Goal: Task Accomplishment & Management: Use online tool/utility

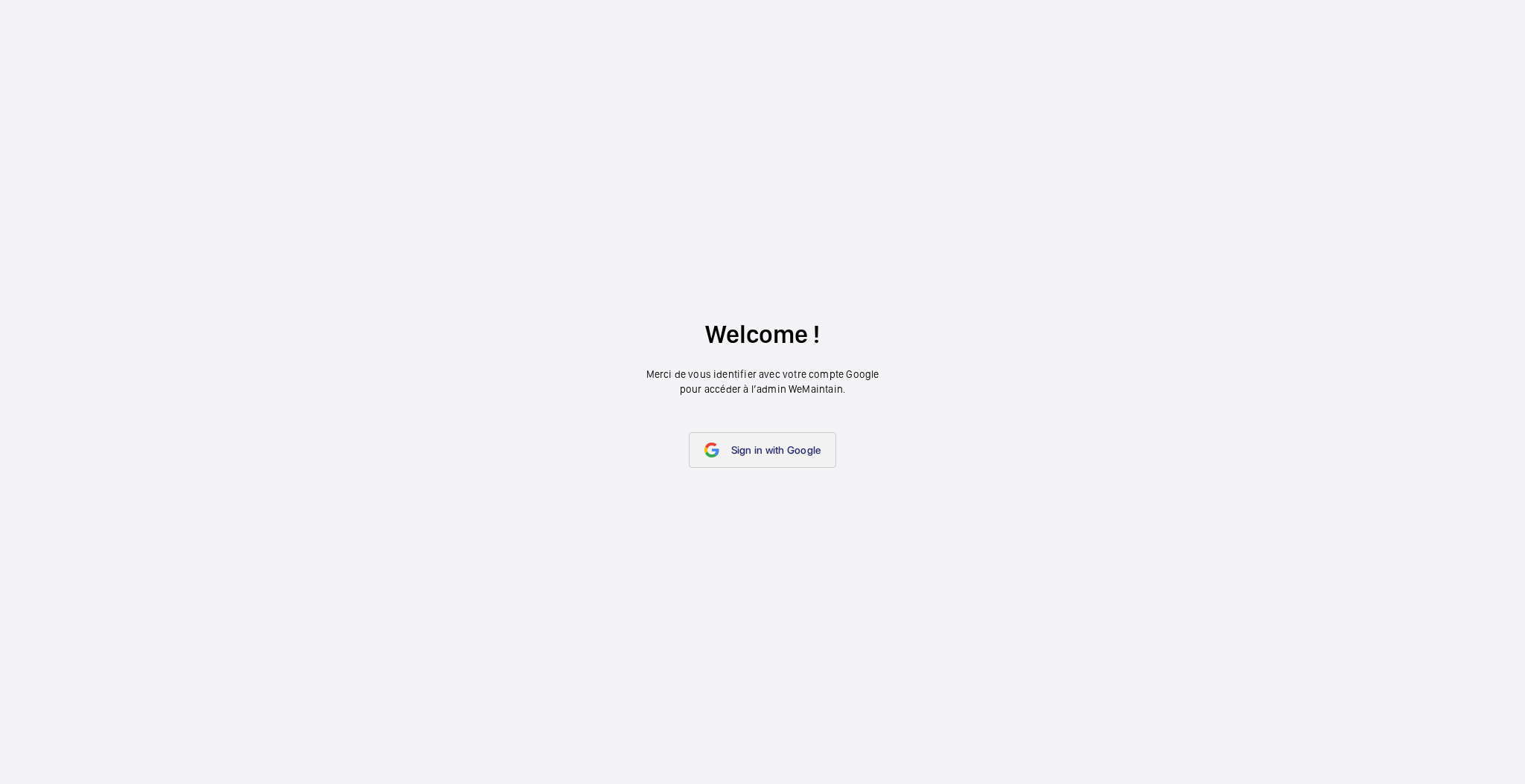
drag, startPoint x: 760, startPoint y: 430, endPoint x: 767, endPoint y: 439, distance: 11.4
click at [760, 432] on wm-front-google-login "Welcome ! Merci de vous identifier avec votre compte Google pour accéder à l’ad…" at bounding box center [762, 392] width 1525 height 784
click at [767, 440] on link "Sign in with Google" at bounding box center [762, 451] width 148 height 36
click at [775, 447] on link "Sign in with Google" at bounding box center [762, 451] width 148 height 36
click at [737, 460] on link "Sign in with Google" at bounding box center [762, 451] width 148 height 36
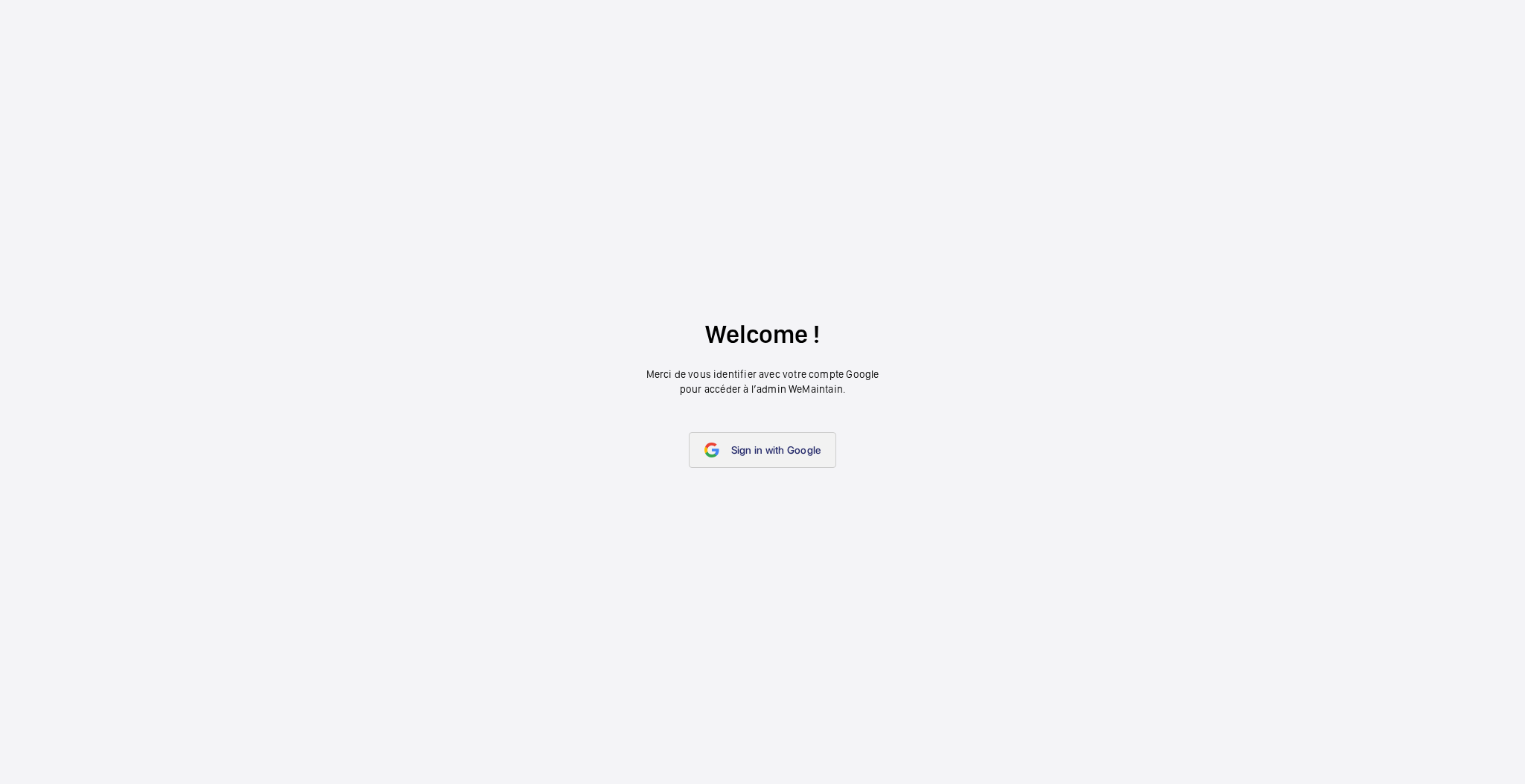
click at [752, 451] on span "Sign in with Google" at bounding box center [776, 450] width 90 height 12
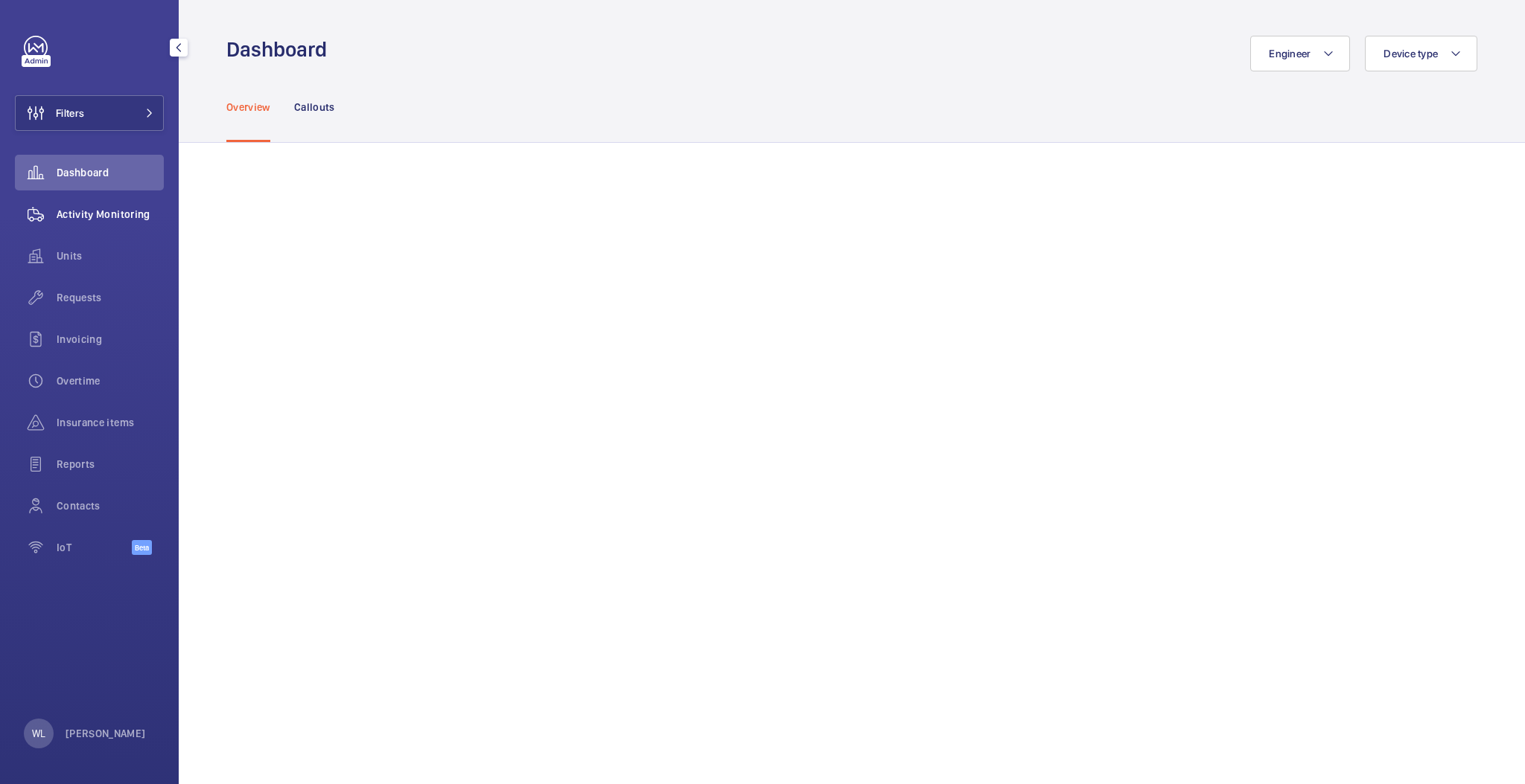
click at [91, 212] on span "Activity Monitoring" at bounding box center [109, 214] width 107 height 15
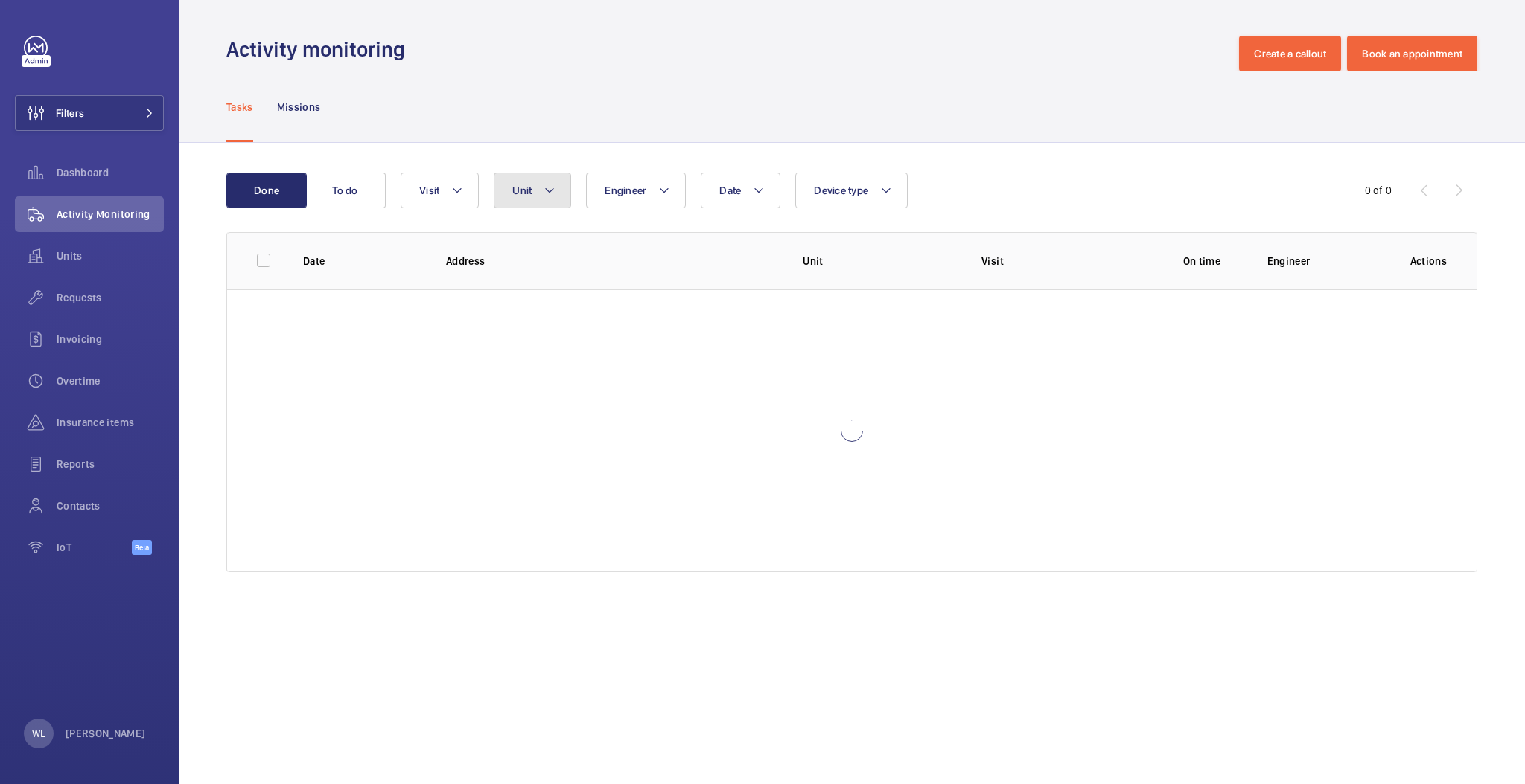
click at [524, 175] on button "Unit" at bounding box center [532, 191] width 77 height 36
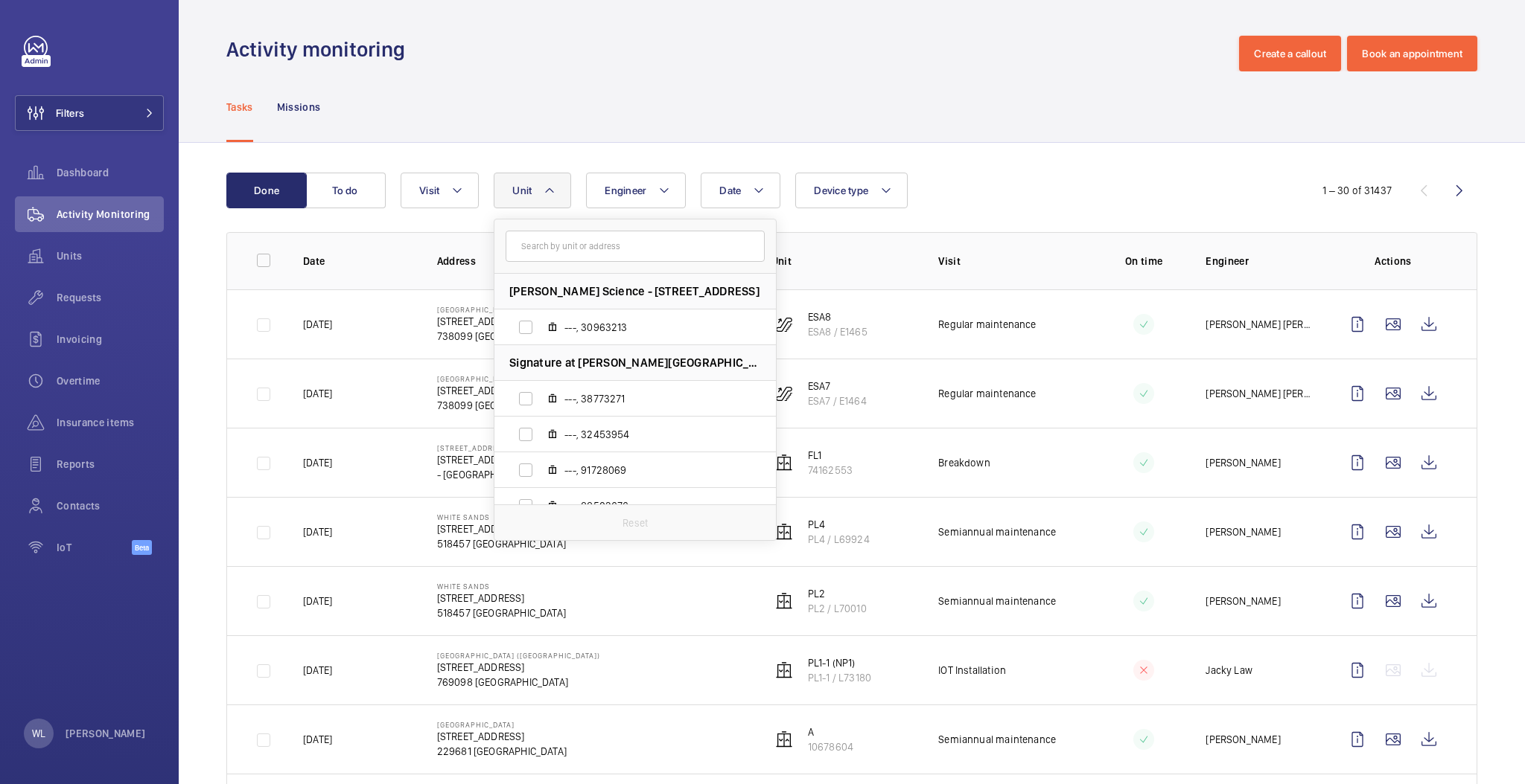
drag, startPoint x: 652, startPoint y: 255, endPoint x: 639, endPoint y: 245, distance: 16.4
click at [649, 253] on input "text" at bounding box center [635, 246] width 259 height 31
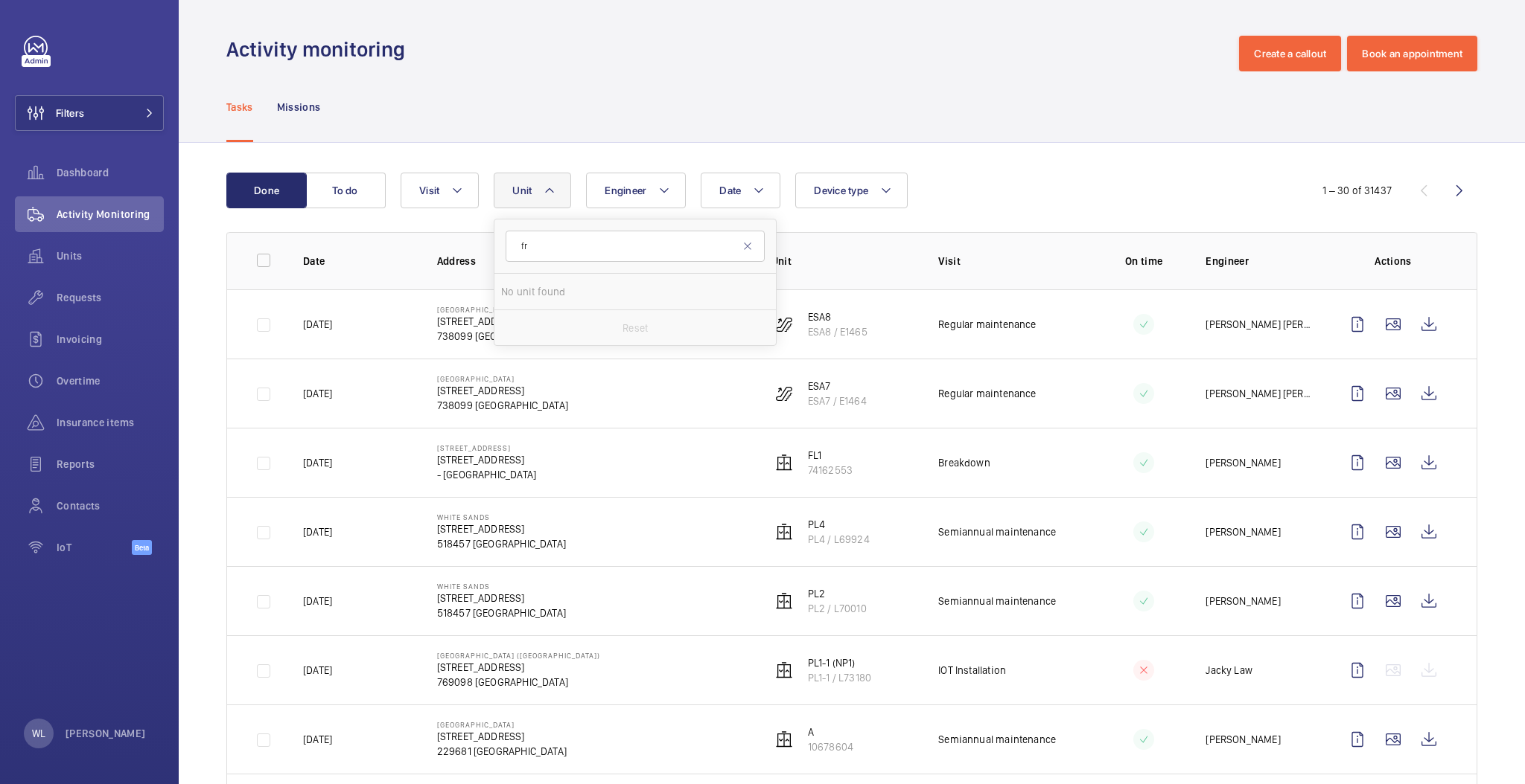
type input "f"
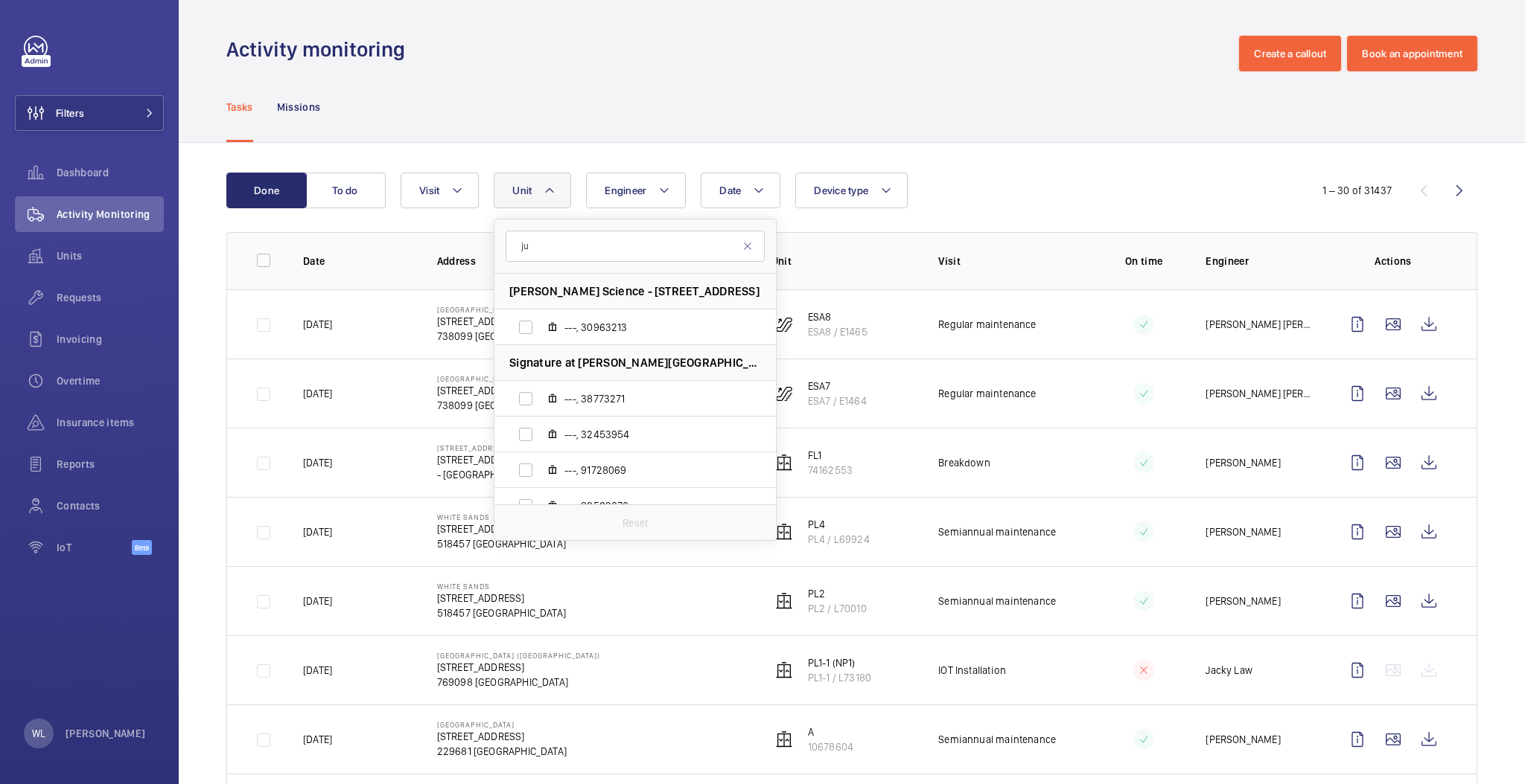
type input "j"
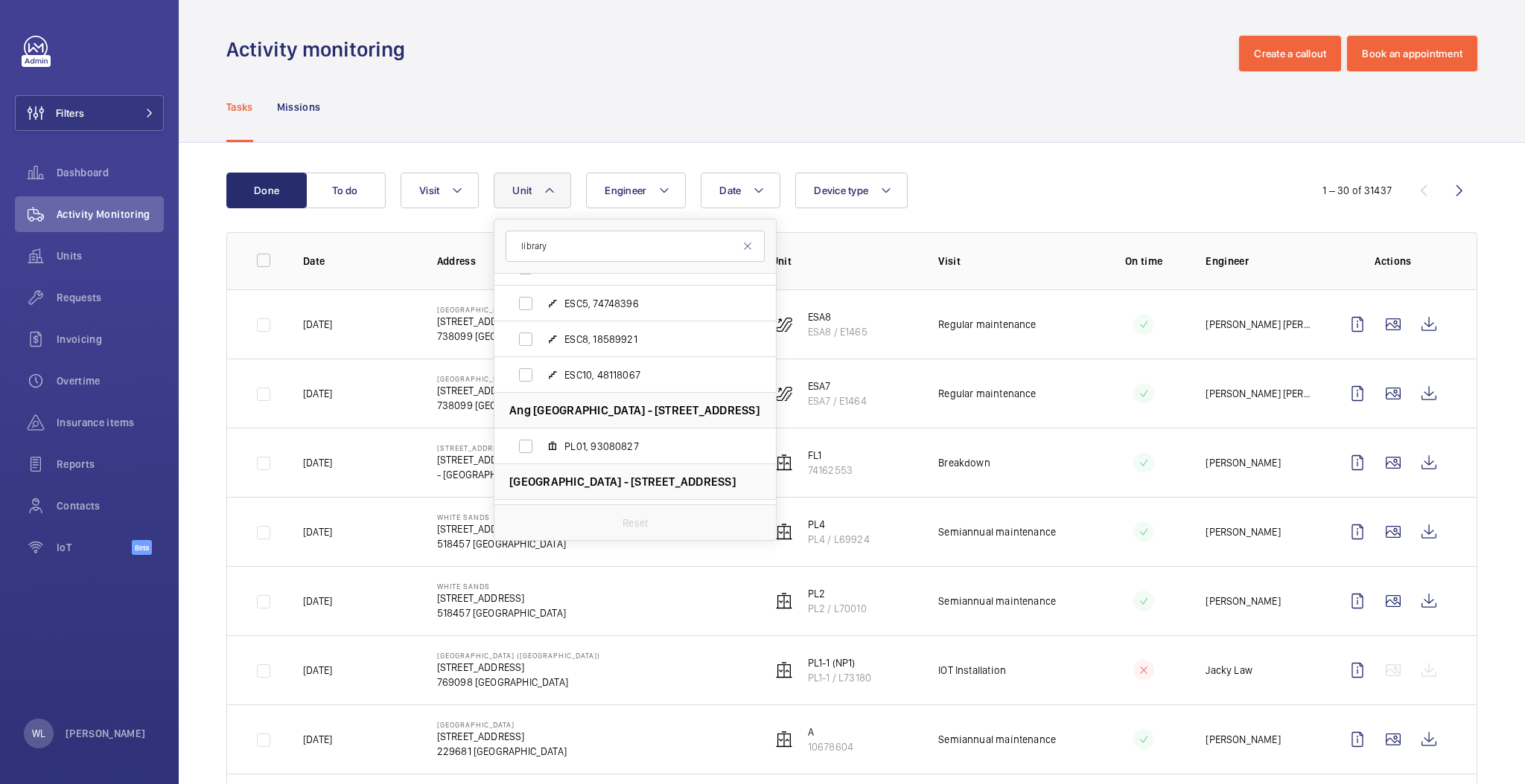
scroll to position [1102, 0]
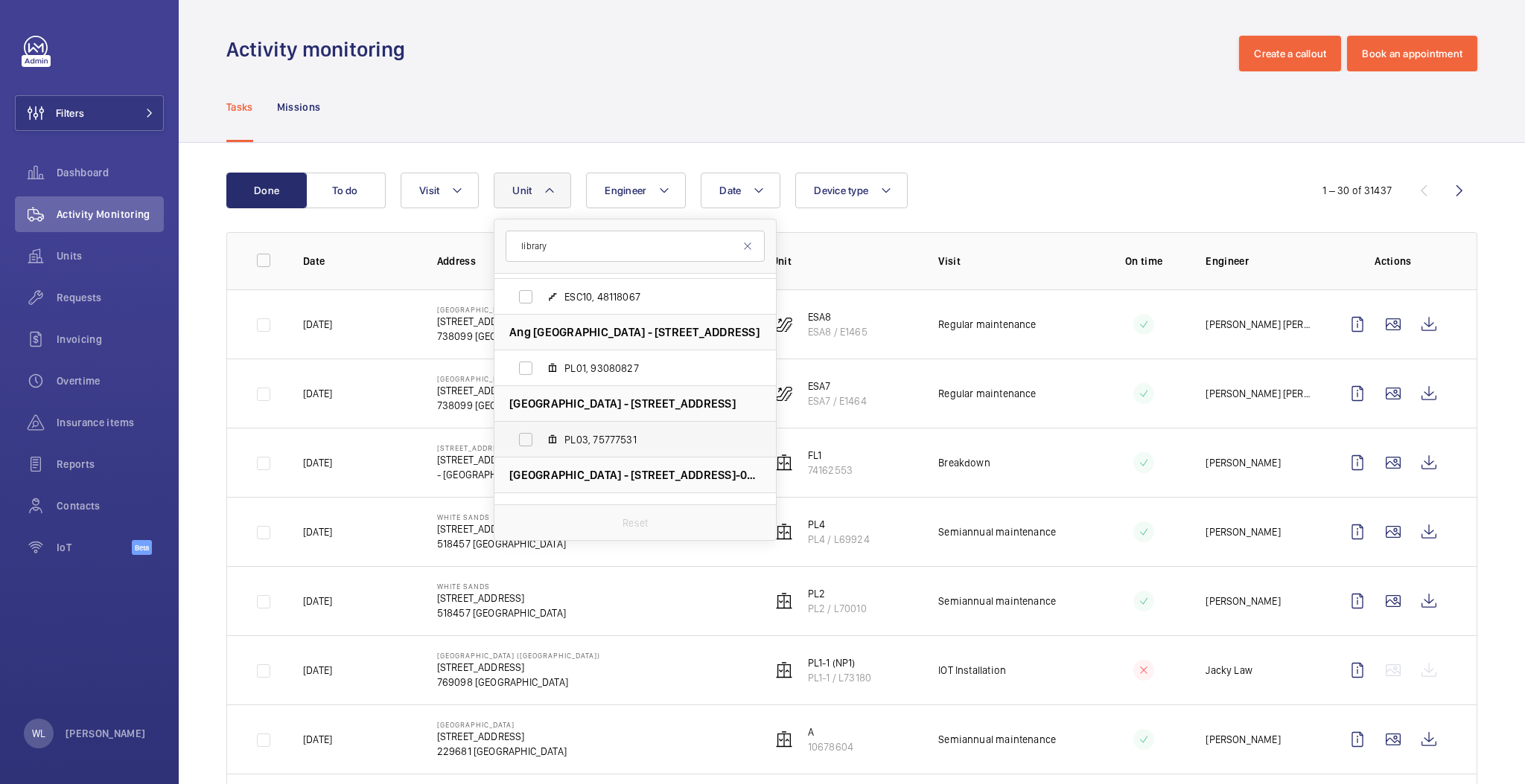
type input "library"
click at [653, 436] on span "PL03, 75777531" at bounding box center [650, 440] width 173 height 15
click at [541, 436] on input "PL03, 75777531" at bounding box center [526, 440] width 30 height 30
checkbox input "true"
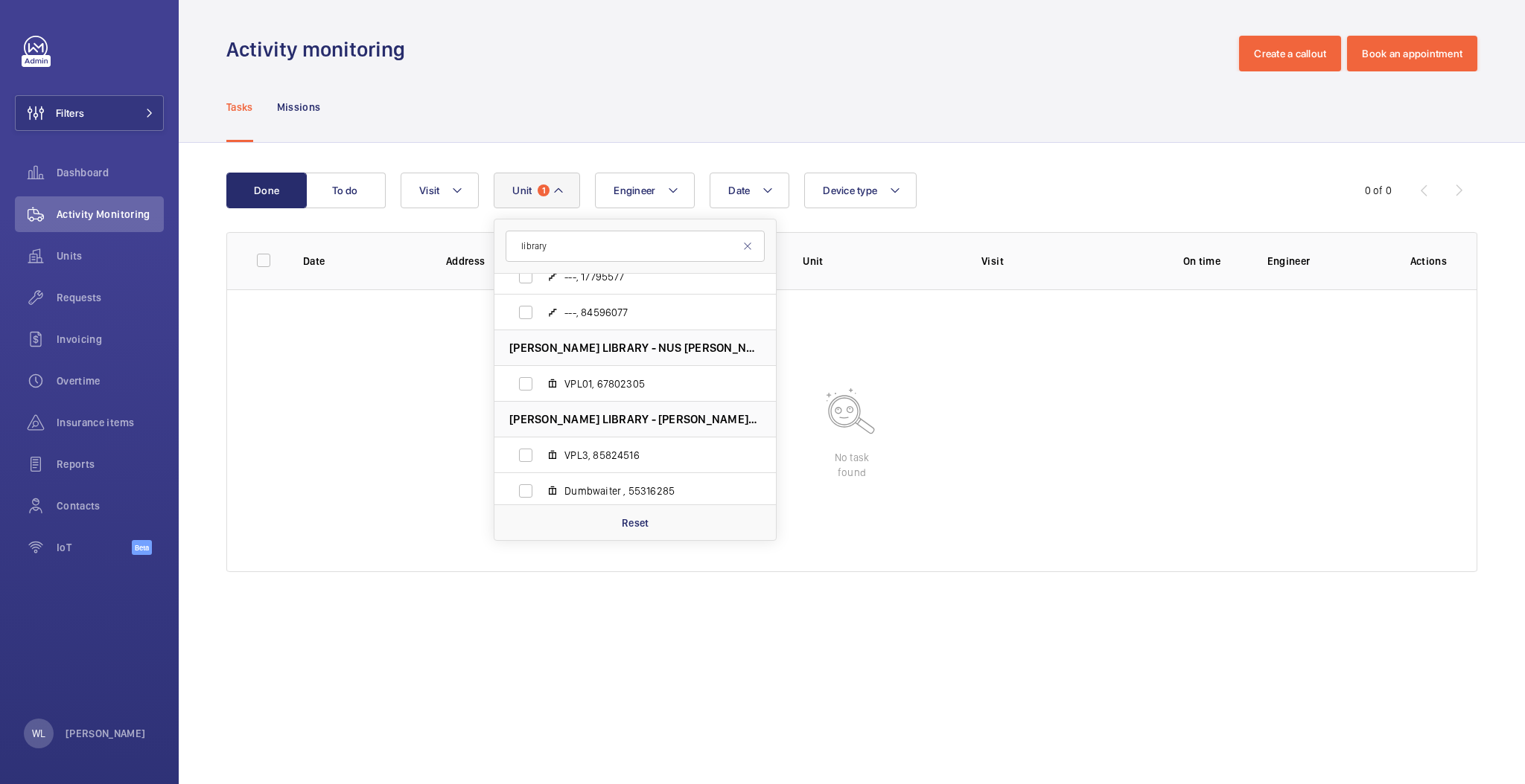
scroll to position [7091, 0]
click at [951, 371] on wm-front-table-empty-state "No task found" at bounding box center [852, 431] width 1249 height 283
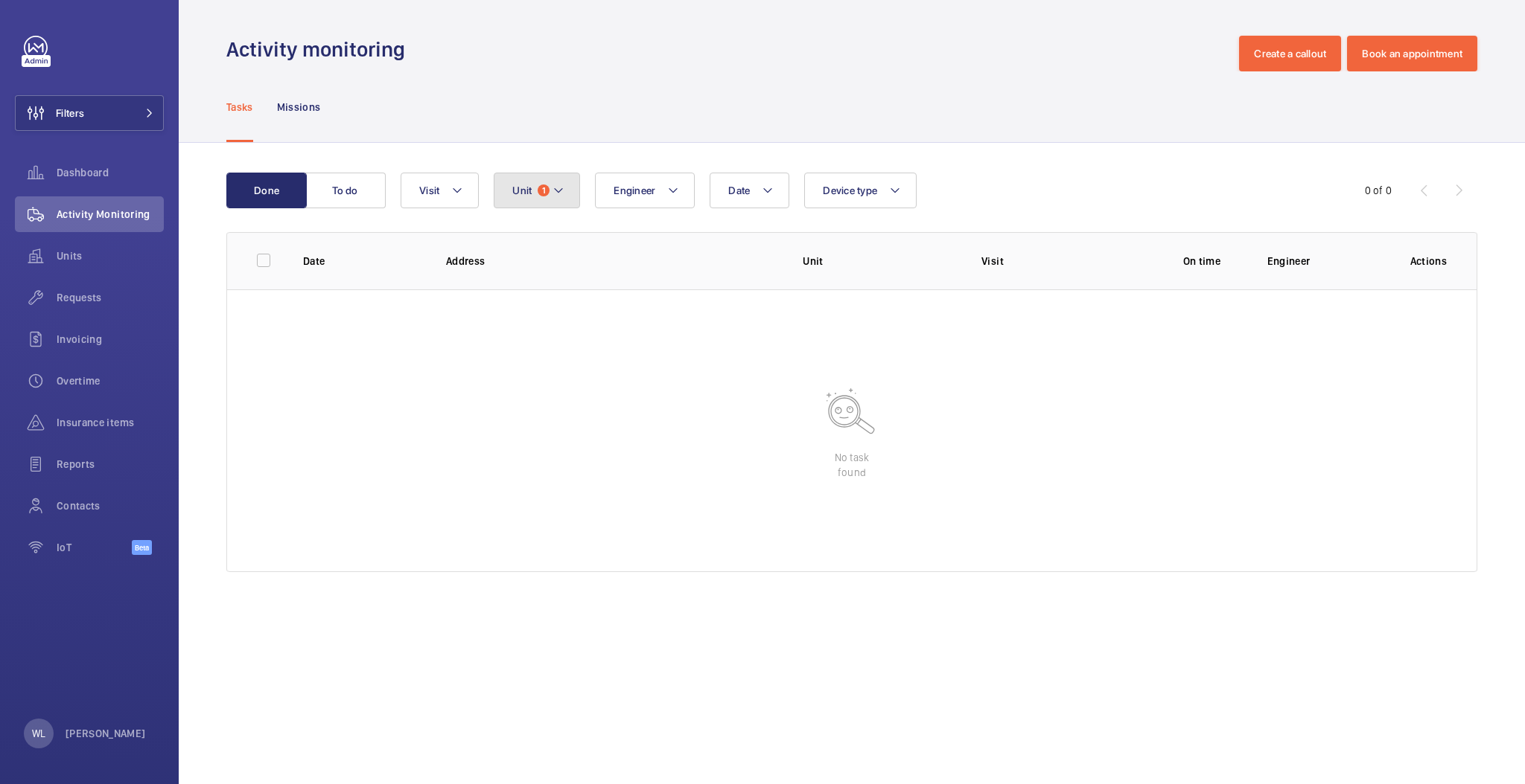
click at [555, 198] on mat-icon at bounding box center [558, 191] width 12 height 18
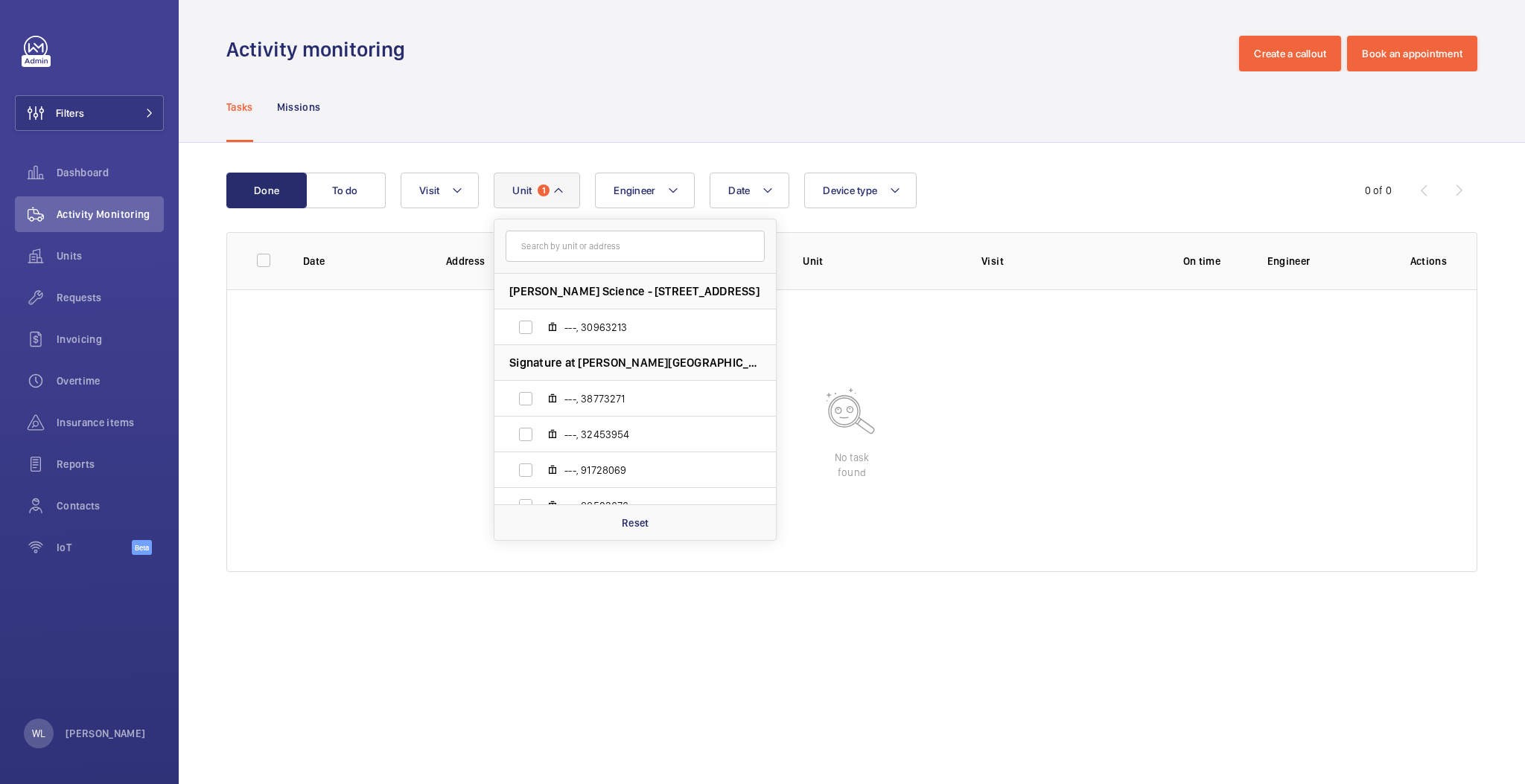
click at [593, 254] on input "text" at bounding box center [635, 246] width 259 height 31
drag, startPoint x: 655, startPoint y: 508, endPoint x: 651, endPoint y: 518, distance: 10.8
click at [653, 508] on div "Reset" at bounding box center [635, 522] width 281 height 36
click at [556, 251] on input "text" at bounding box center [635, 246] width 259 height 31
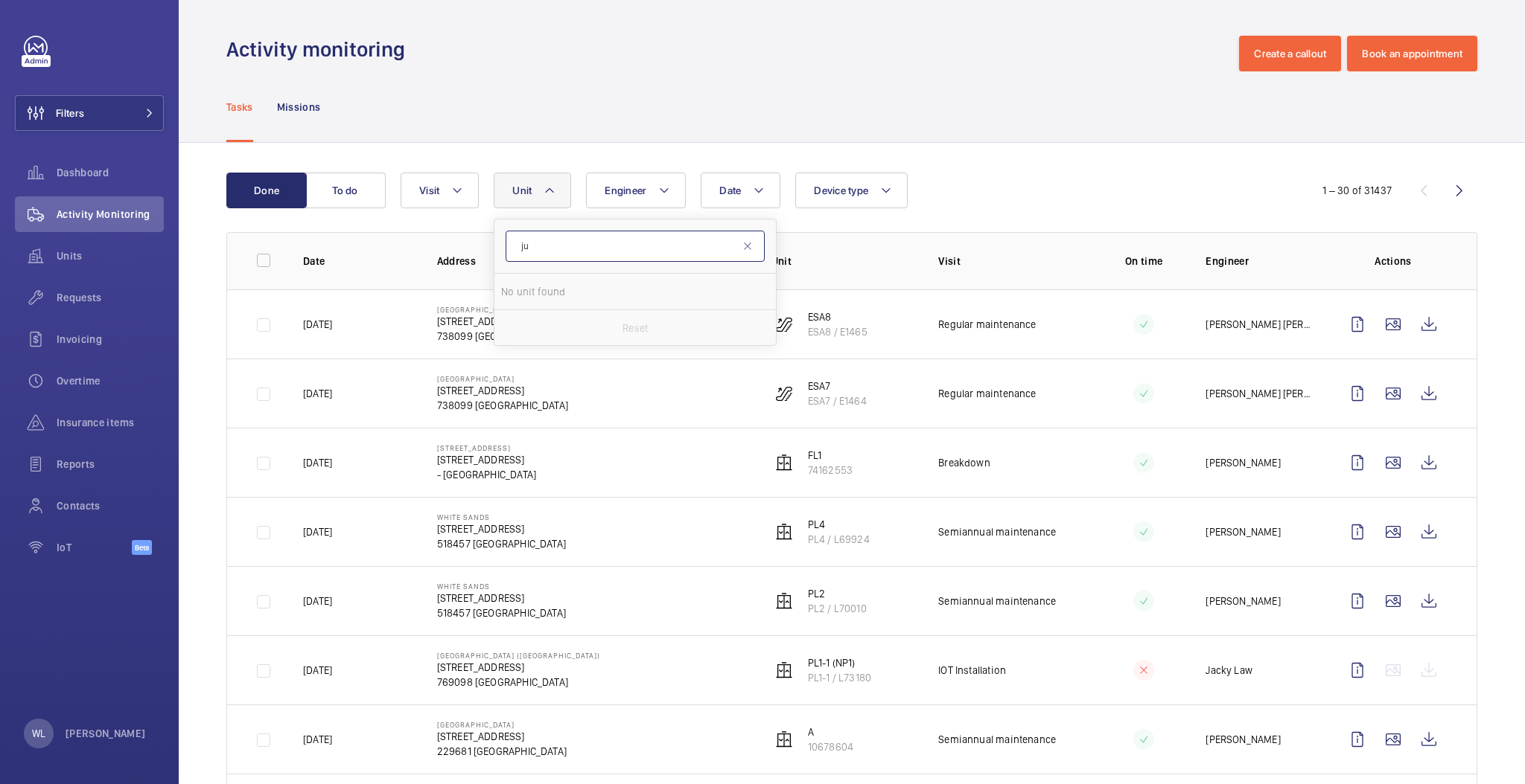
type input "j"
type input "l"
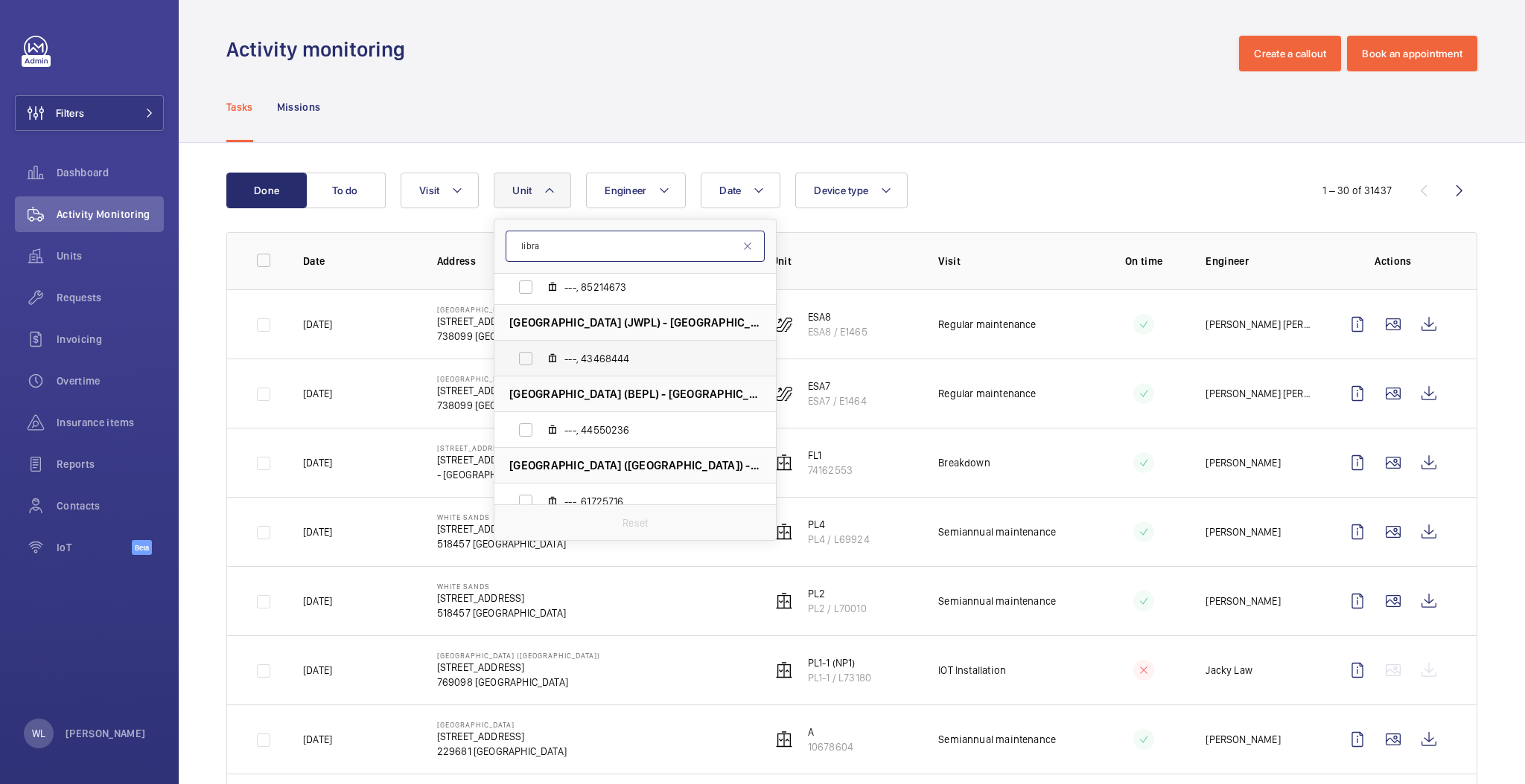
scroll to position [4475, 0]
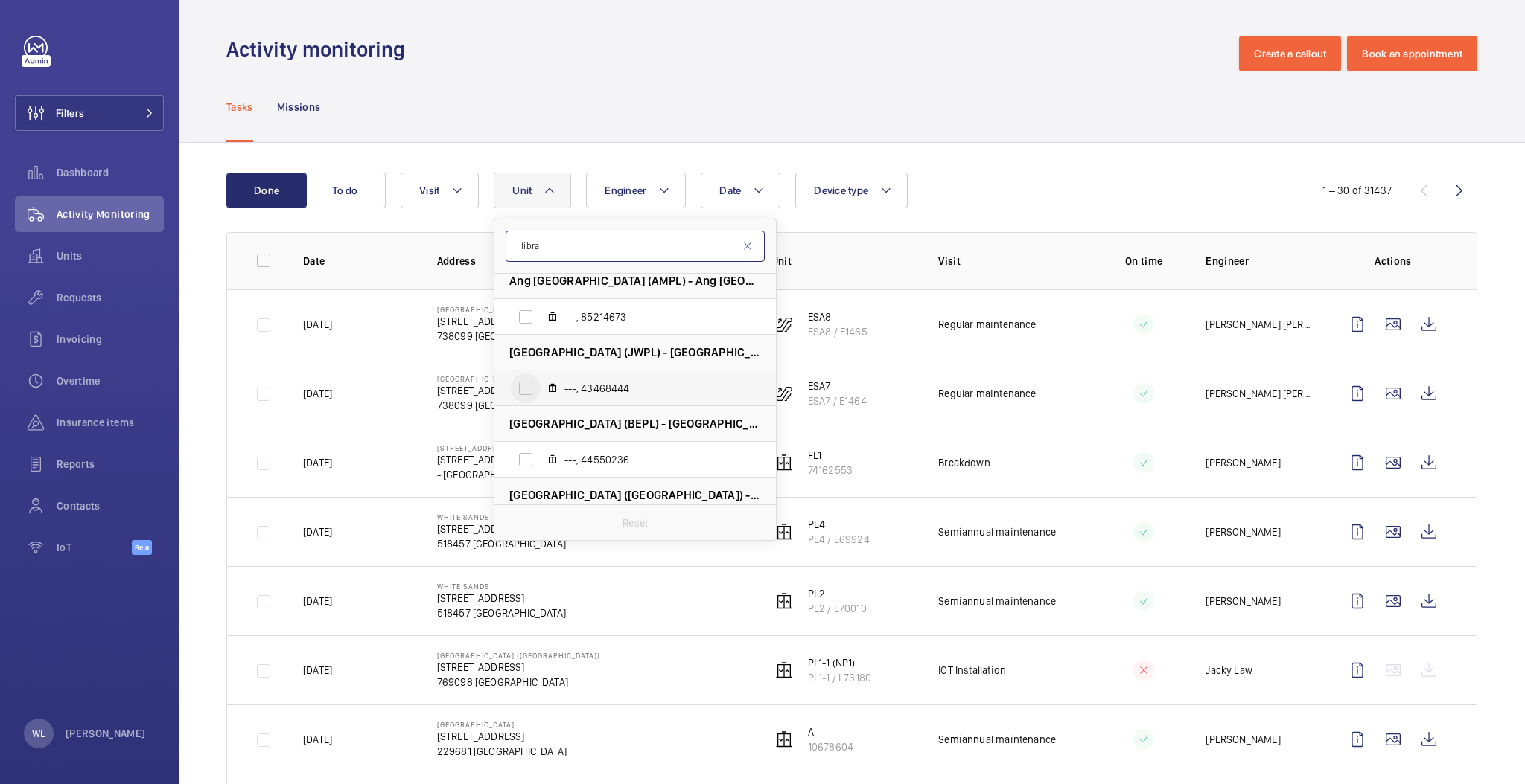
type input "libra"
click at [521, 382] on input "---, 43468444" at bounding box center [526, 388] width 30 height 30
checkbox input "true"
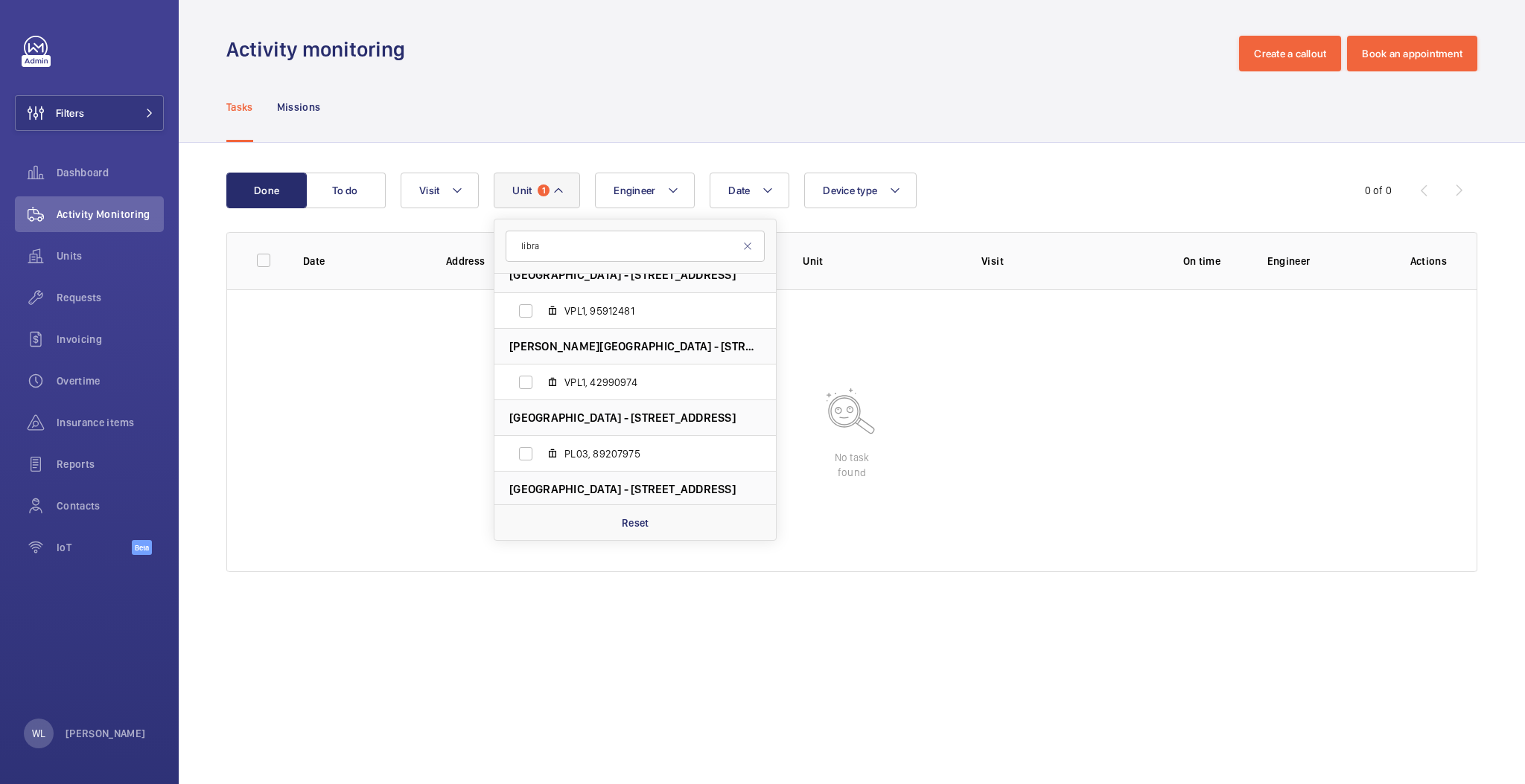
scroll to position [3023, 0]
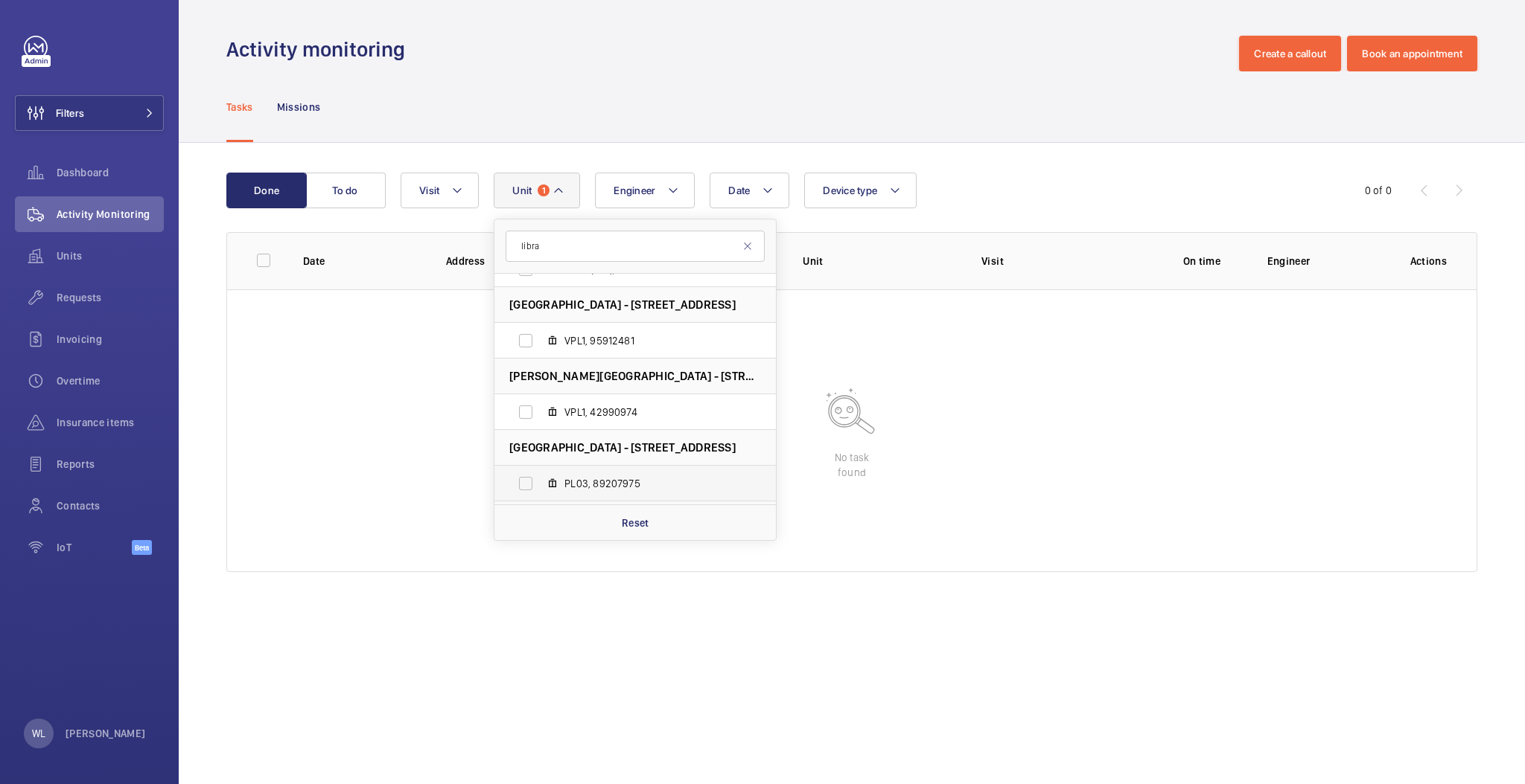
click at [691, 470] on label "PL03, 89207975" at bounding box center [623, 484] width 258 height 36
click at [541, 470] on input "PL03, 89207975" at bounding box center [526, 483] width 30 height 30
checkbox input "true"
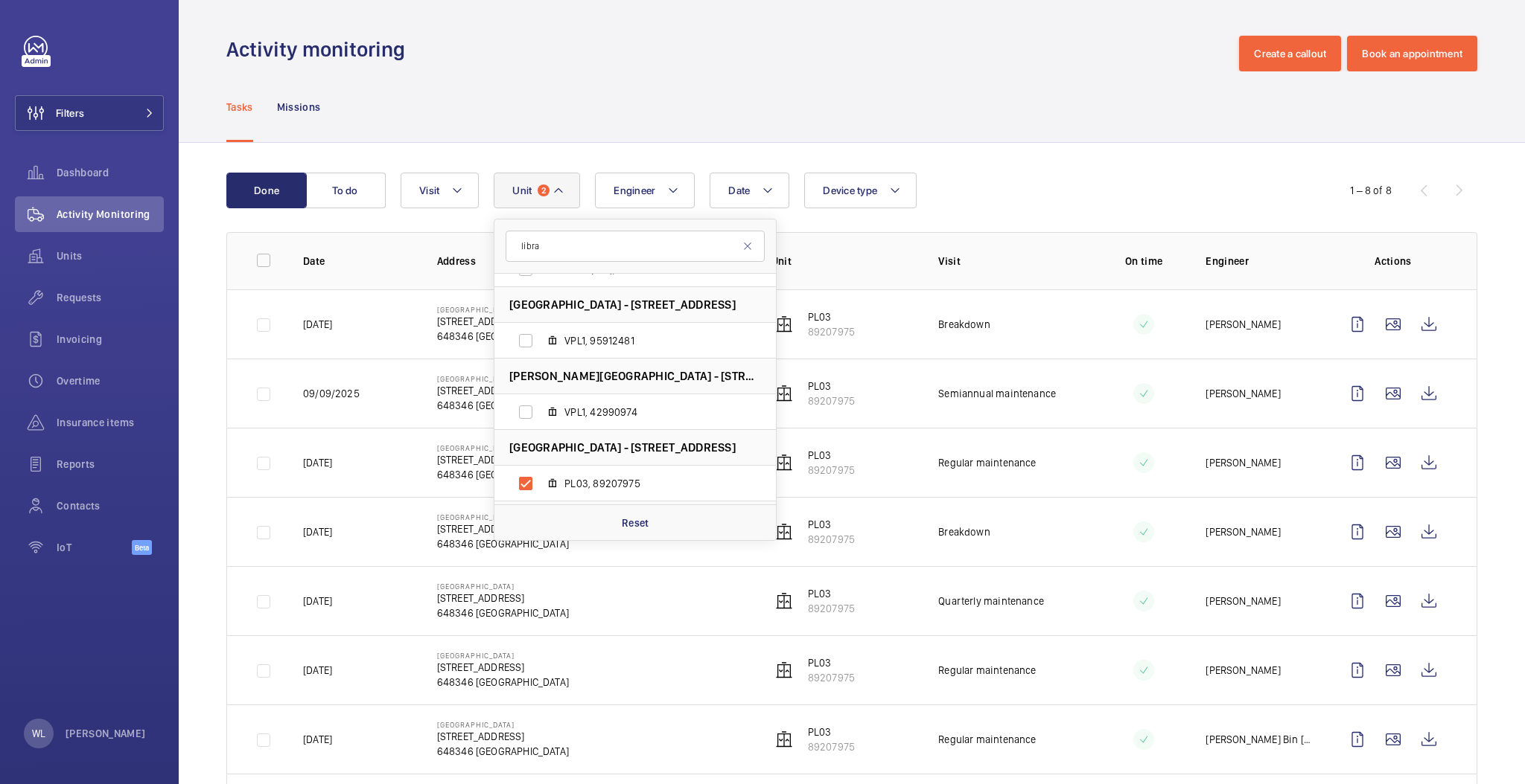
click at [1008, 107] on div "Tasks Missions" at bounding box center [852, 106] width 1251 height 71
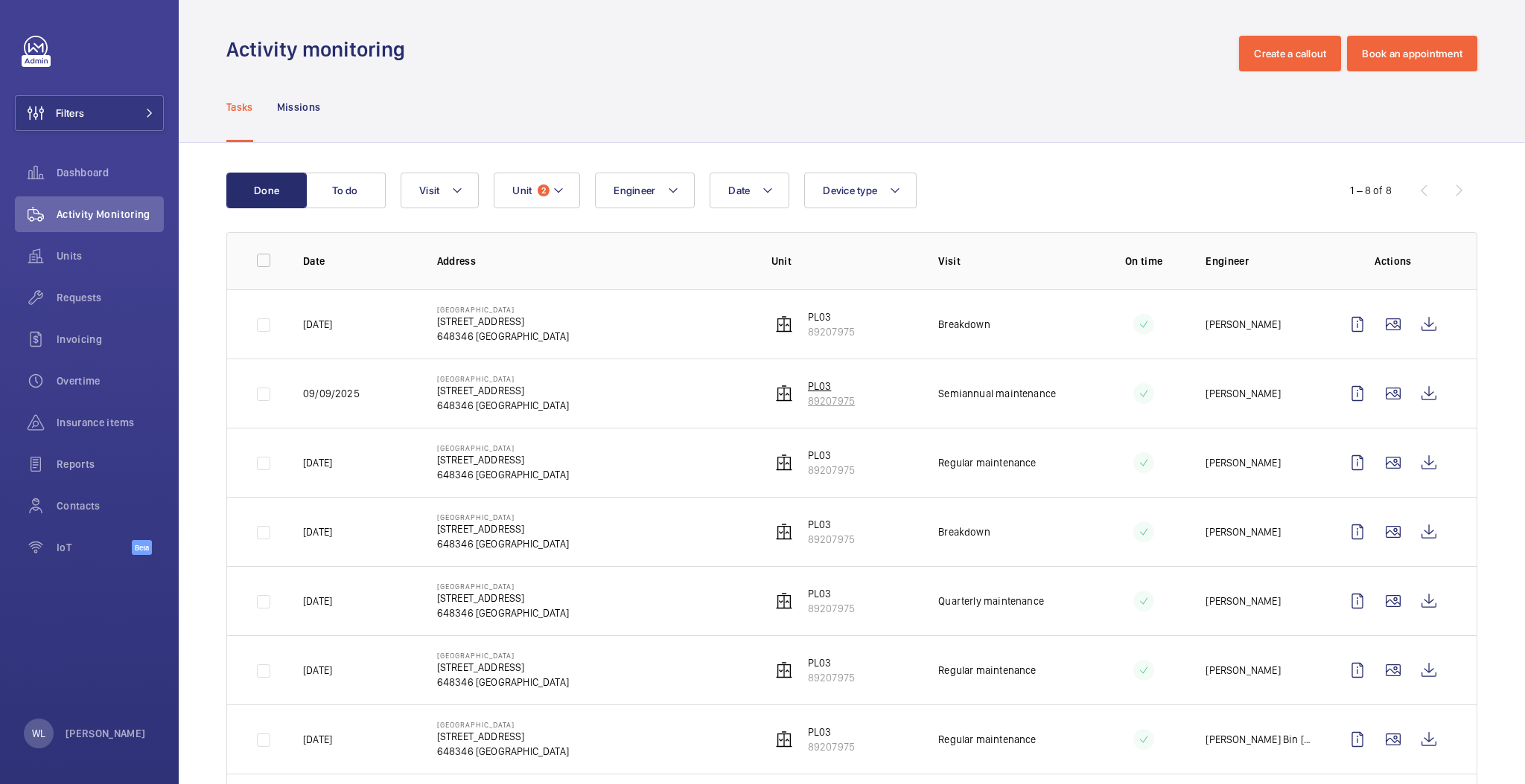
click at [830, 381] on p "PL03" at bounding box center [831, 386] width 47 height 15
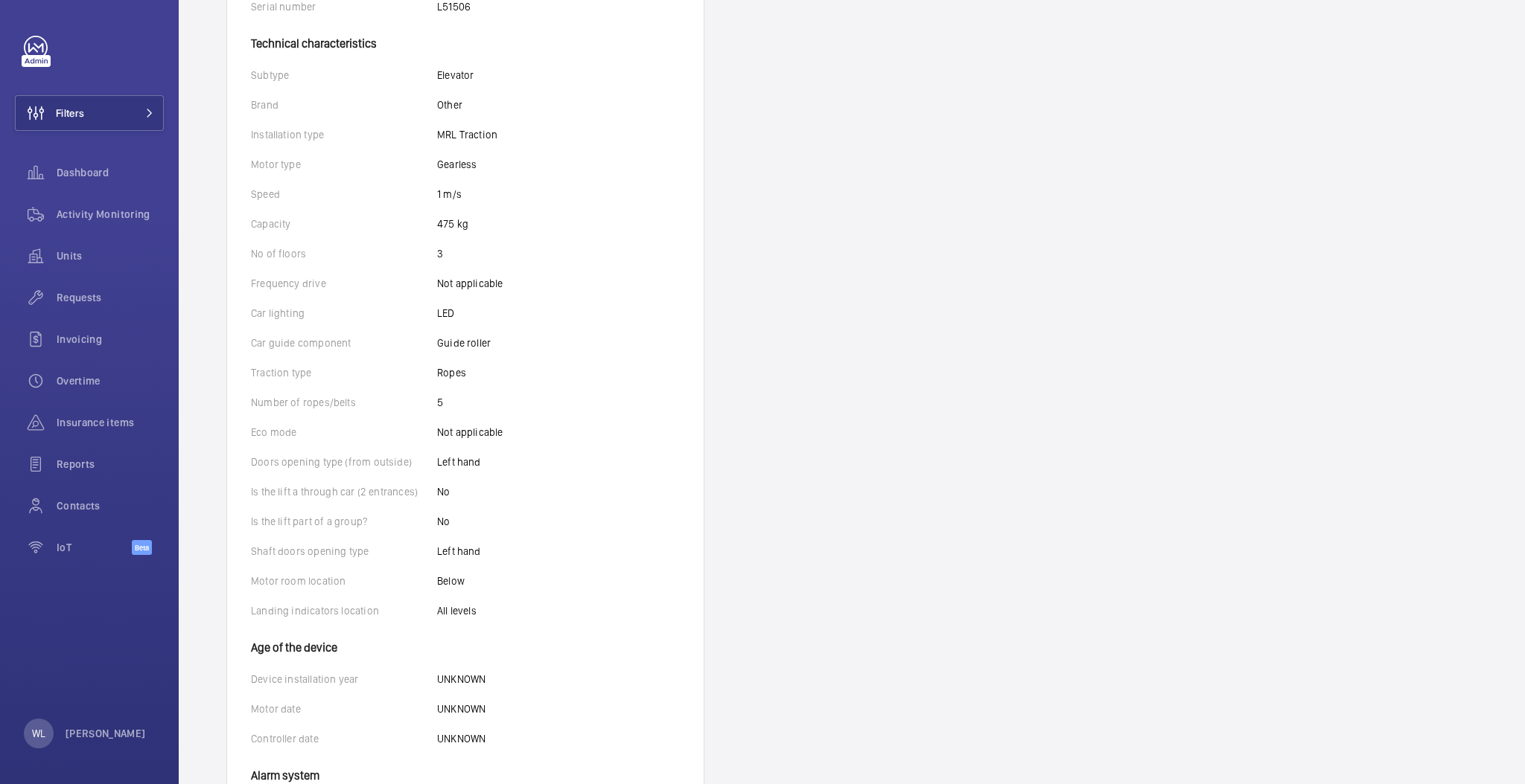
scroll to position [387, 0]
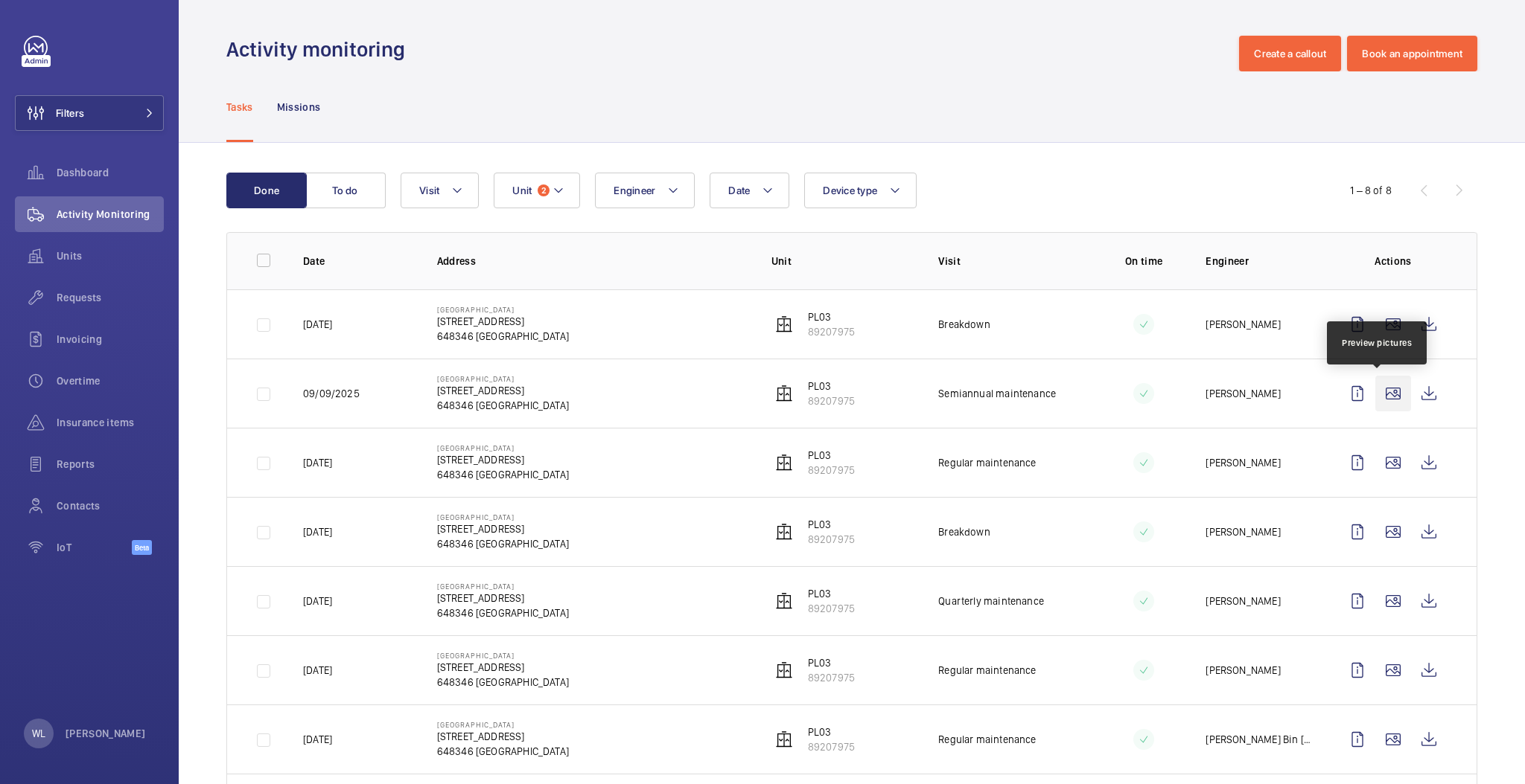
click at [1377, 408] on wm-front-icon-button at bounding box center [1393, 394] width 36 height 36
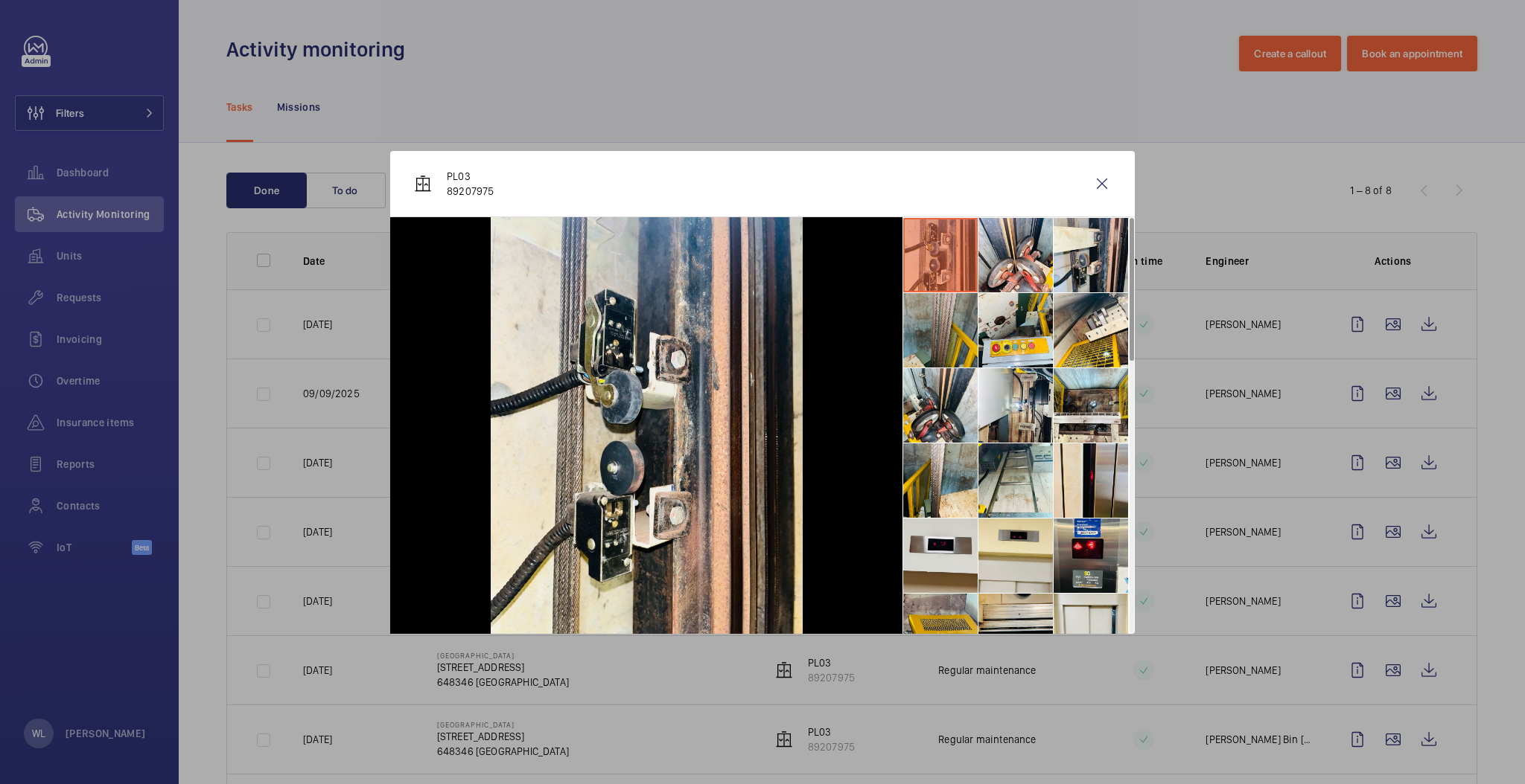
click at [937, 352] on li at bounding box center [940, 330] width 74 height 74
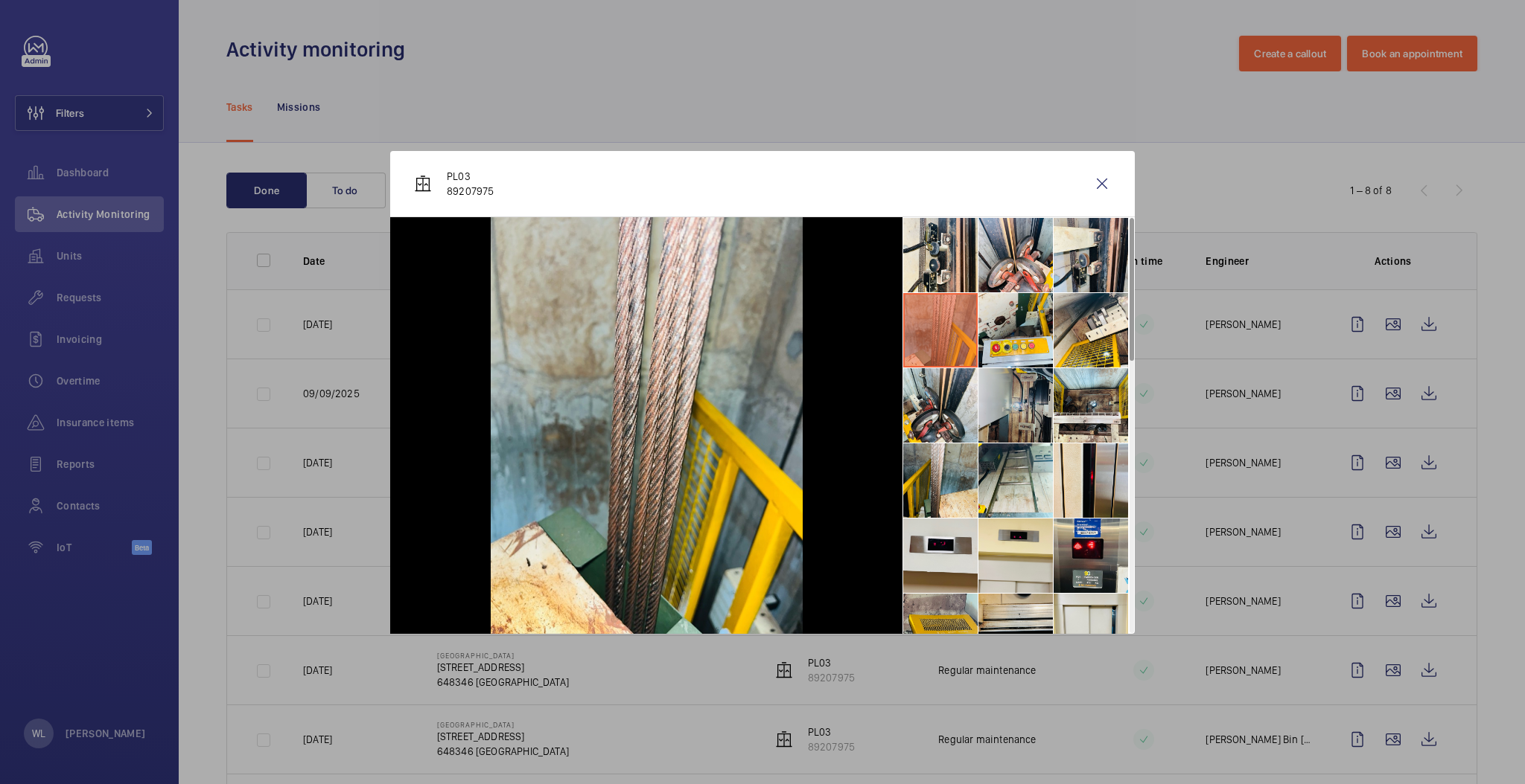
click at [998, 387] on li at bounding box center [1015, 405] width 74 height 74
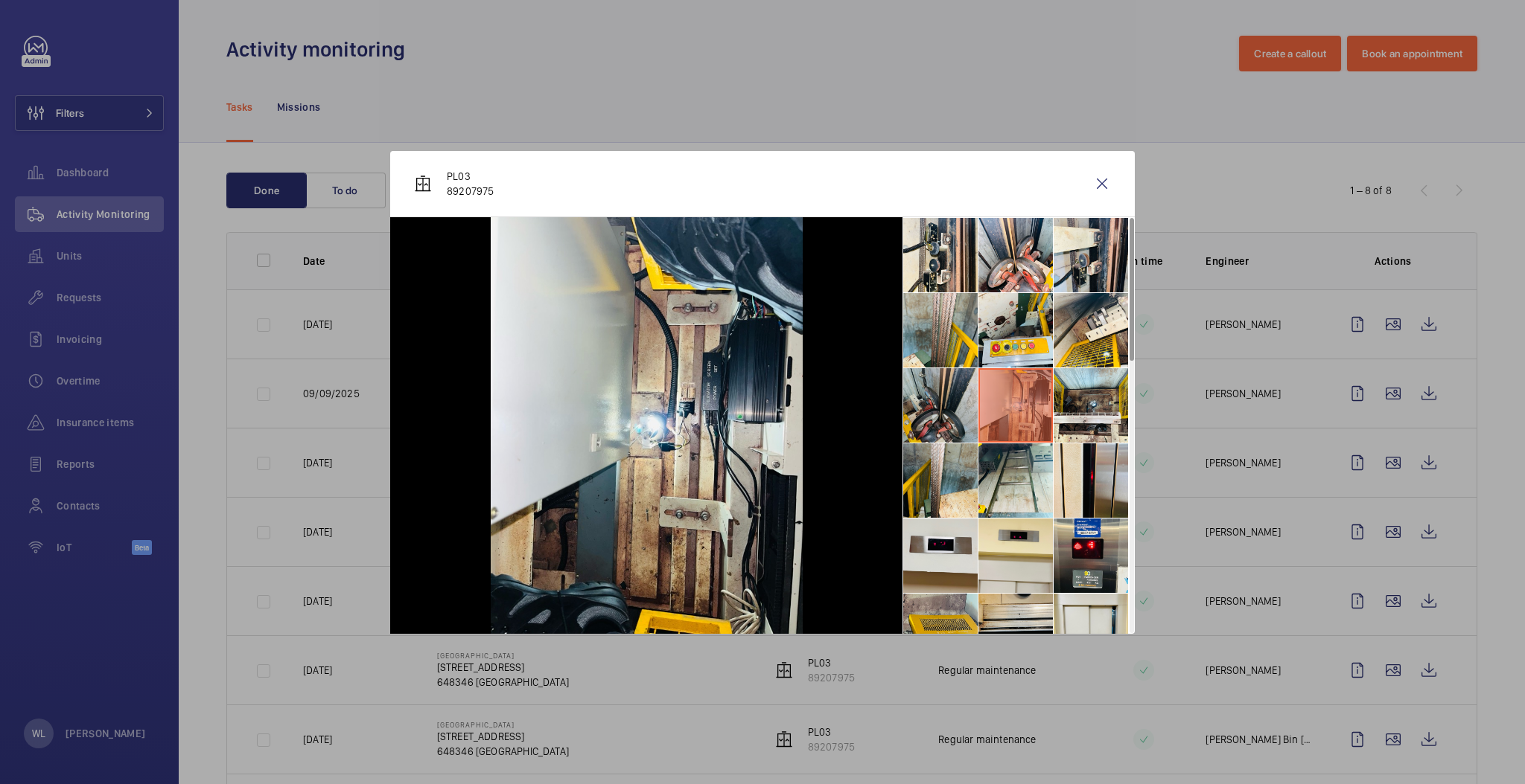
click at [955, 387] on li at bounding box center [940, 405] width 74 height 74
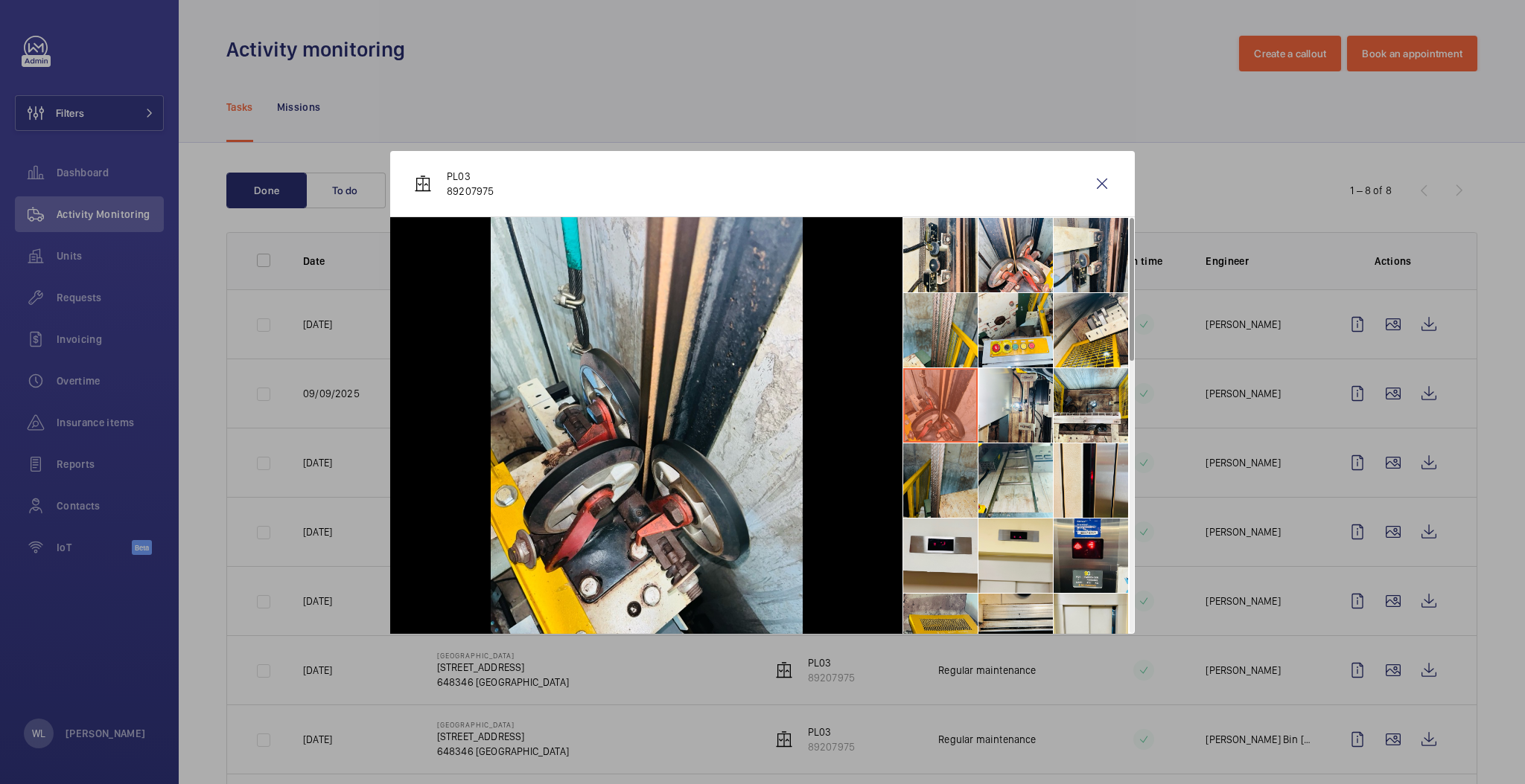
click at [939, 466] on li at bounding box center [940, 480] width 74 height 74
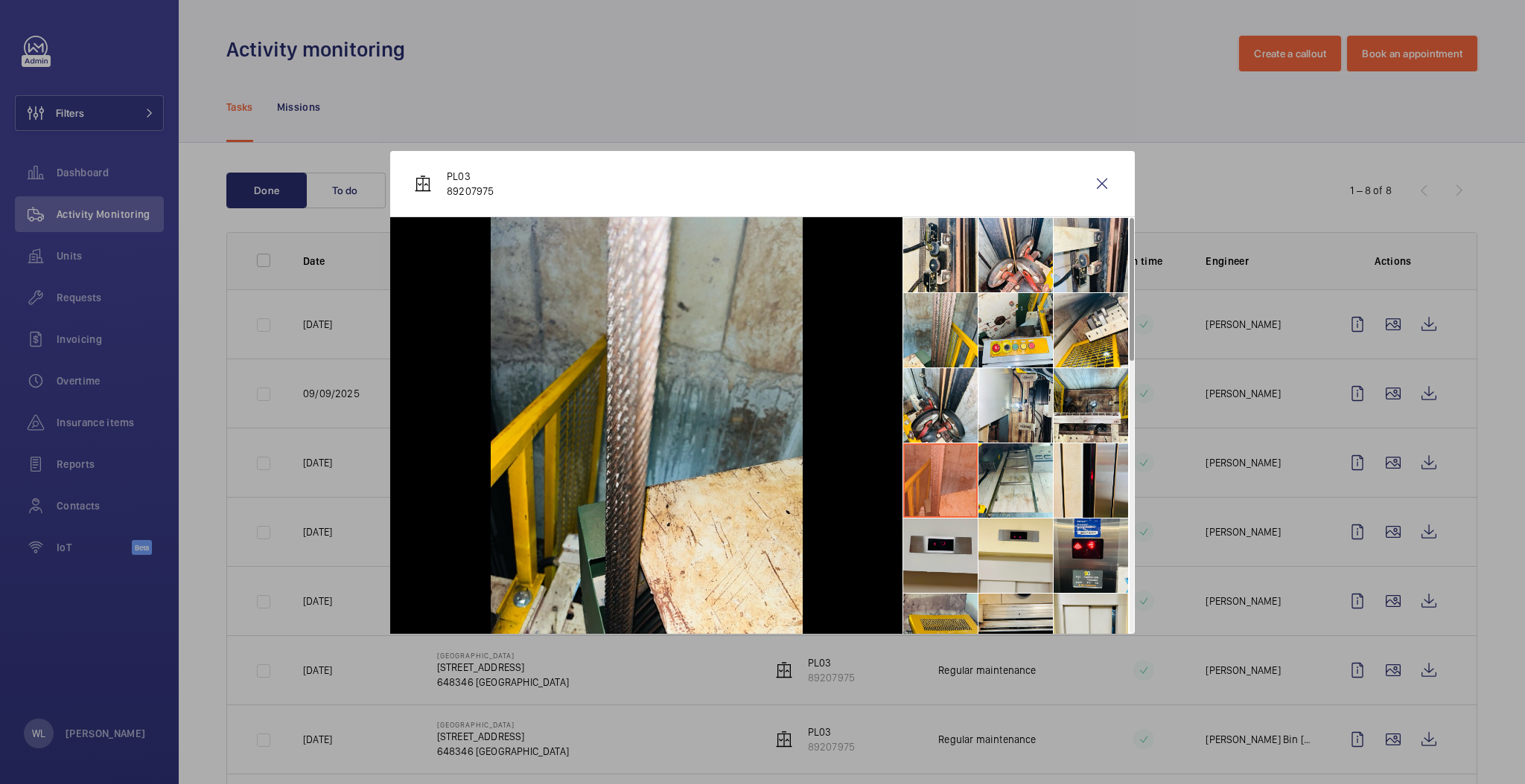
click at [949, 543] on li at bounding box center [940, 555] width 74 height 74
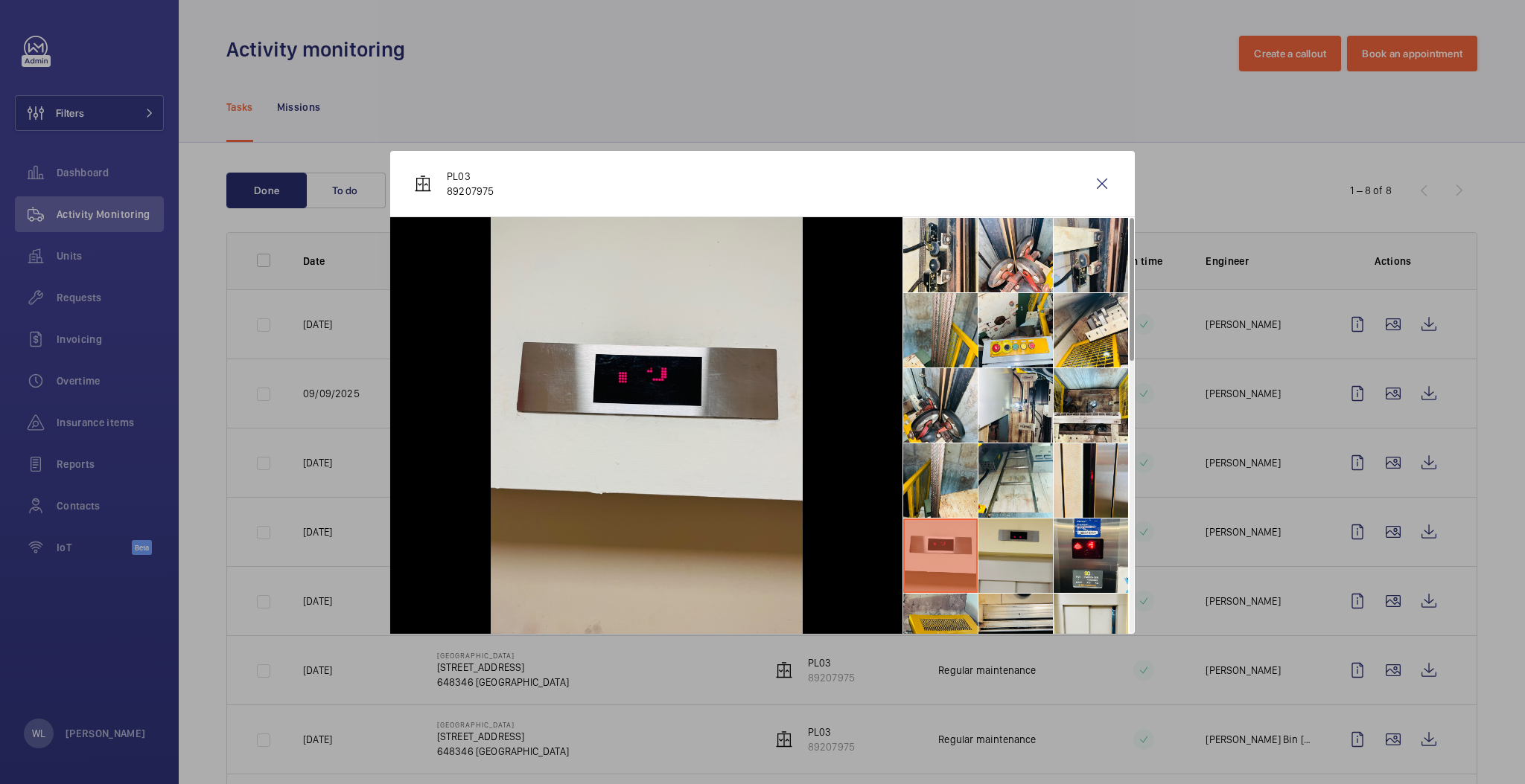
click at [1038, 585] on li at bounding box center [1015, 555] width 74 height 74
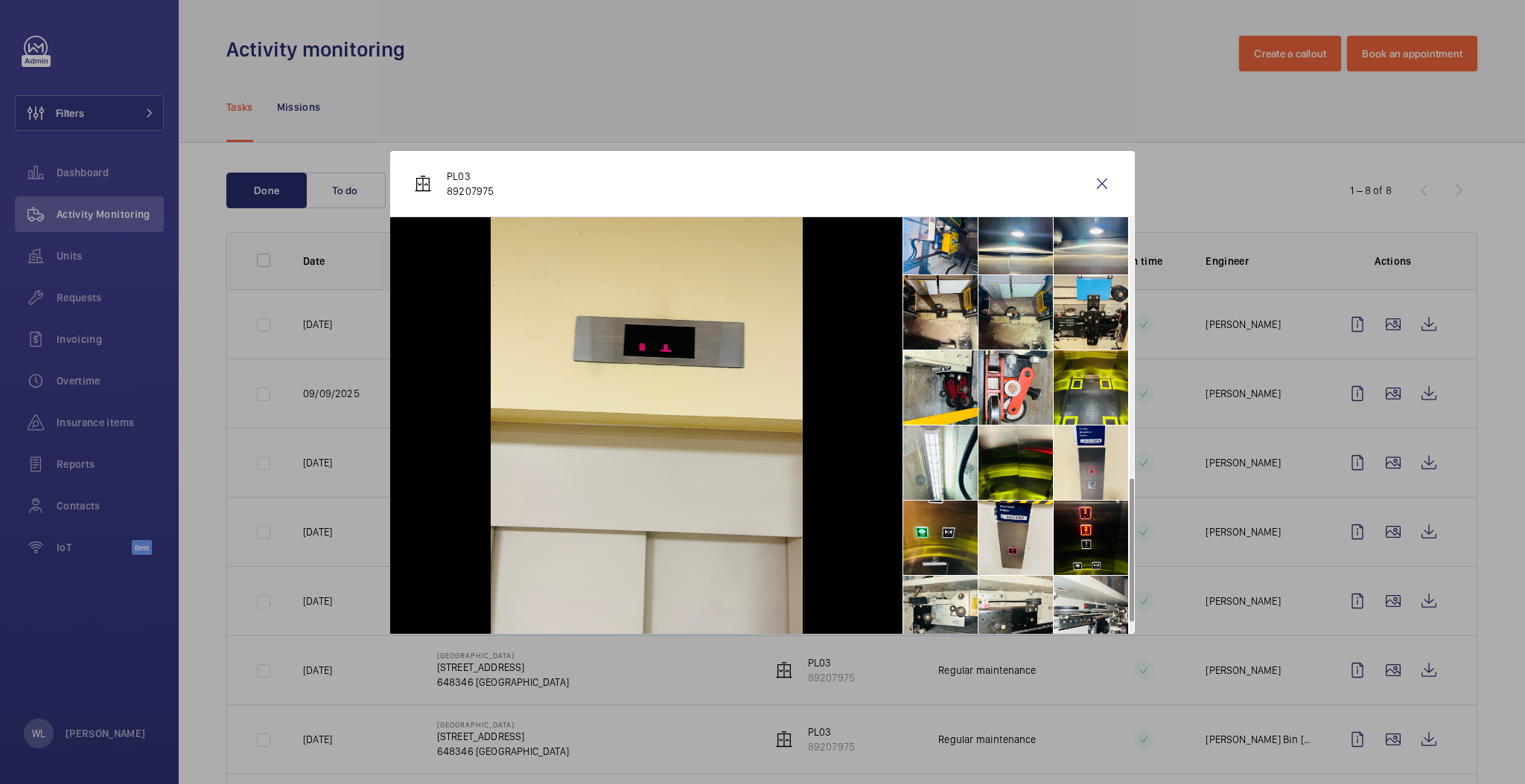
scroll to position [786, 0]
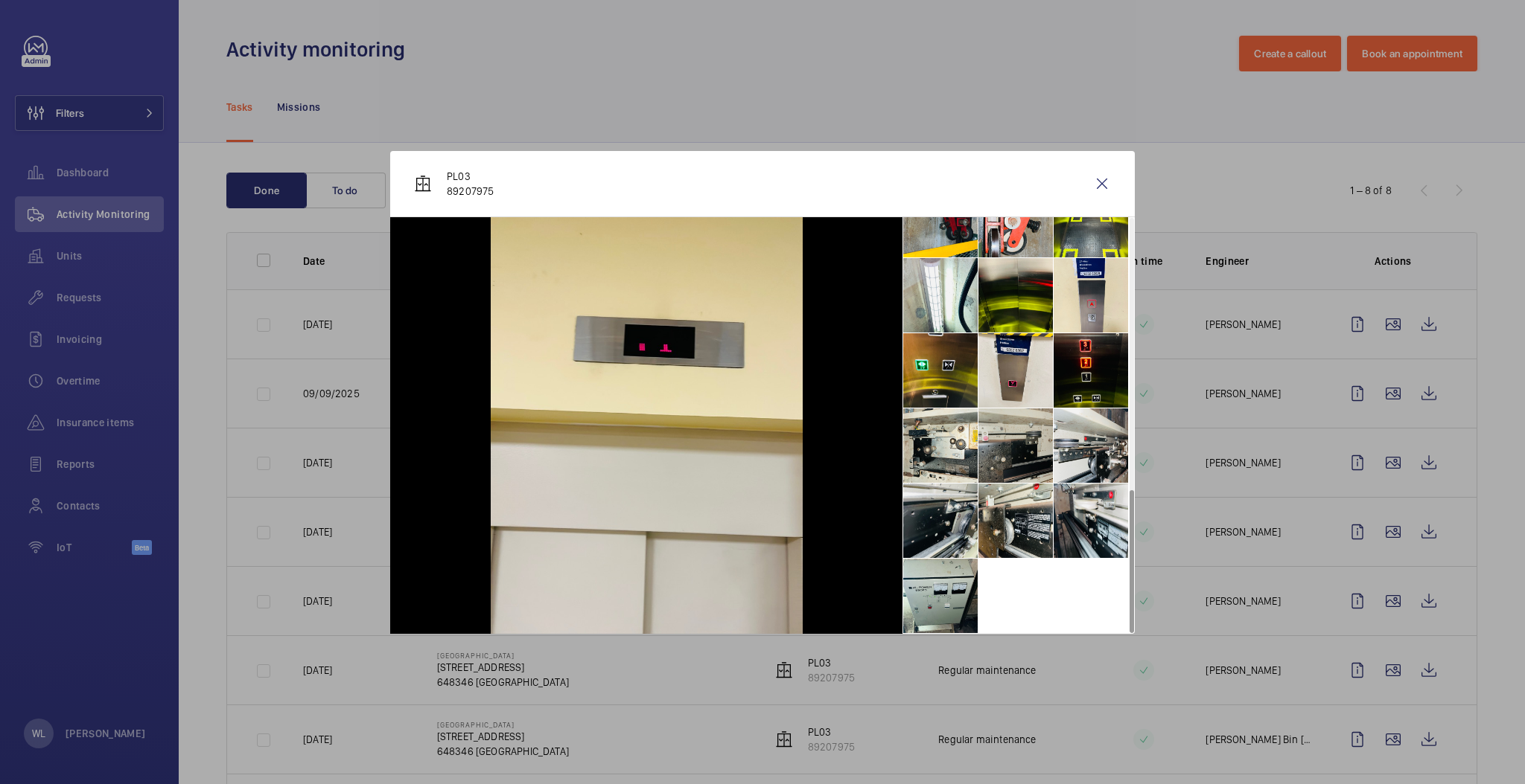
click at [1048, 410] on li at bounding box center [1015, 445] width 74 height 74
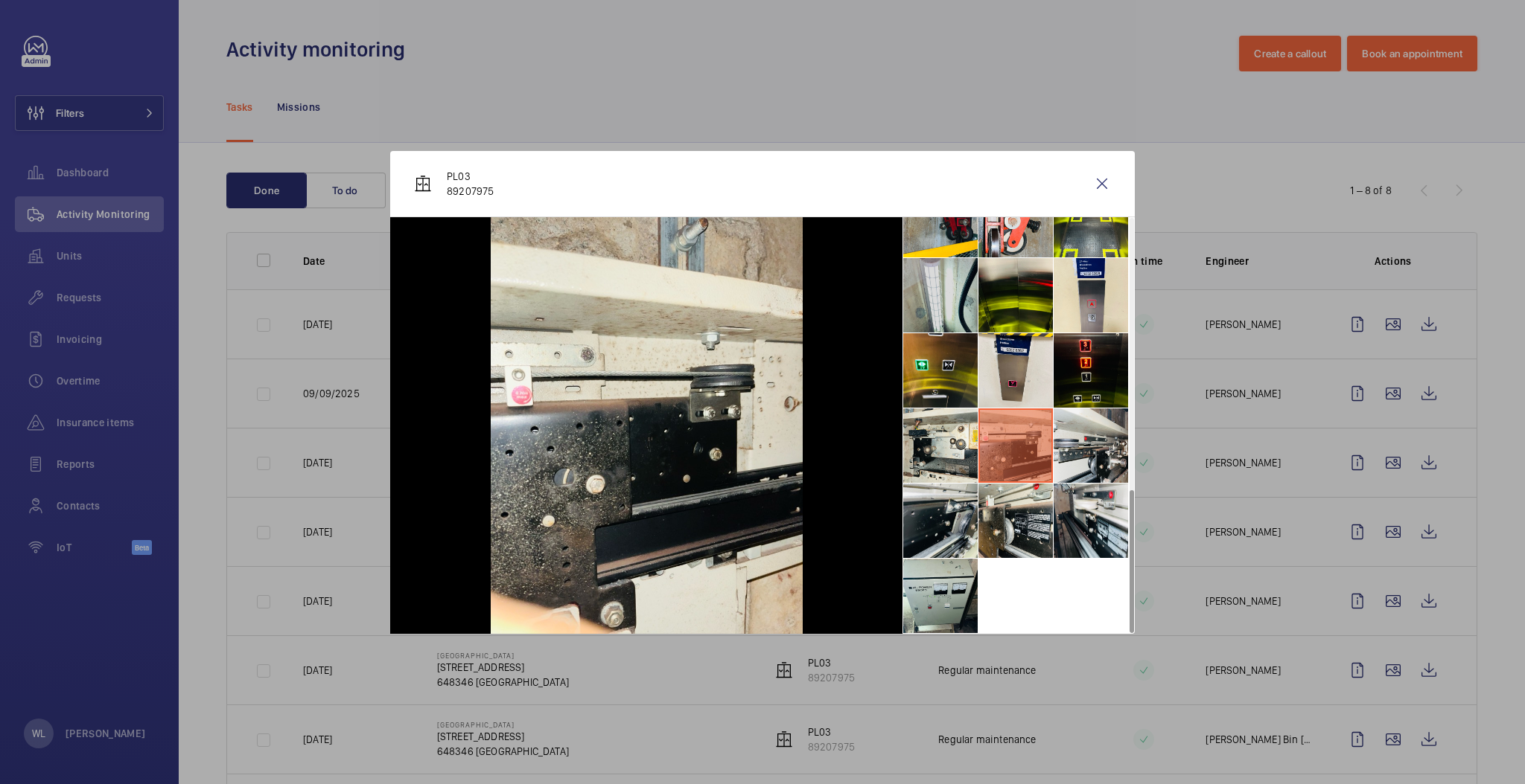
click at [941, 308] on li at bounding box center [940, 295] width 74 height 74
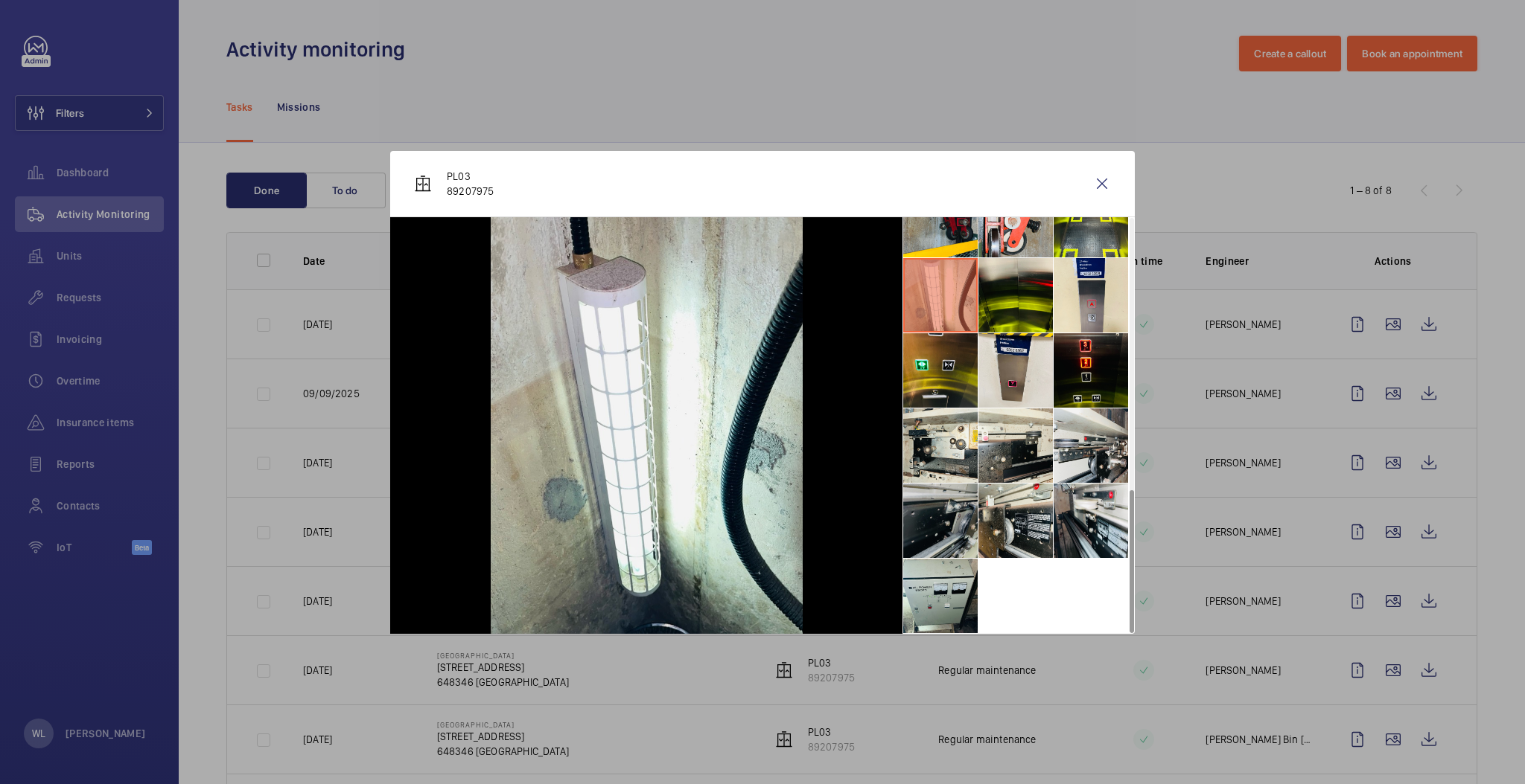
click at [922, 528] on li at bounding box center [940, 520] width 74 height 74
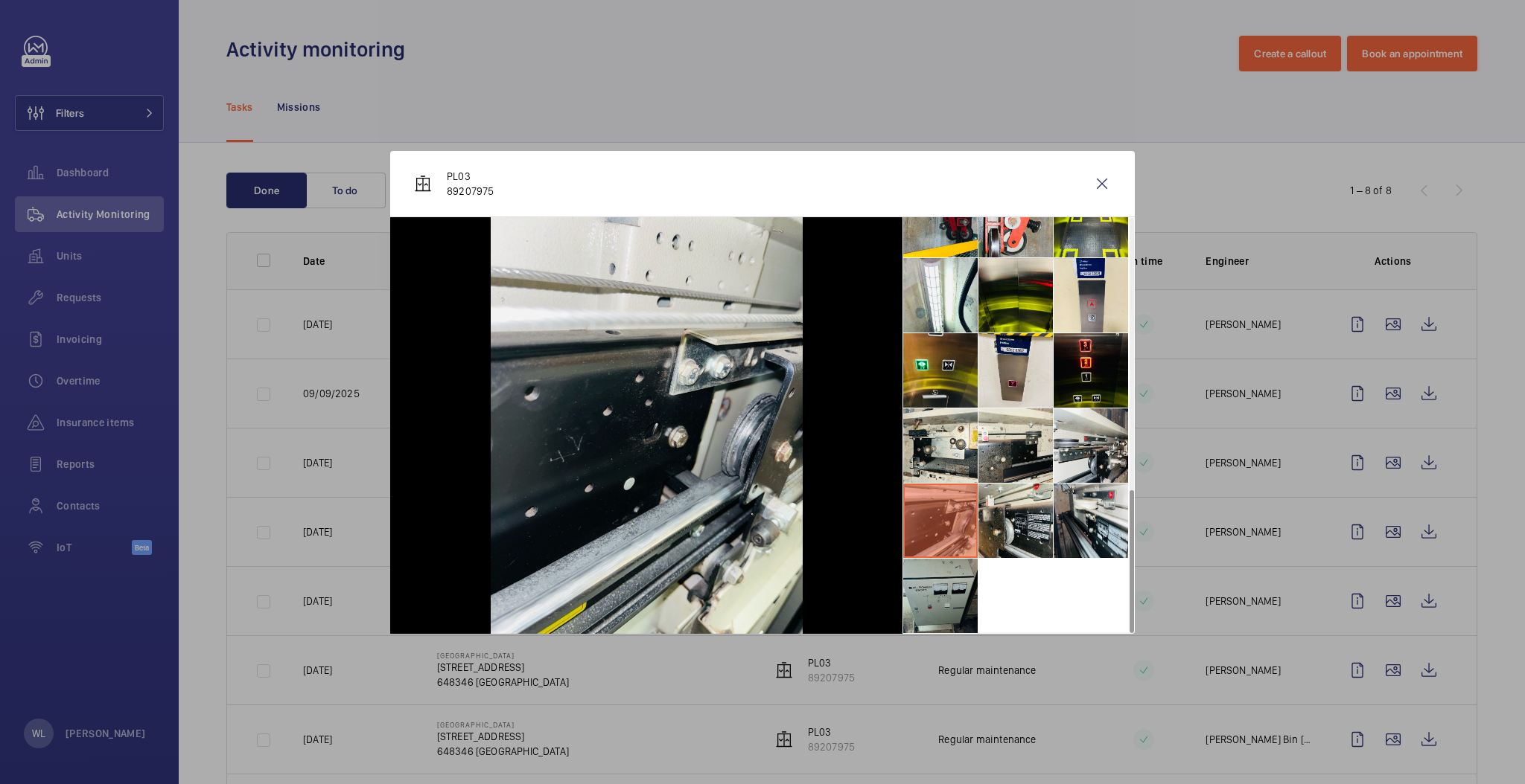
click at [953, 592] on li at bounding box center [940, 596] width 74 height 74
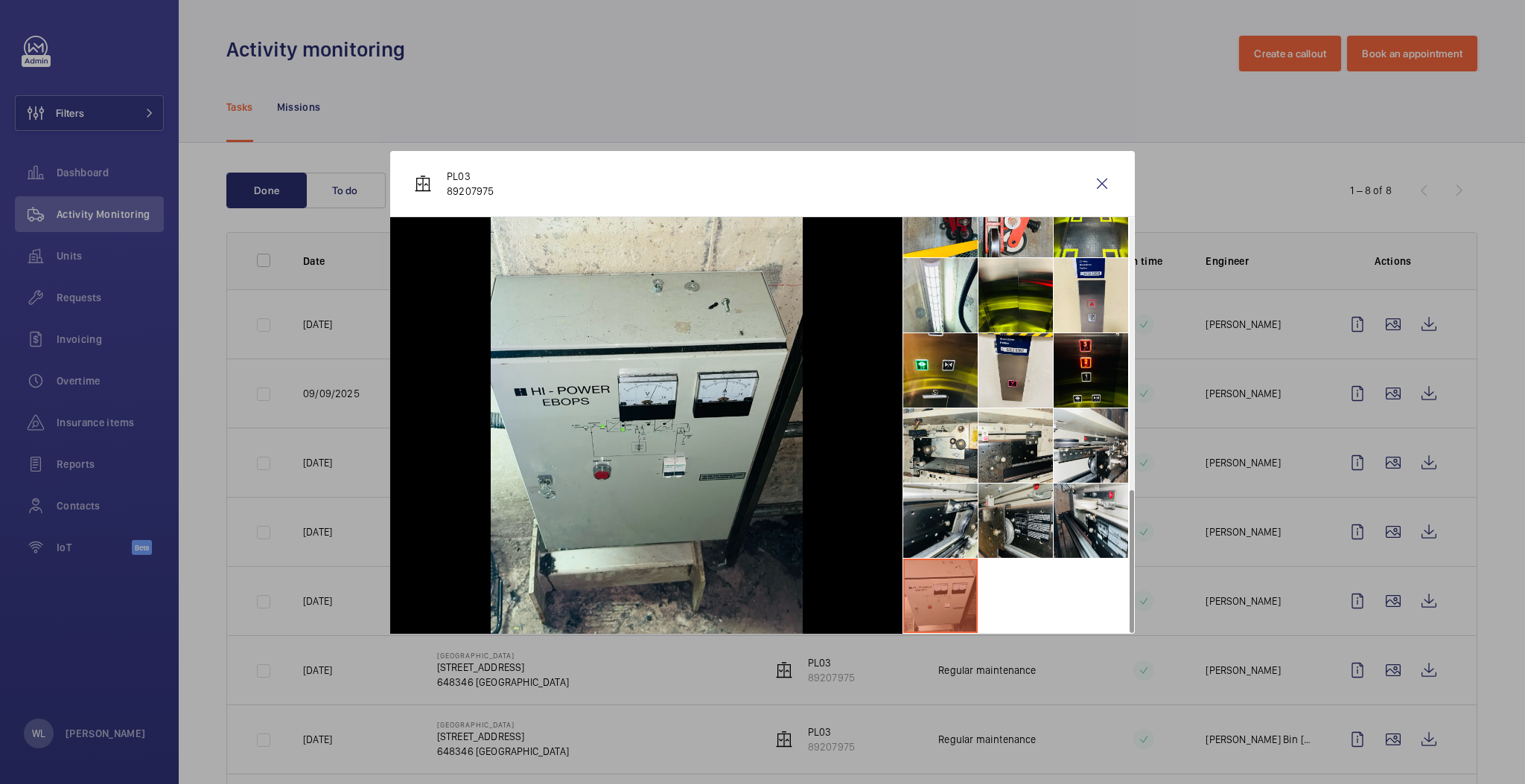
click at [1022, 509] on li at bounding box center [1015, 520] width 74 height 74
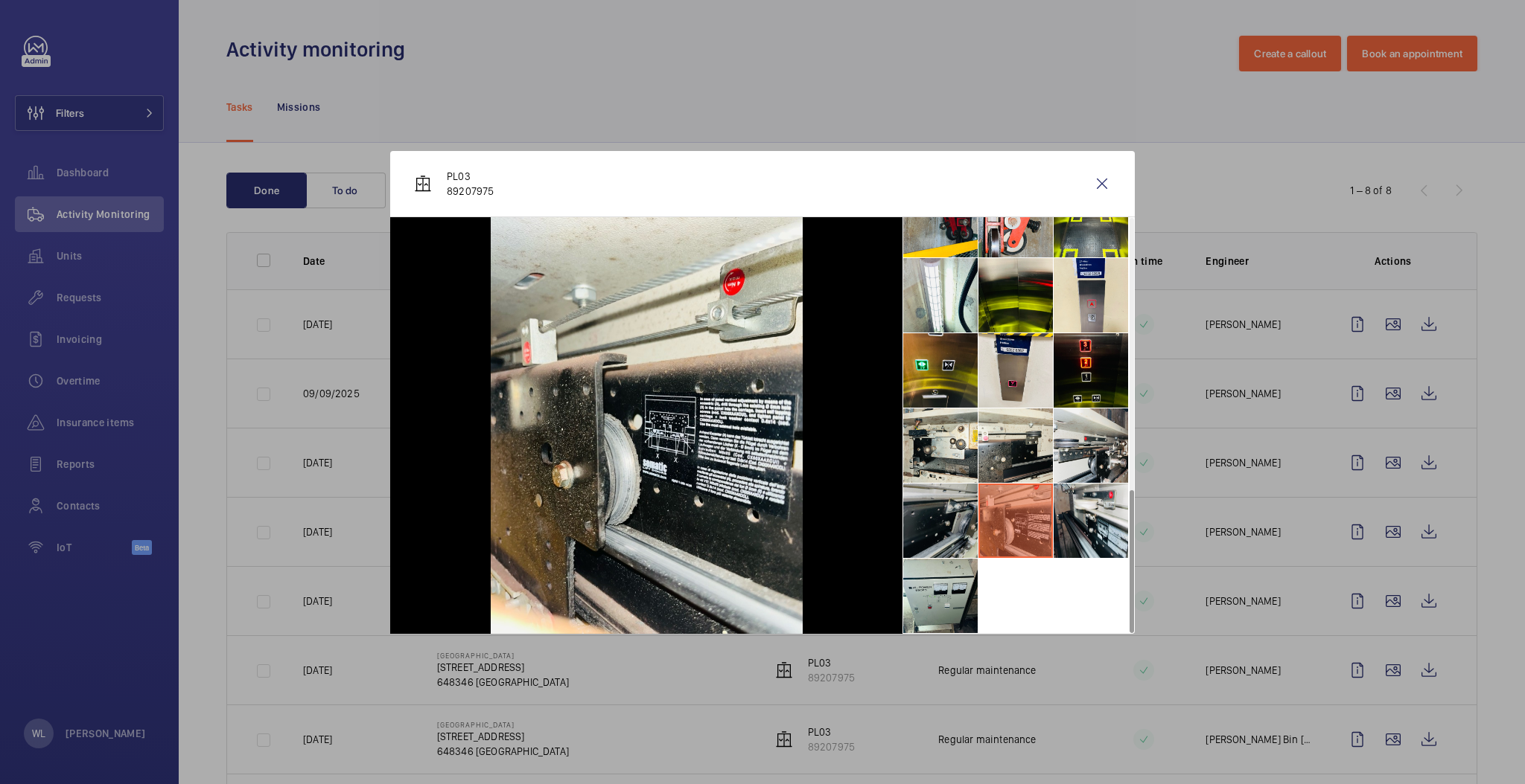
click at [945, 490] on li at bounding box center [940, 520] width 74 height 74
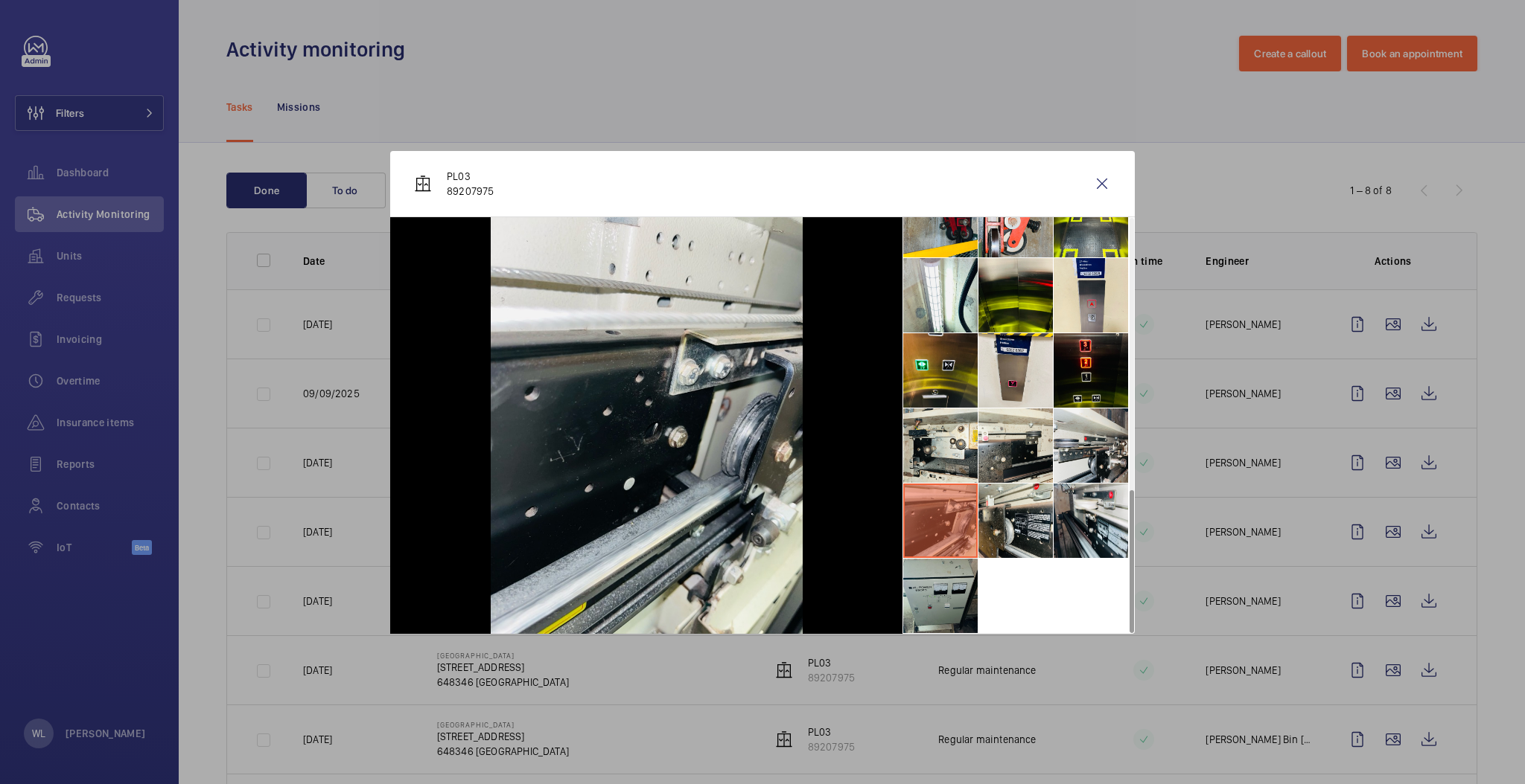
click at [972, 561] on li at bounding box center [940, 596] width 74 height 74
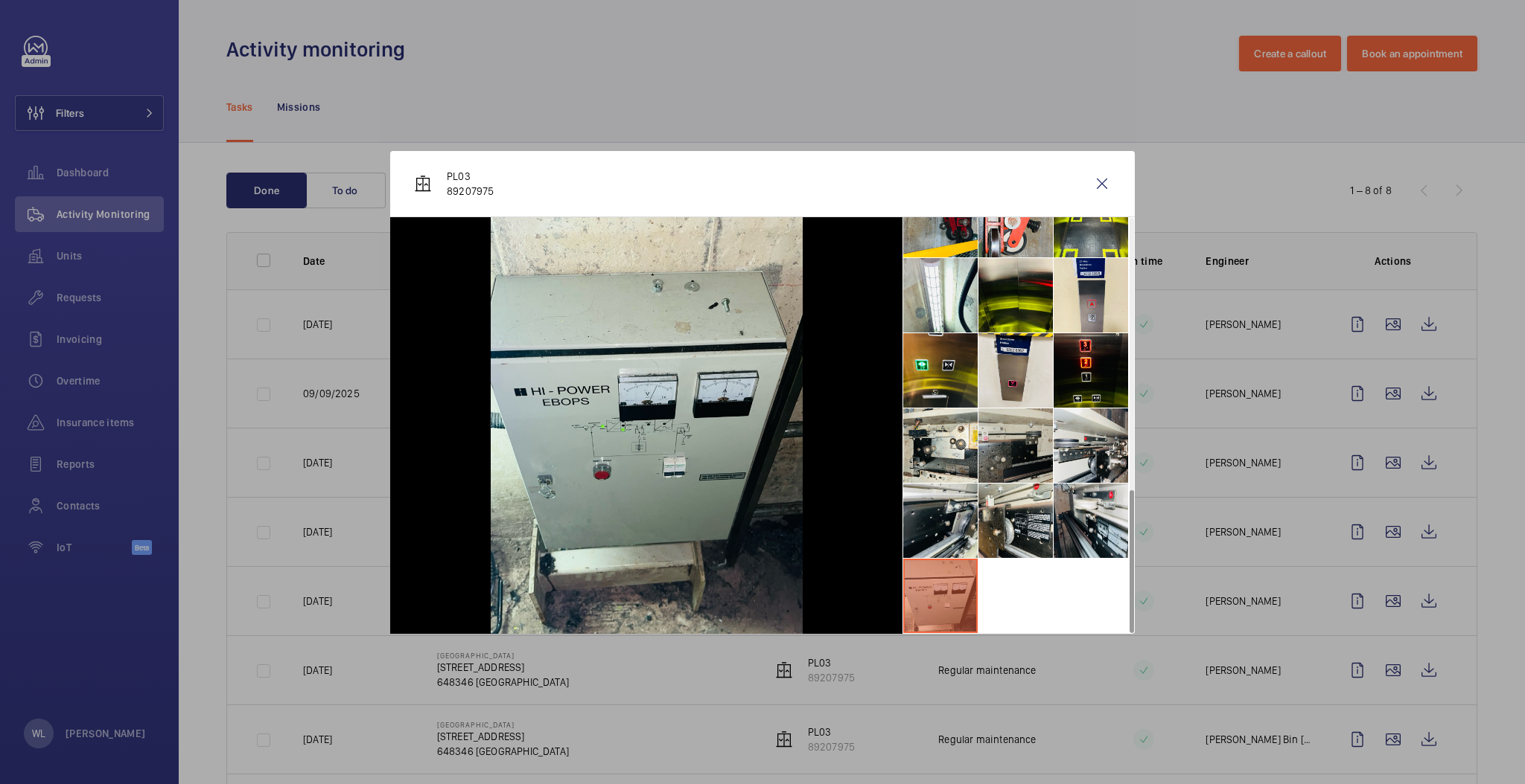
click at [1051, 413] on li at bounding box center [1015, 445] width 74 height 74
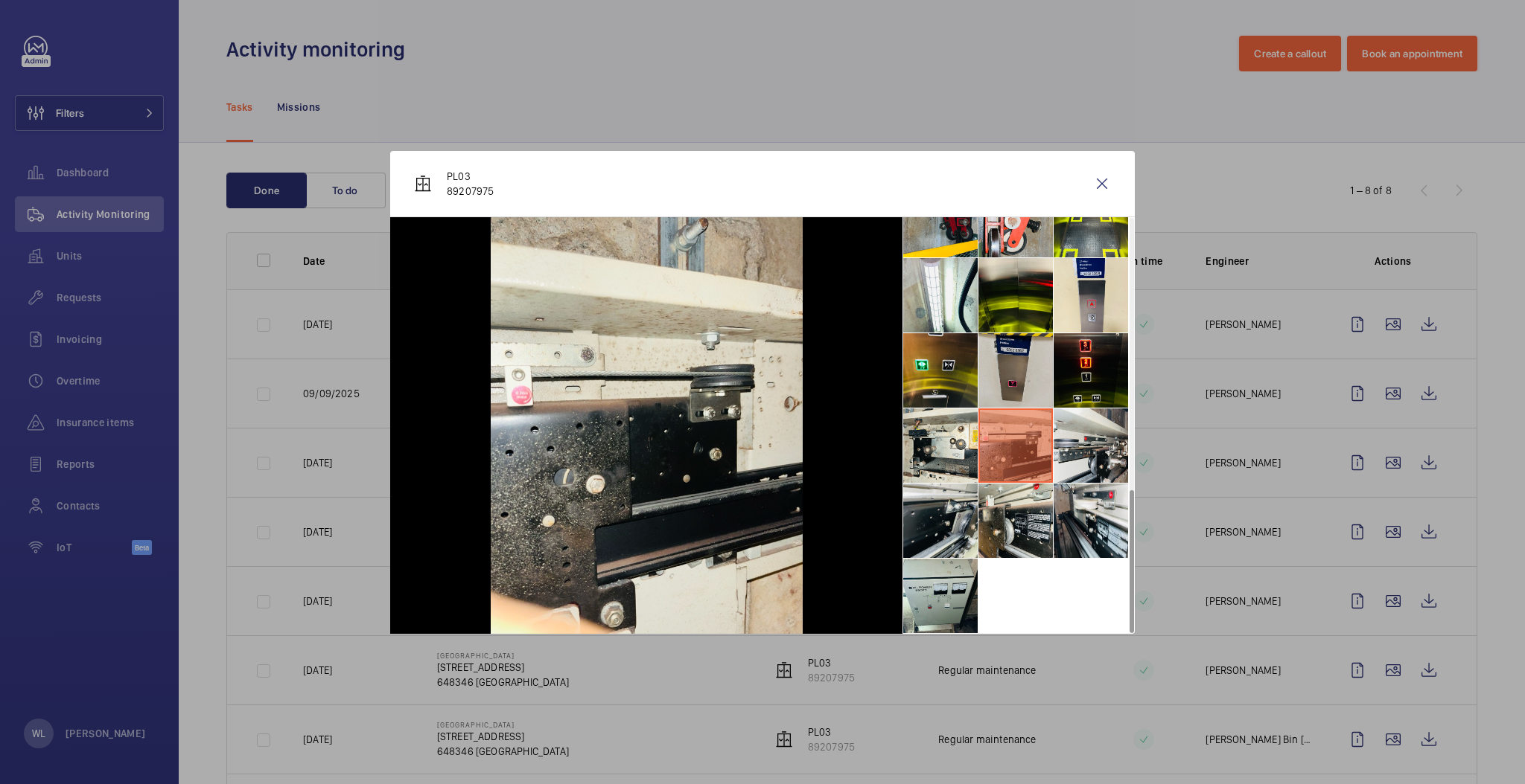
click at [1041, 369] on li at bounding box center [1015, 370] width 74 height 74
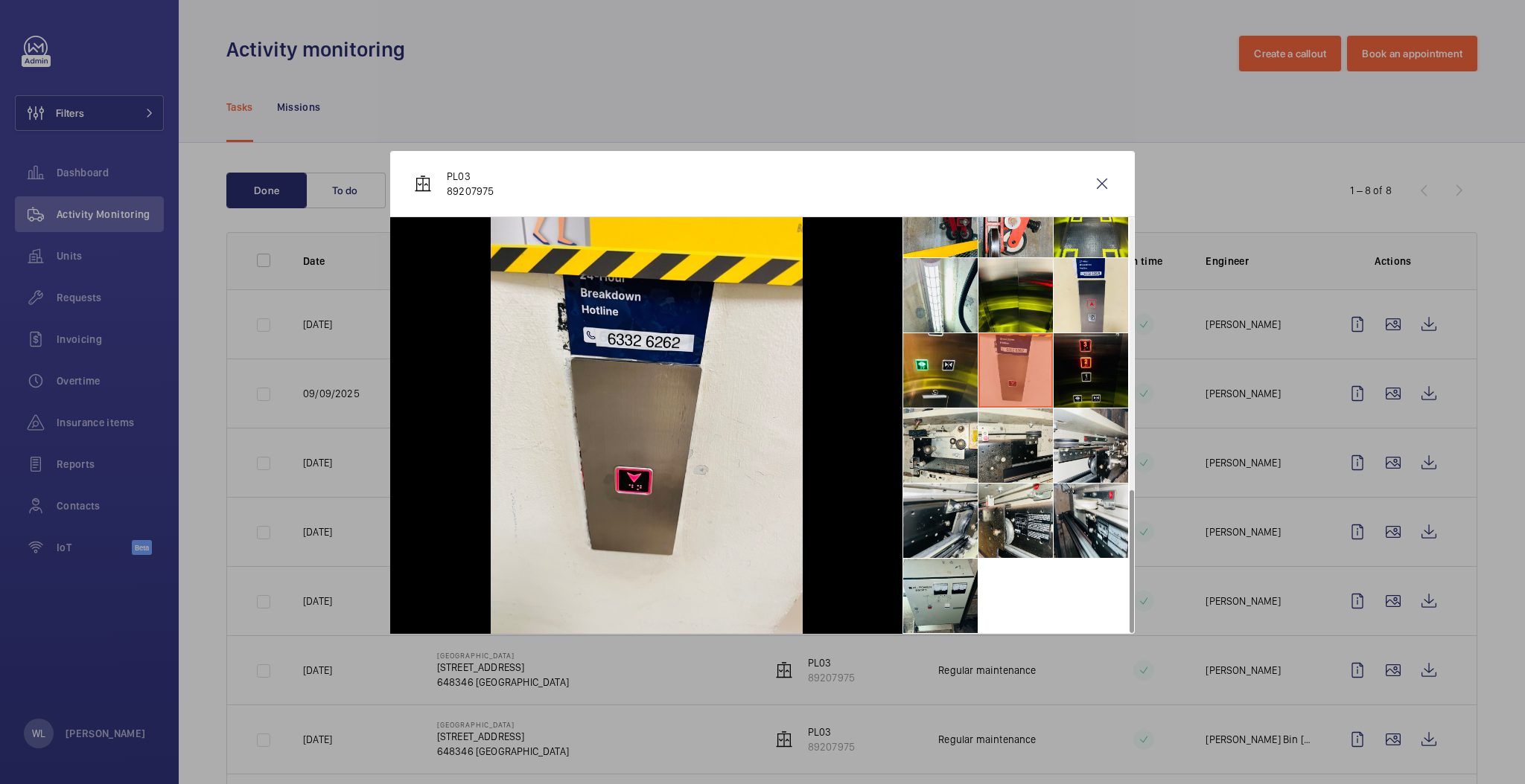
click at [1077, 373] on li at bounding box center [1090, 370] width 74 height 74
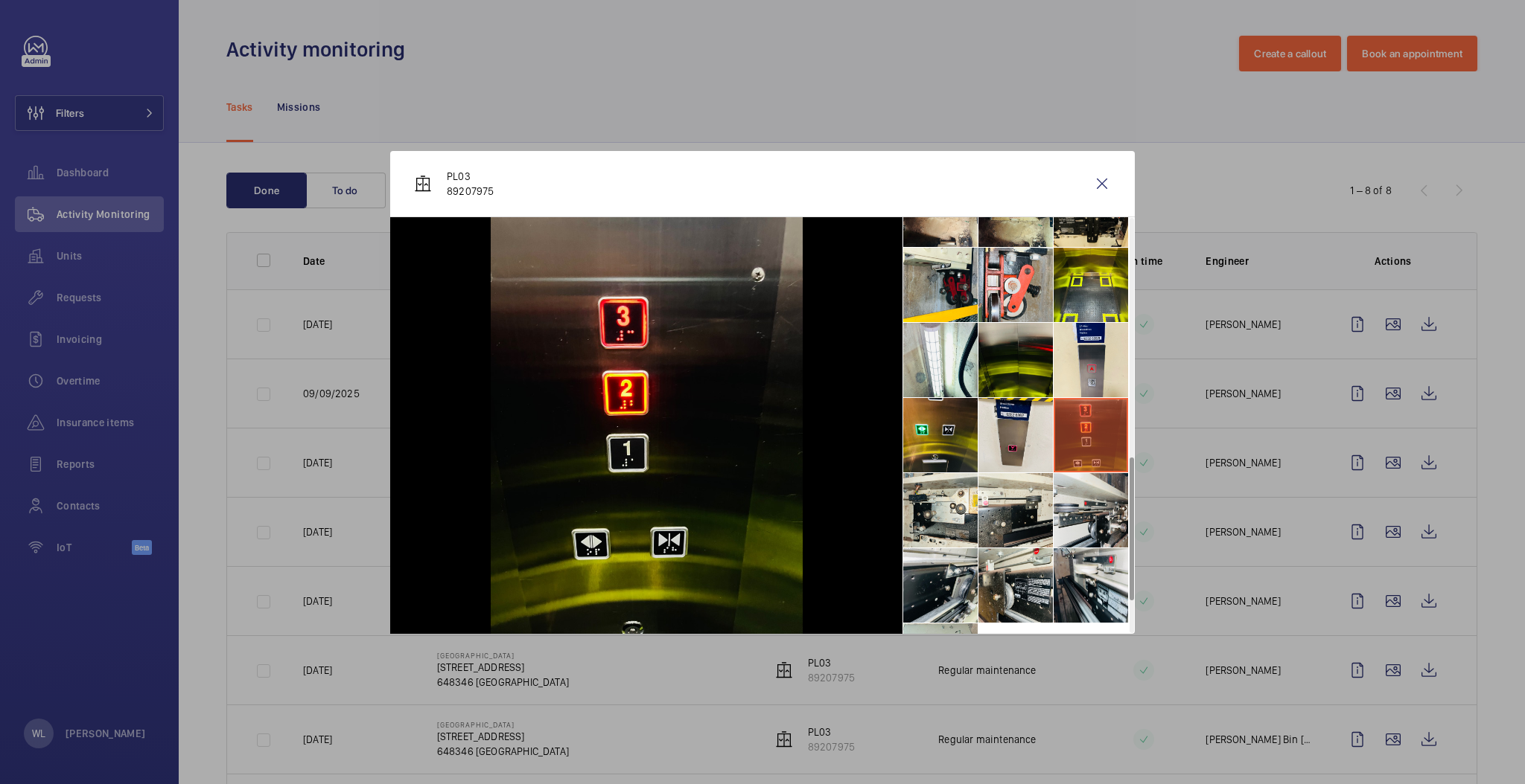
scroll to position [687, 0]
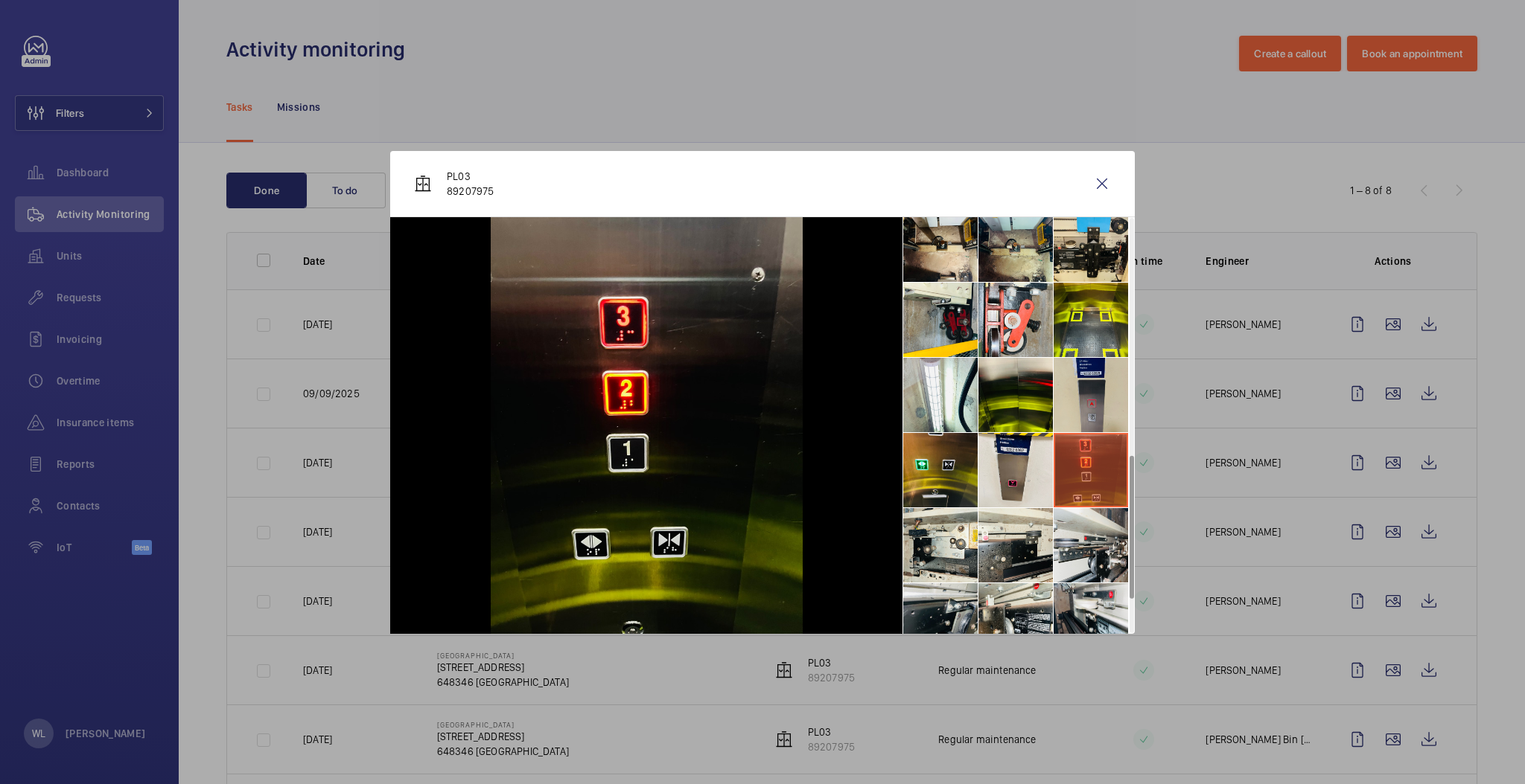
click at [1118, 380] on li at bounding box center [1090, 394] width 74 height 74
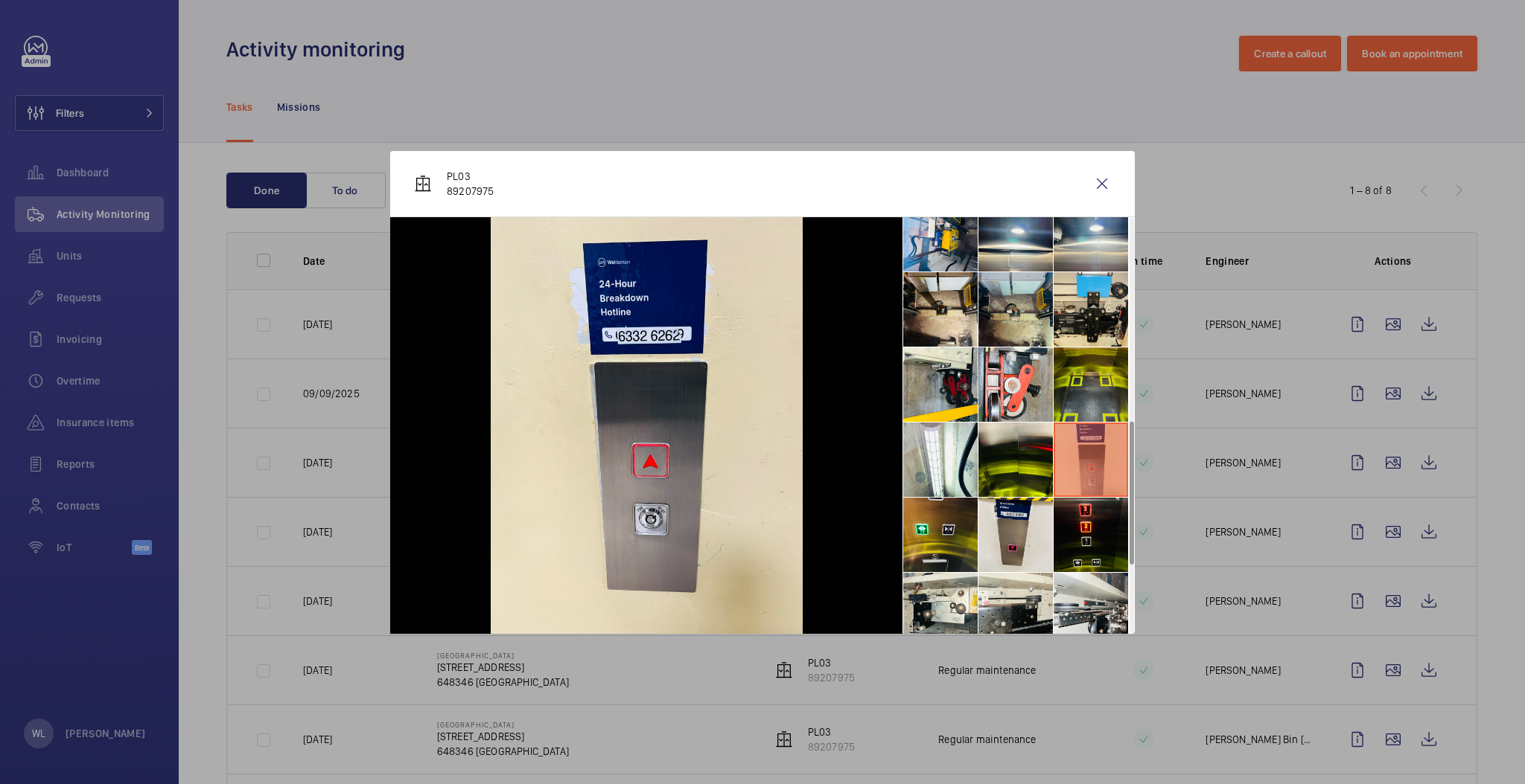
scroll to position [588, 0]
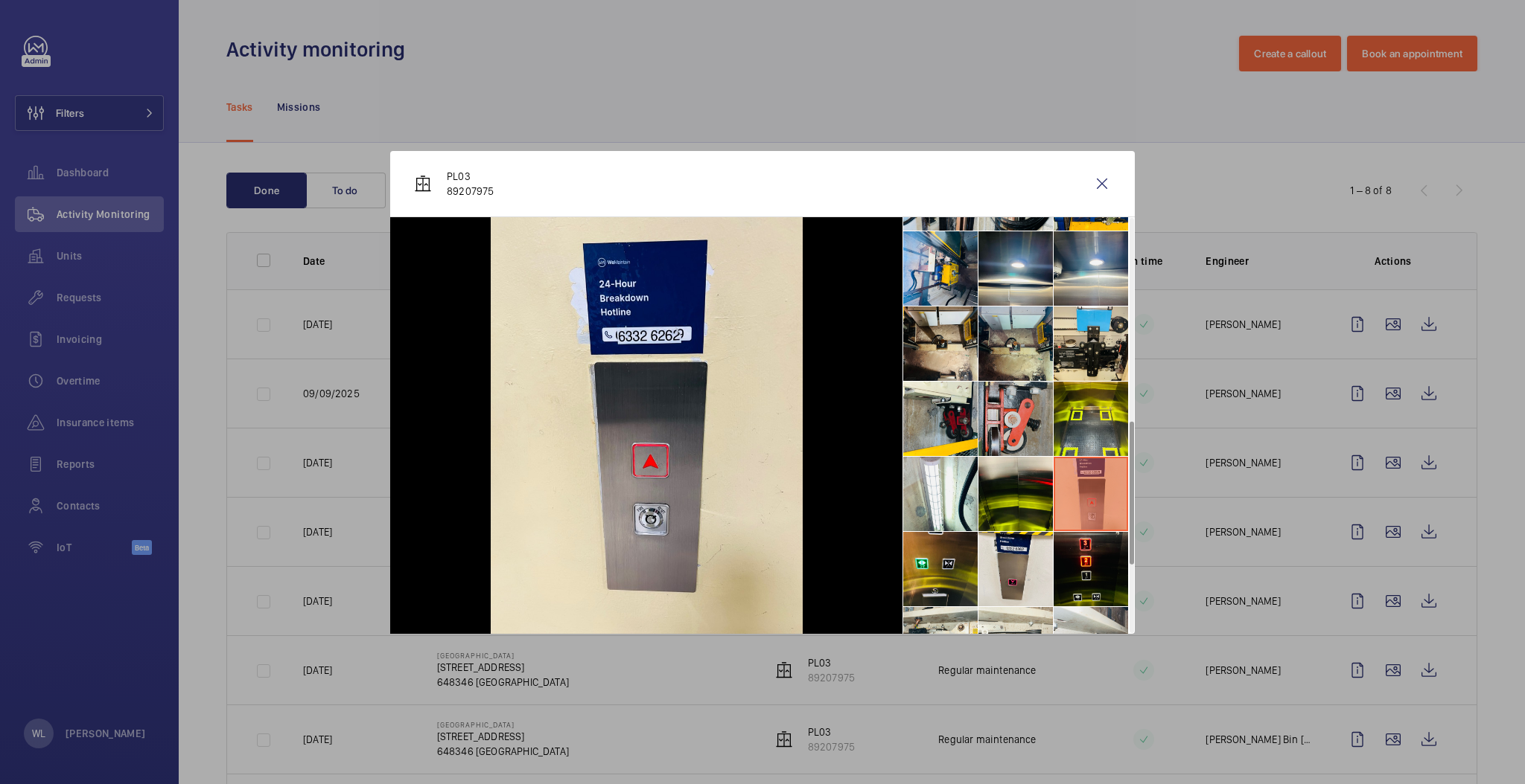
click at [1017, 428] on li at bounding box center [1015, 419] width 74 height 74
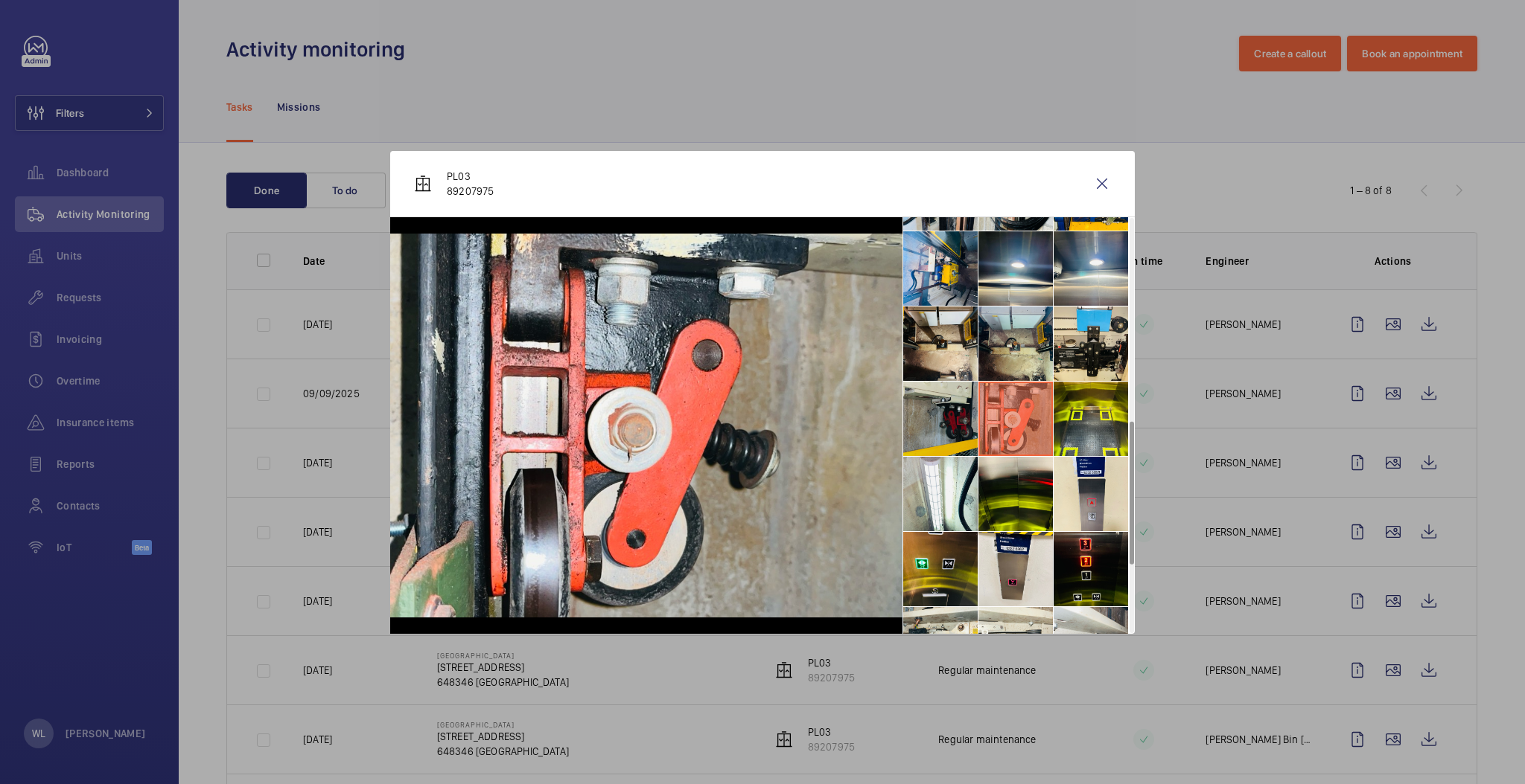
click at [929, 397] on li at bounding box center [940, 419] width 74 height 74
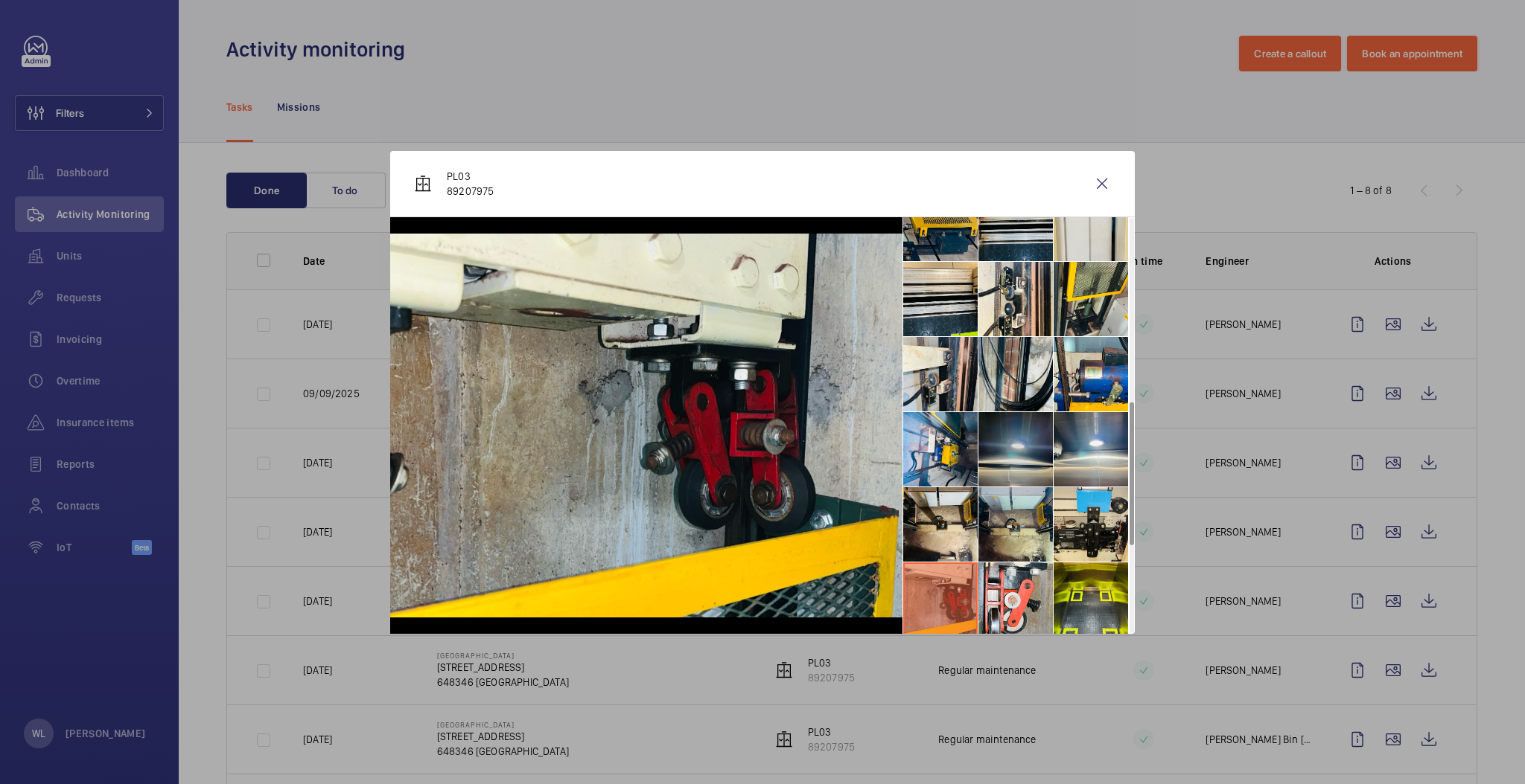
scroll to position [389, 0]
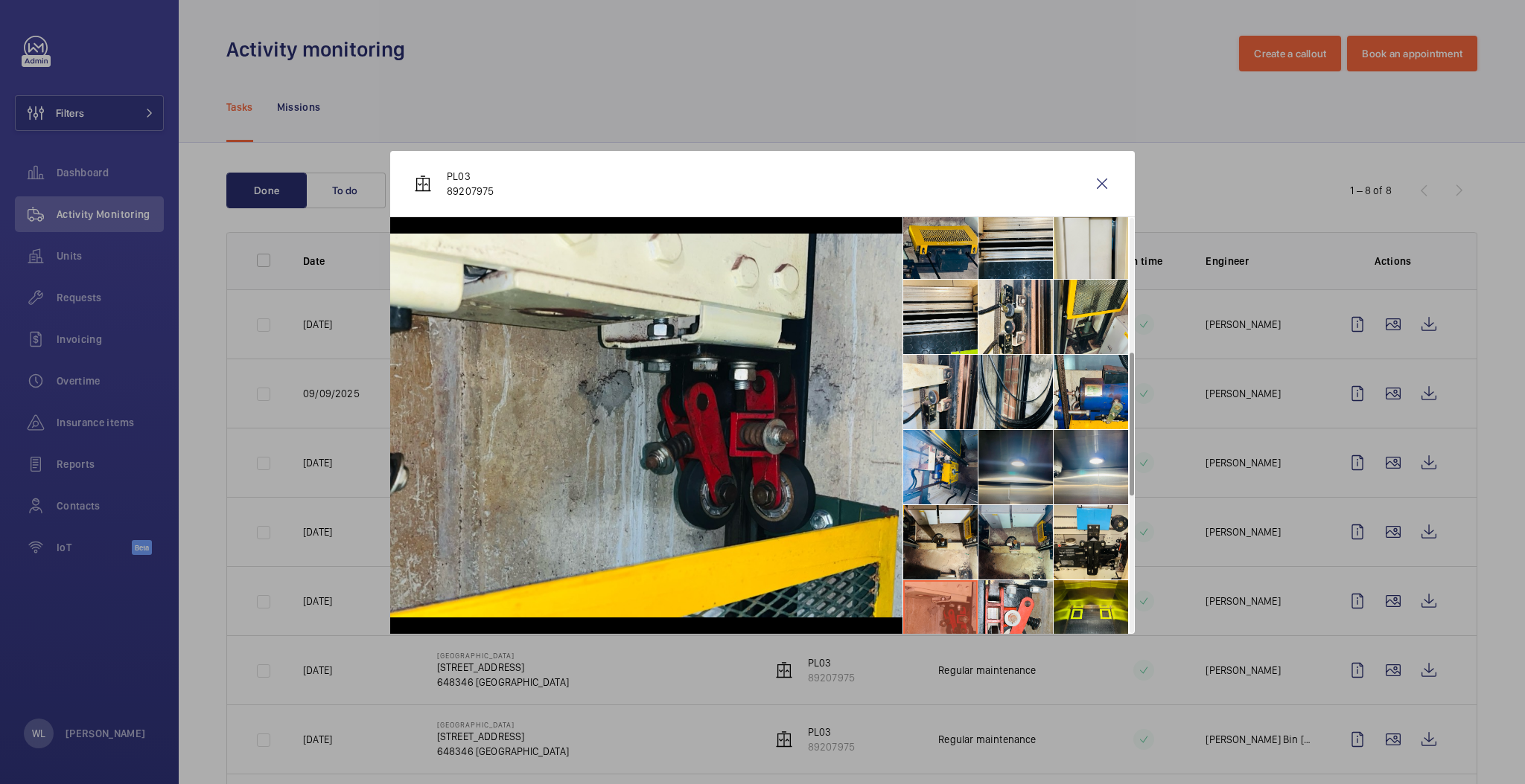
click at [1039, 464] on li at bounding box center [1015, 467] width 74 height 74
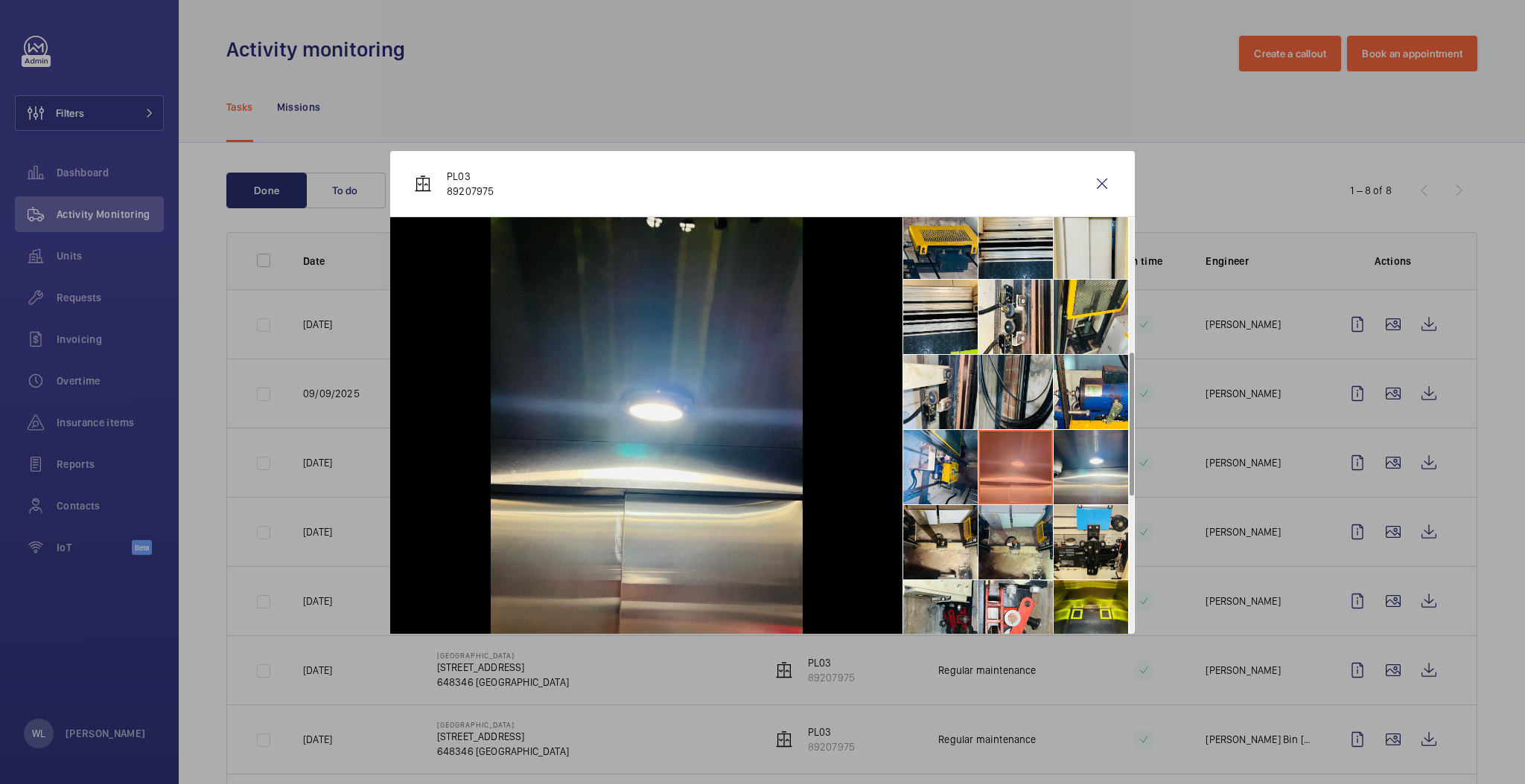
click at [1018, 393] on li at bounding box center [1015, 392] width 74 height 74
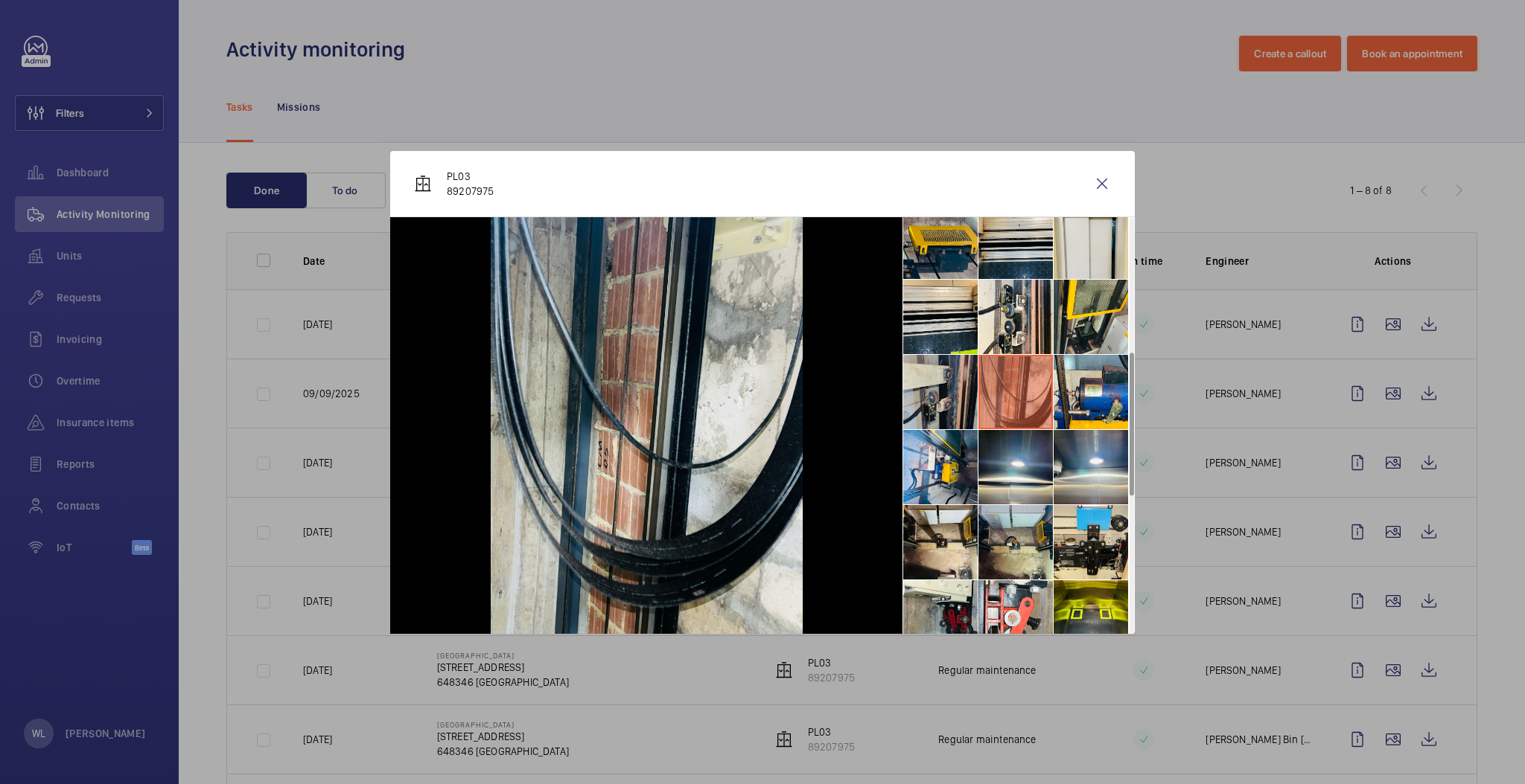
click at [946, 370] on li at bounding box center [940, 392] width 74 height 74
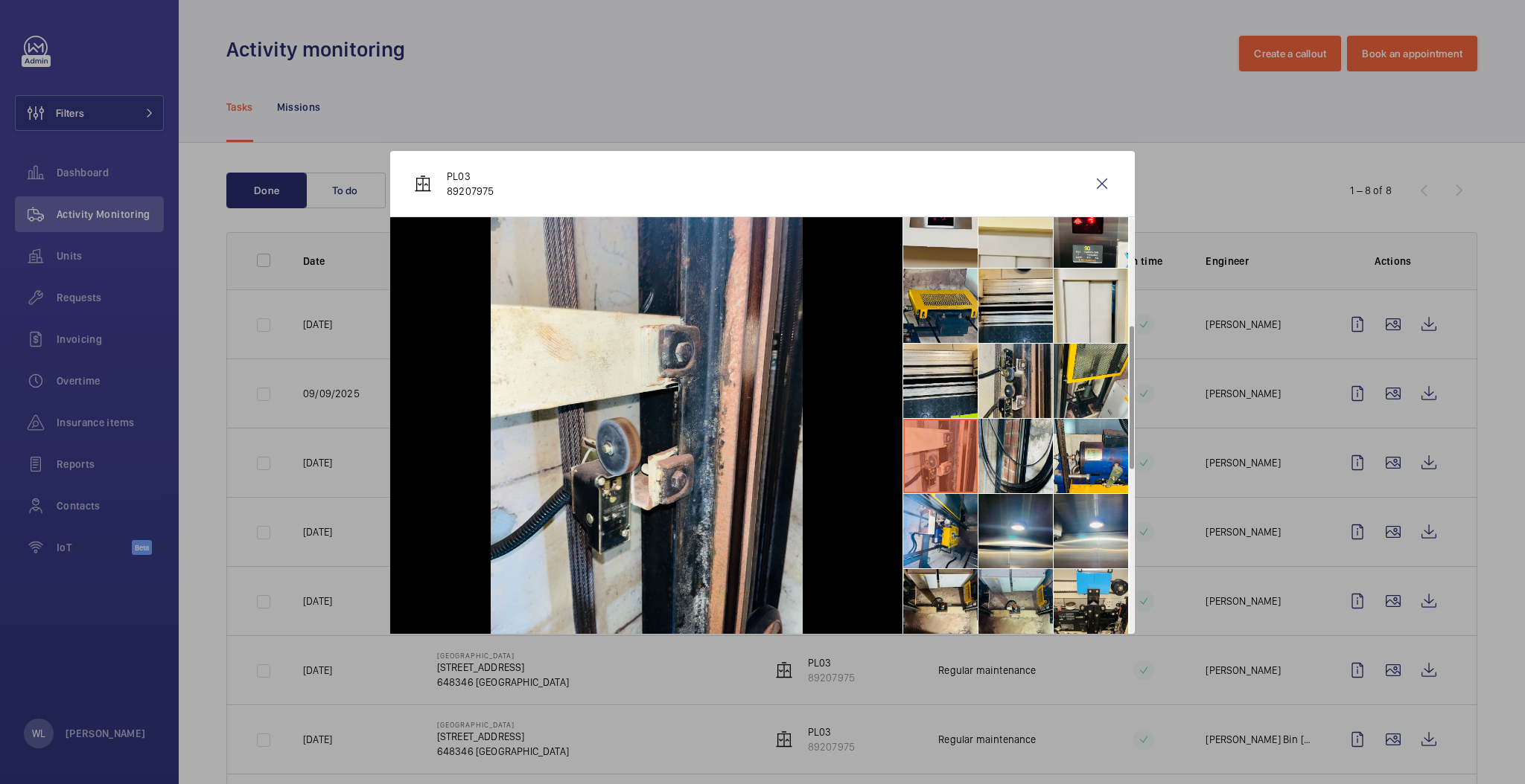
scroll to position [290, 0]
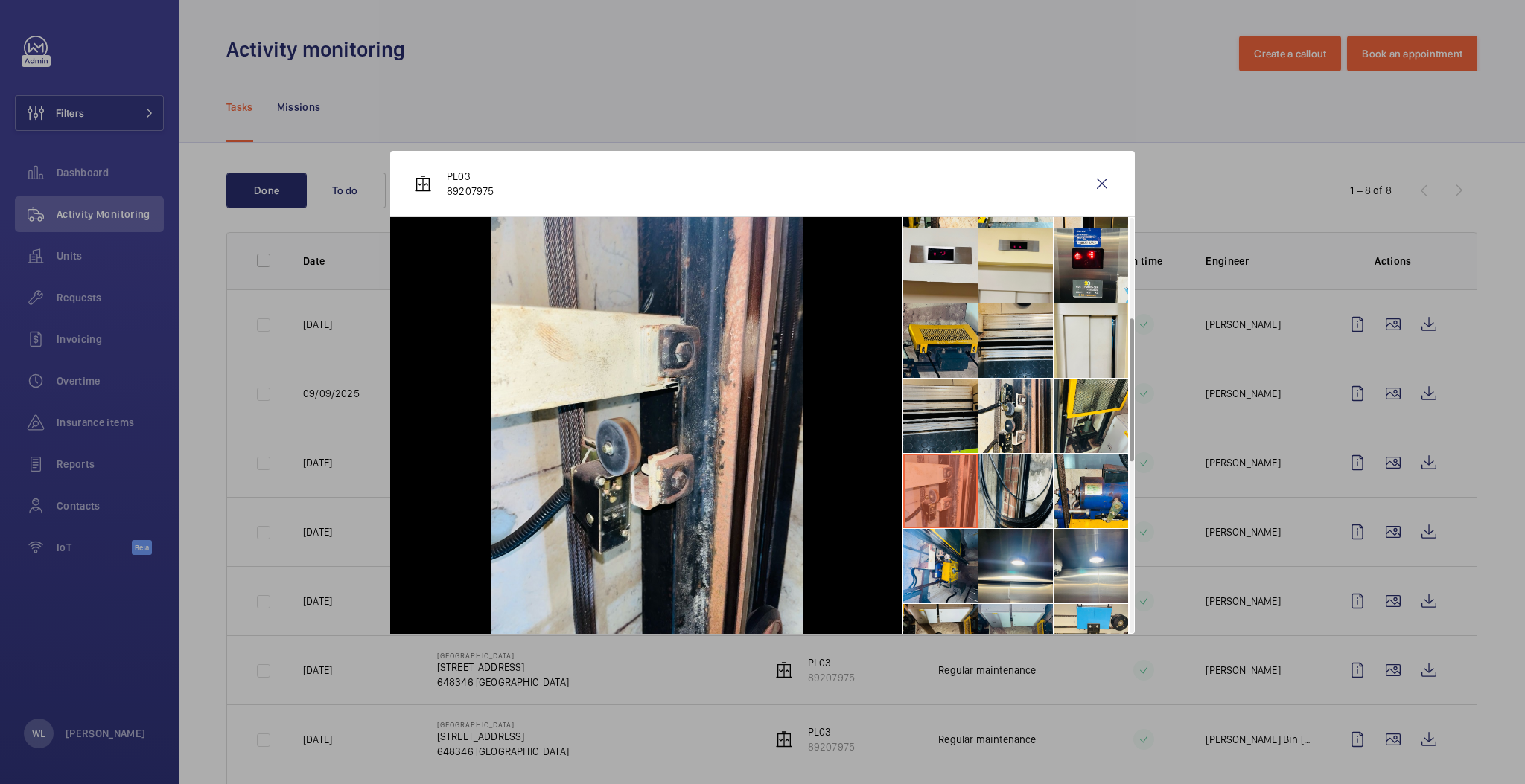
click at [970, 401] on li at bounding box center [940, 415] width 74 height 74
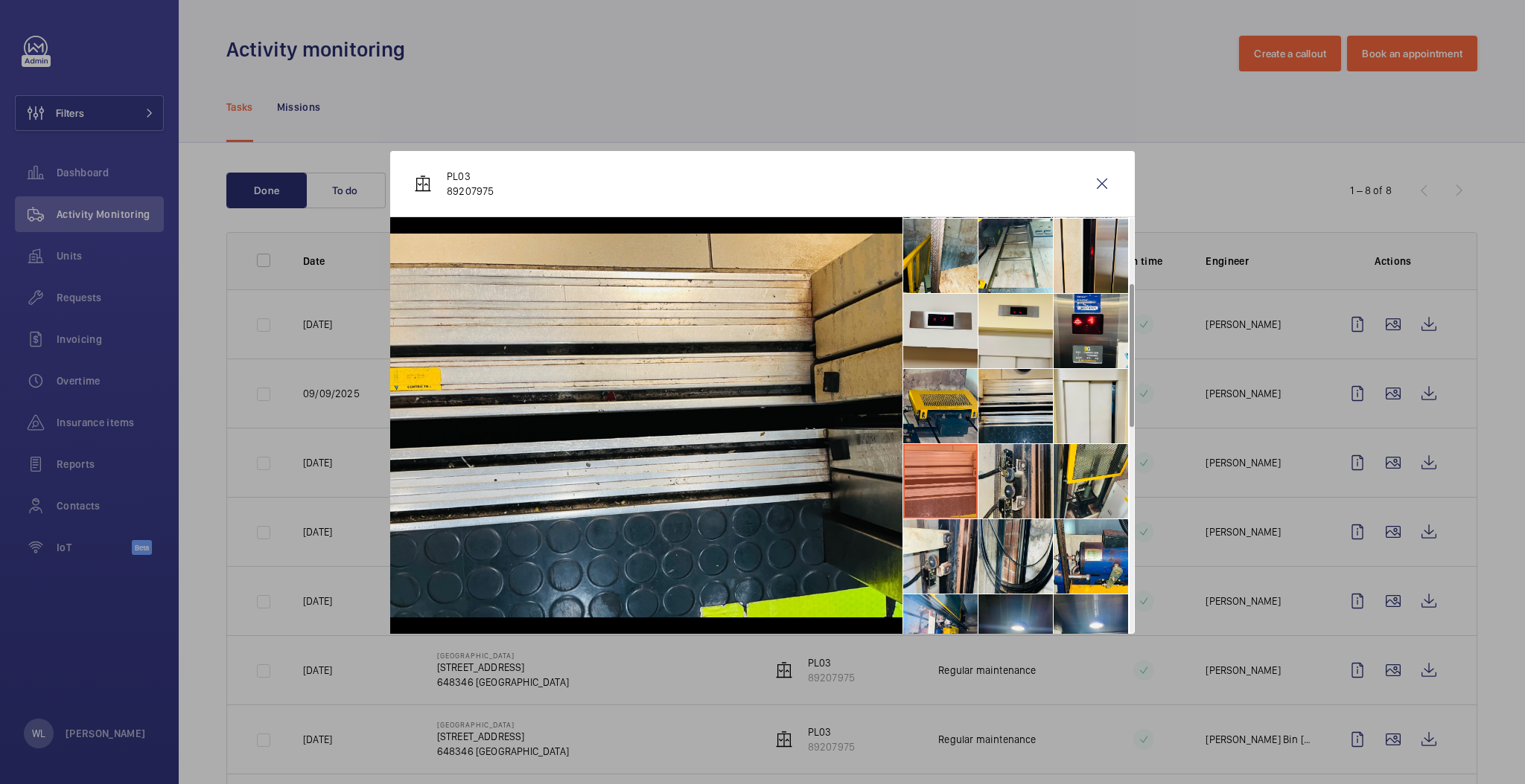
scroll to position [191, 0]
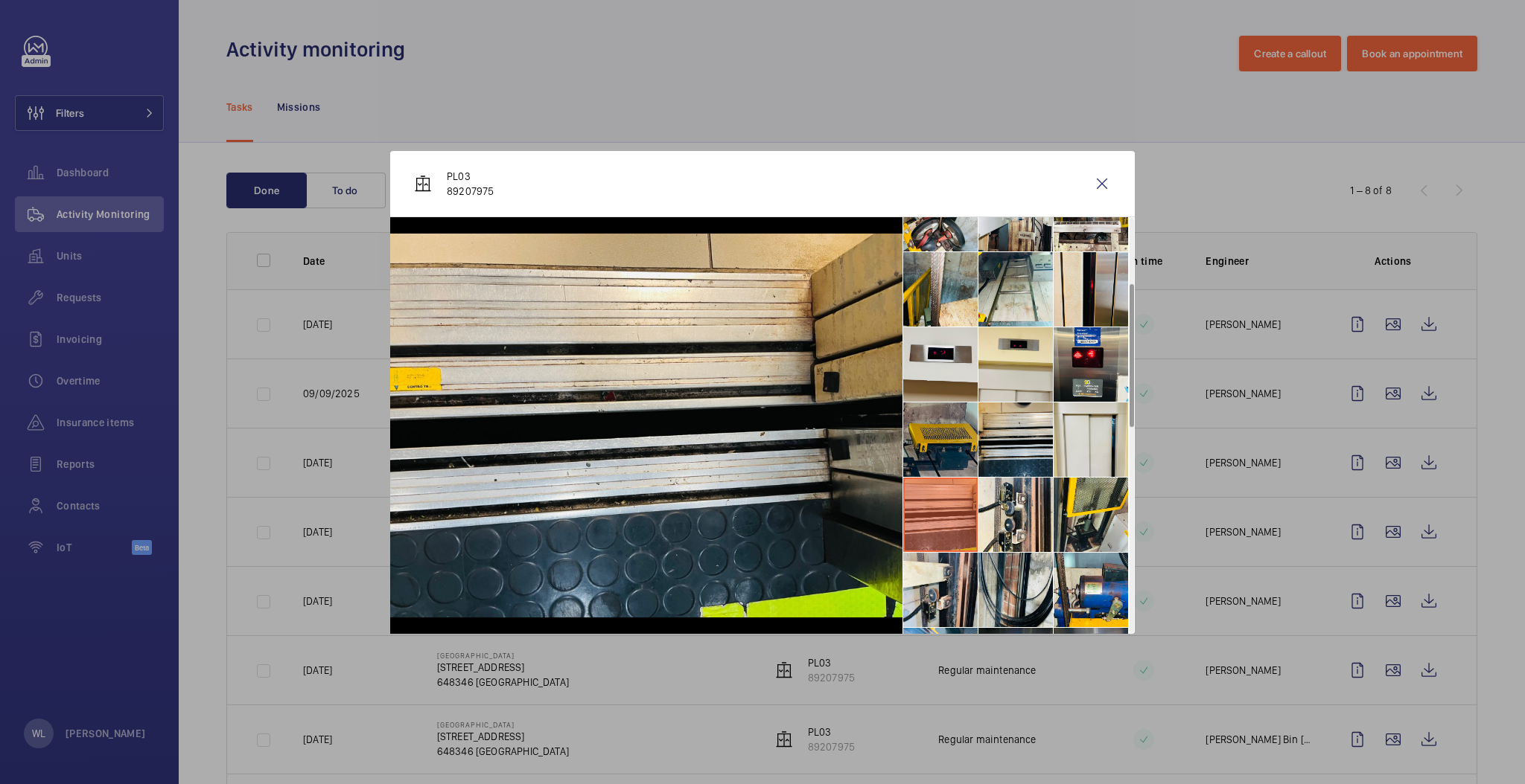
click at [973, 439] on li at bounding box center [940, 440] width 74 height 74
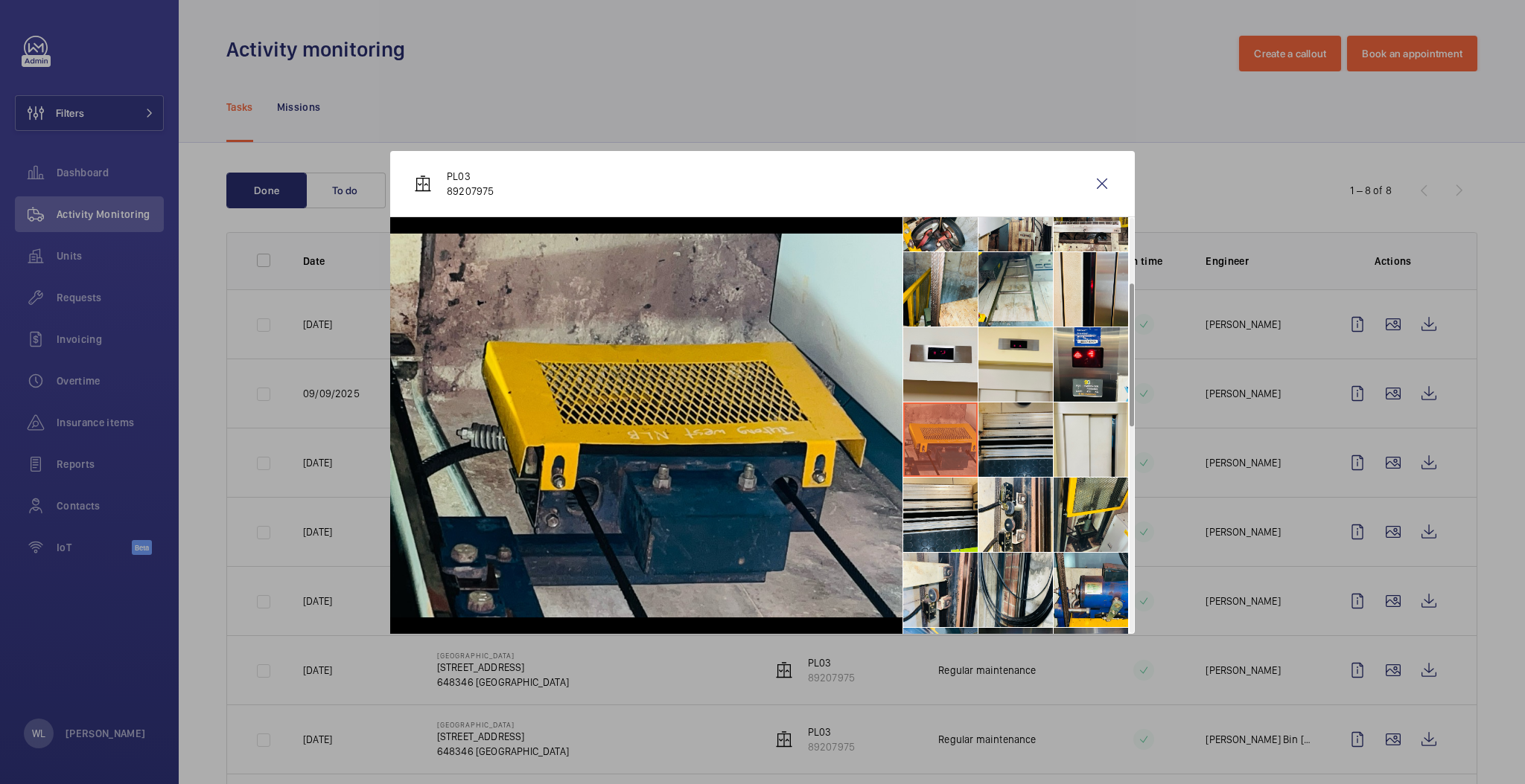
scroll to position [0, 0]
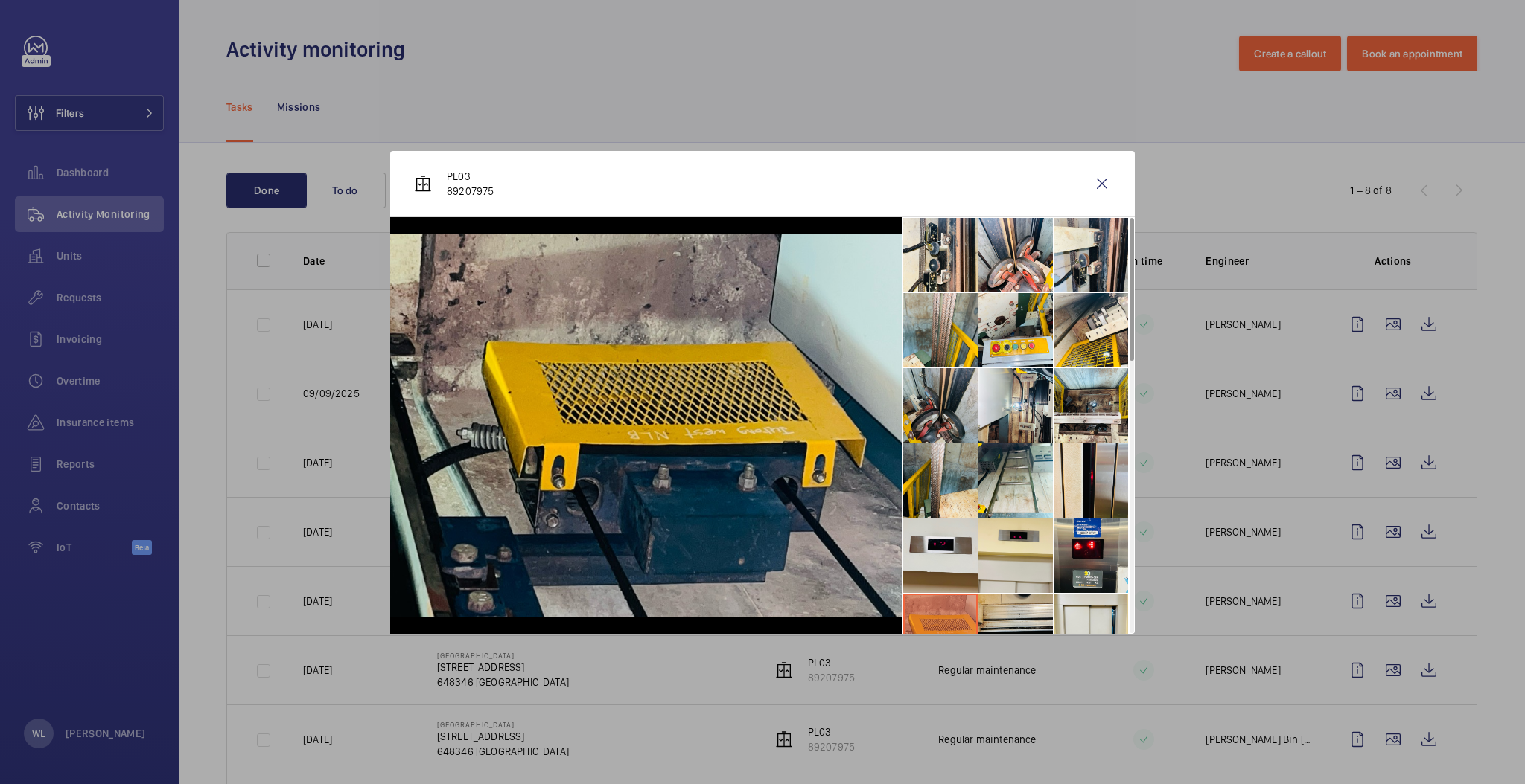
click at [941, 384] on li at bounding box center [940, 405] width 74 height 74
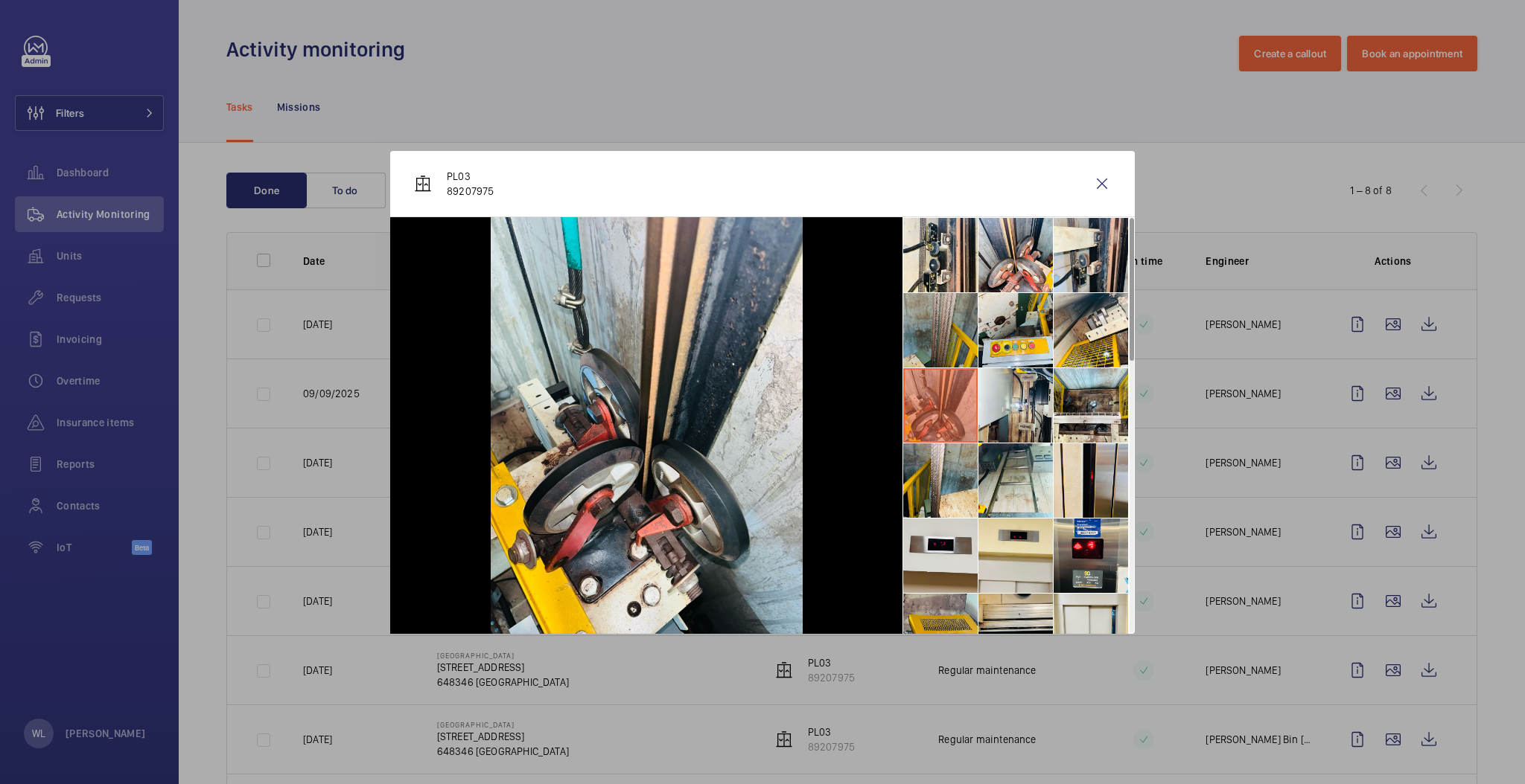
click at [931, 327] on li at bounding box center [940, 330] width 74 height 74
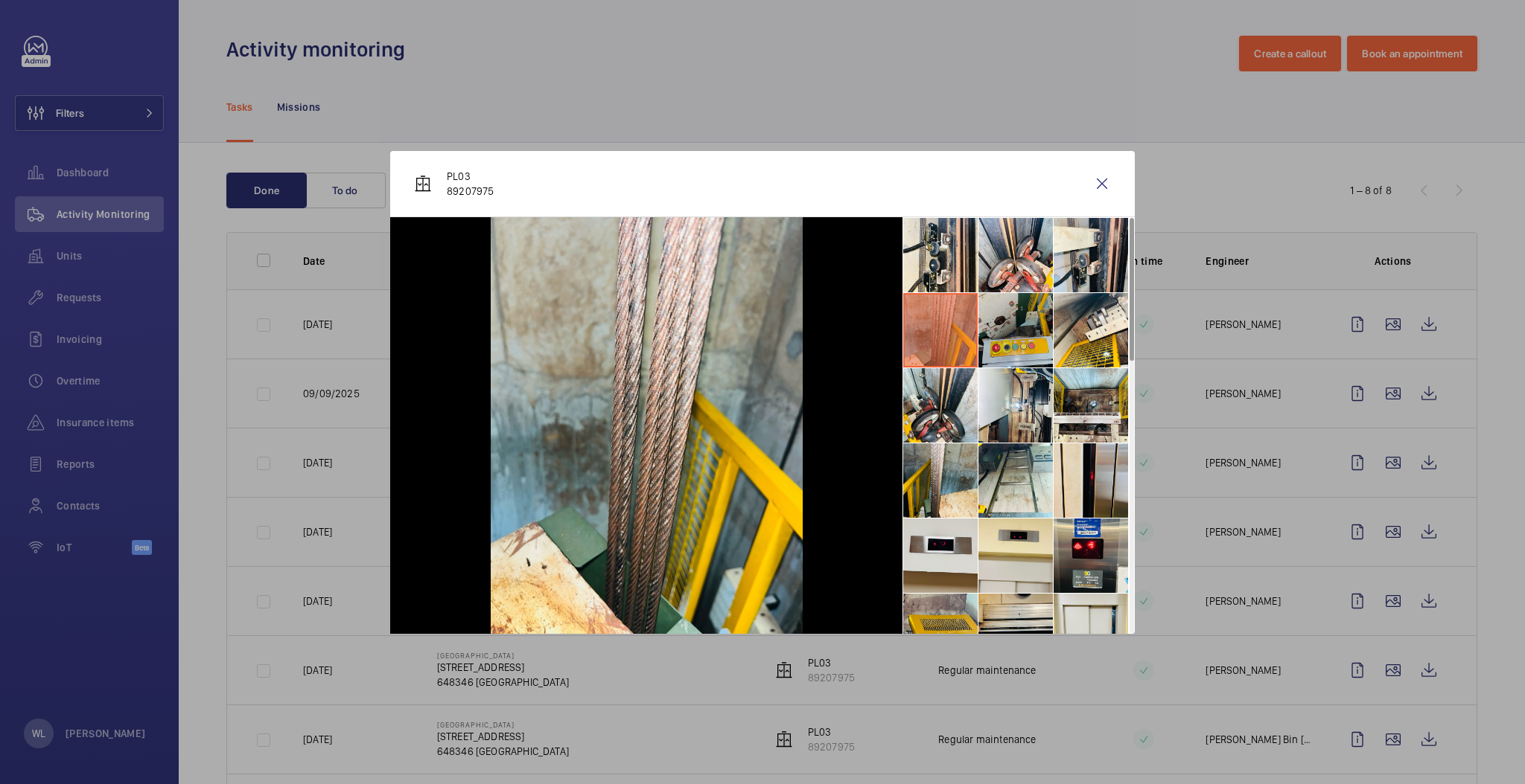
click at [1034, 367] on li at bounding box center [1015, 330] width 74 height 74
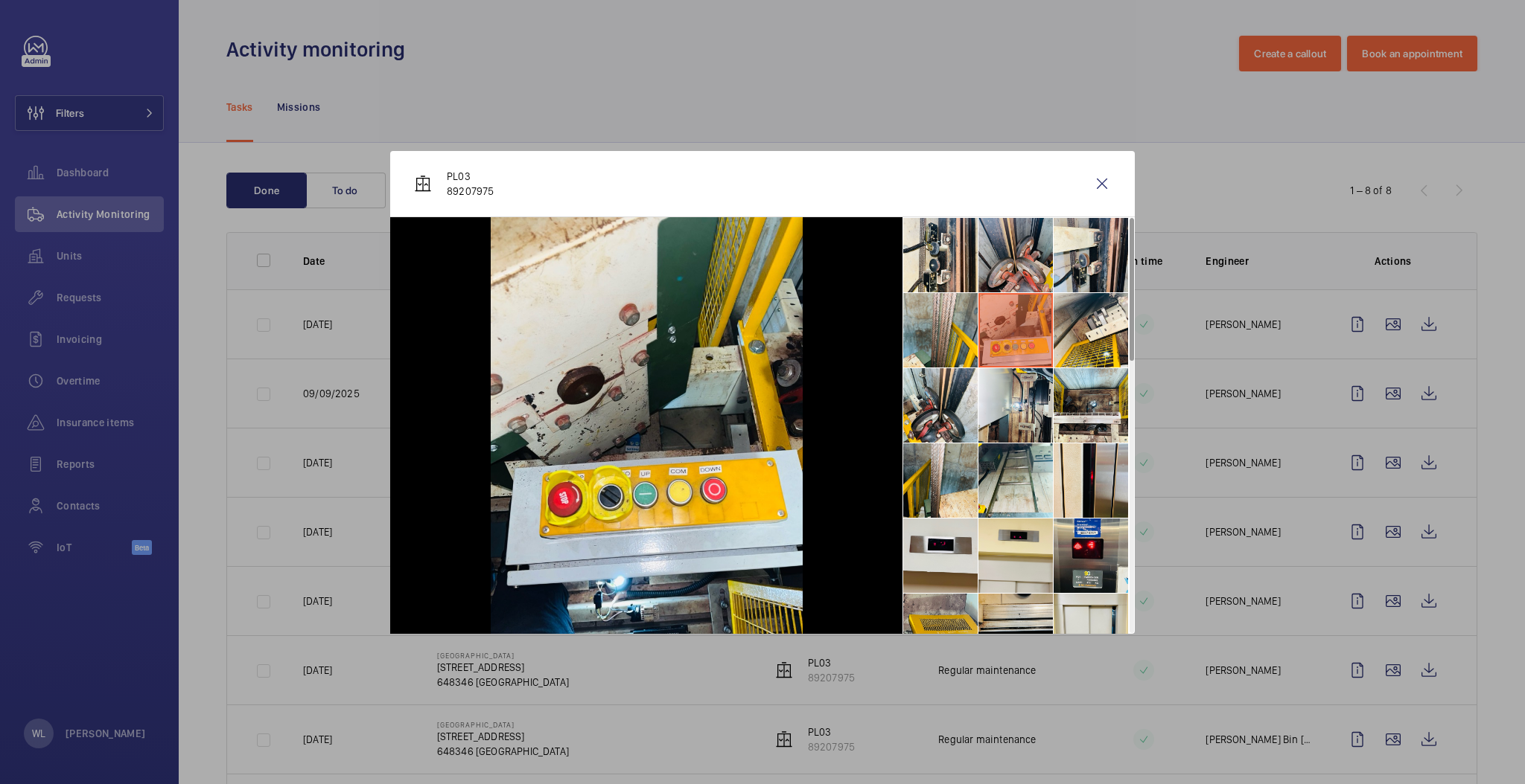
click at [1026, 268] on li at bounding box center [1015, 255] width 74 height 74
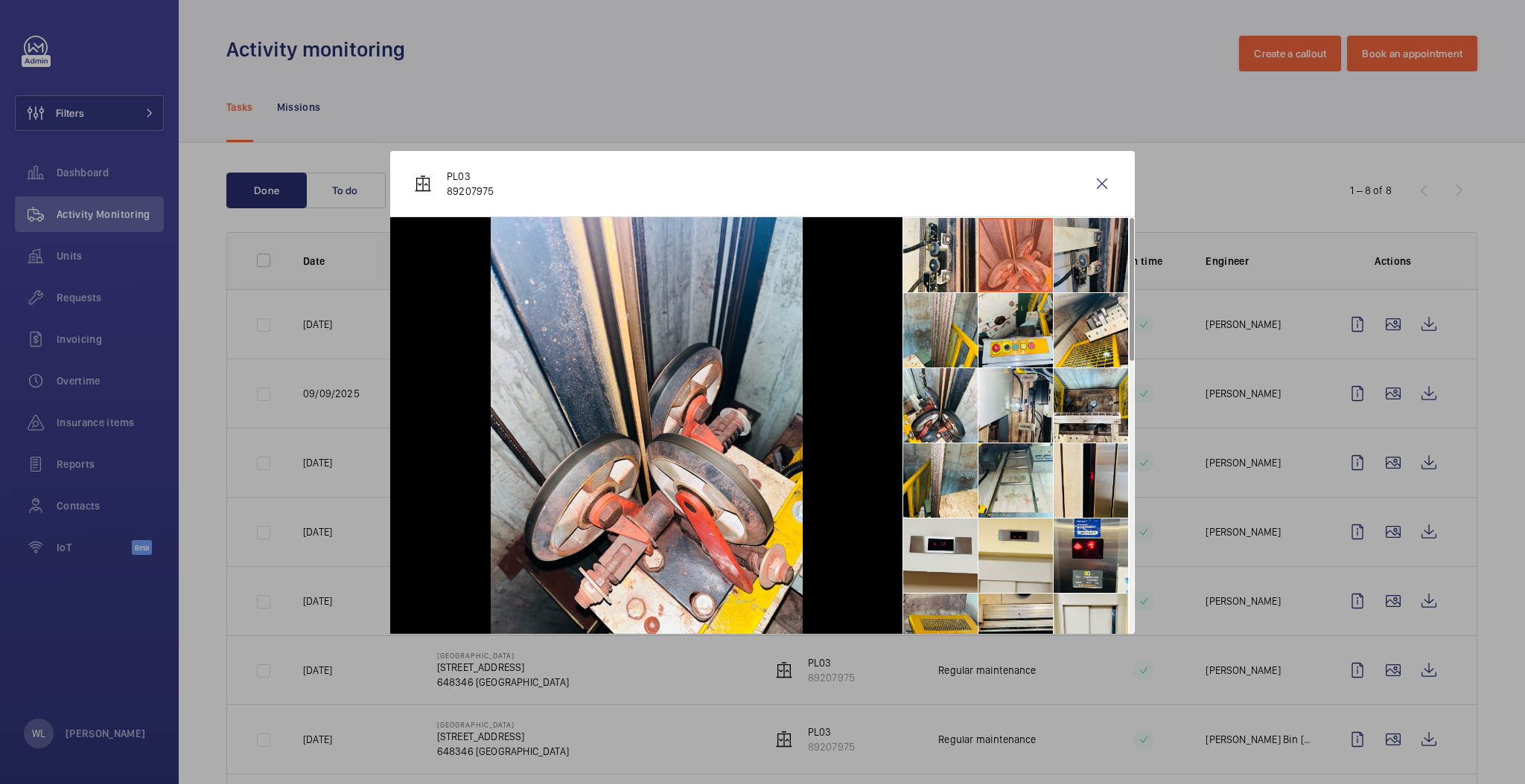
click at [1057, 261] on li at bounding box center [1090, 255] width 74 height 74
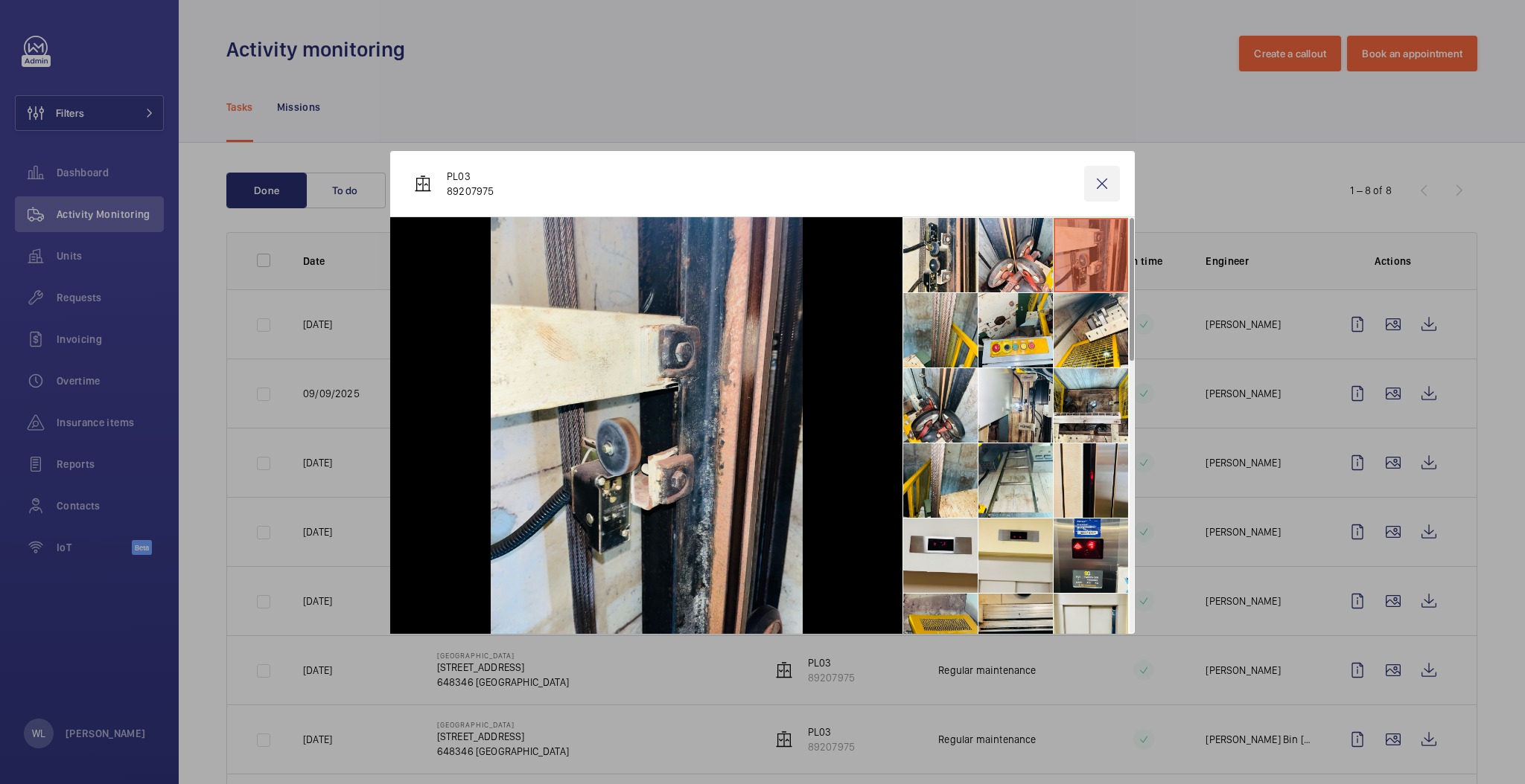
click at [1103, 191] on wm-front-icon-button at bounding box center [1102, 184] width 36 height 36
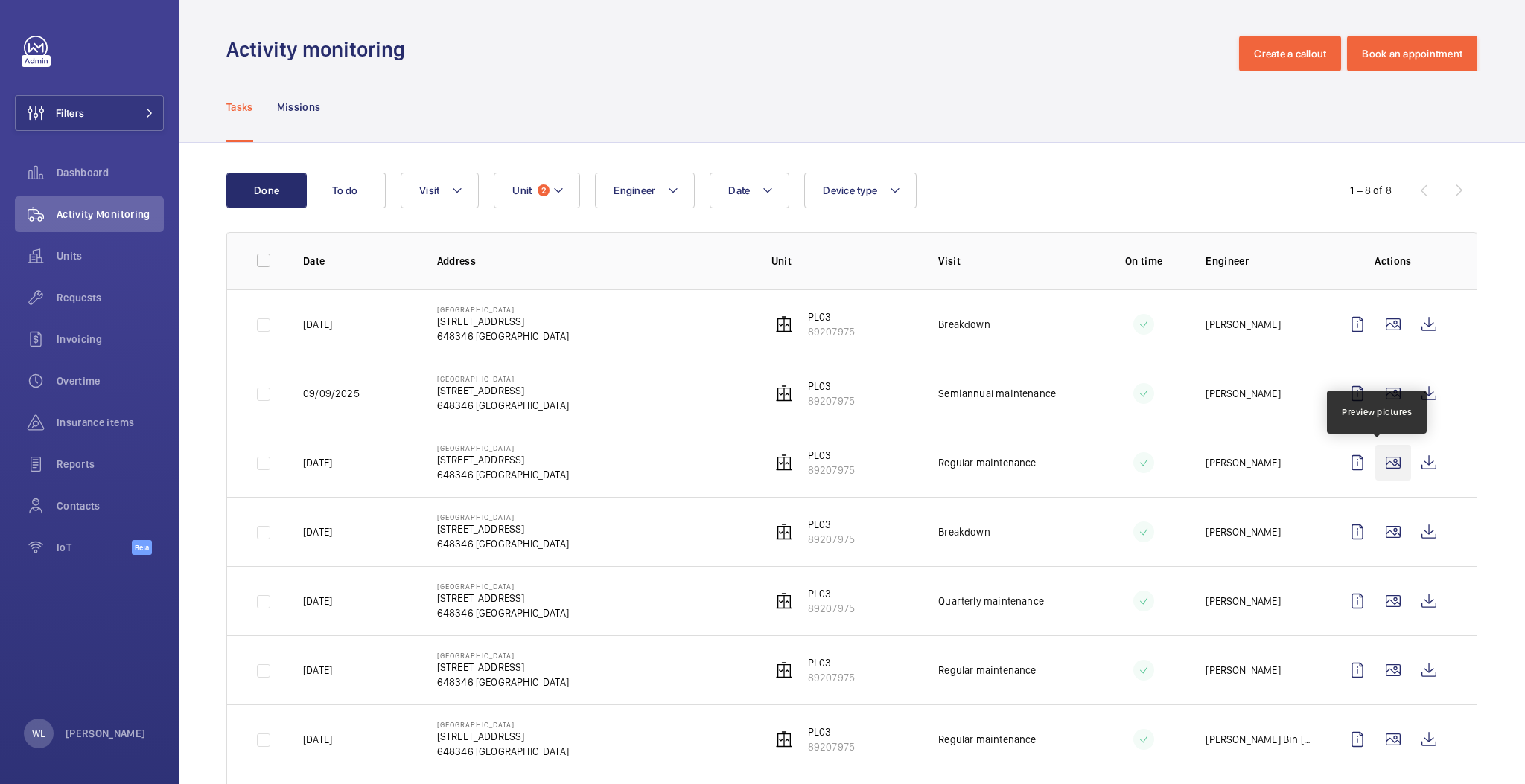
click at [1375, 468] on wm-front-icon-button at bounding box center [1393, 463] width 36 height 36
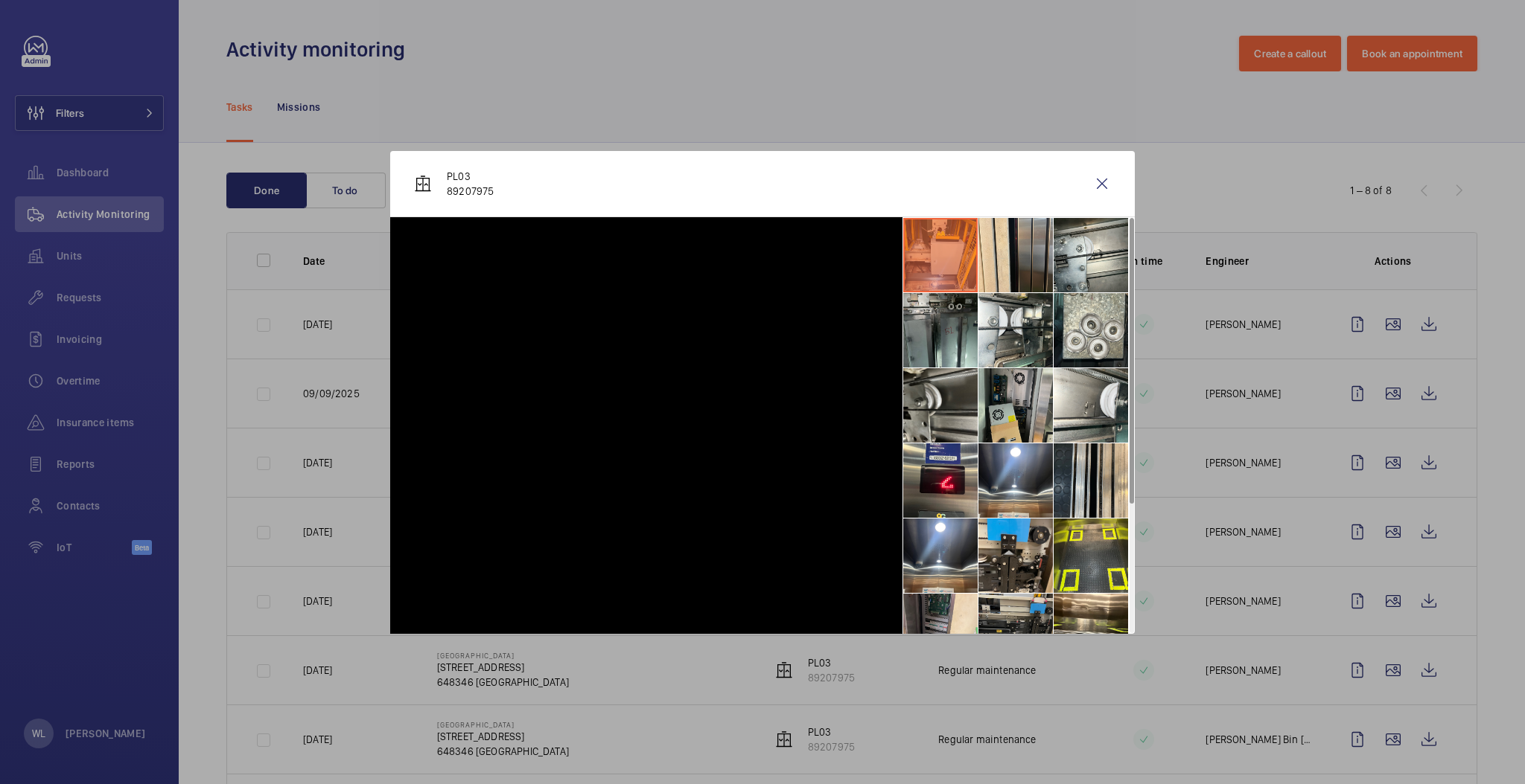
click at [984, 387] on li at bounding box center [1015, 405] width 74 height 74
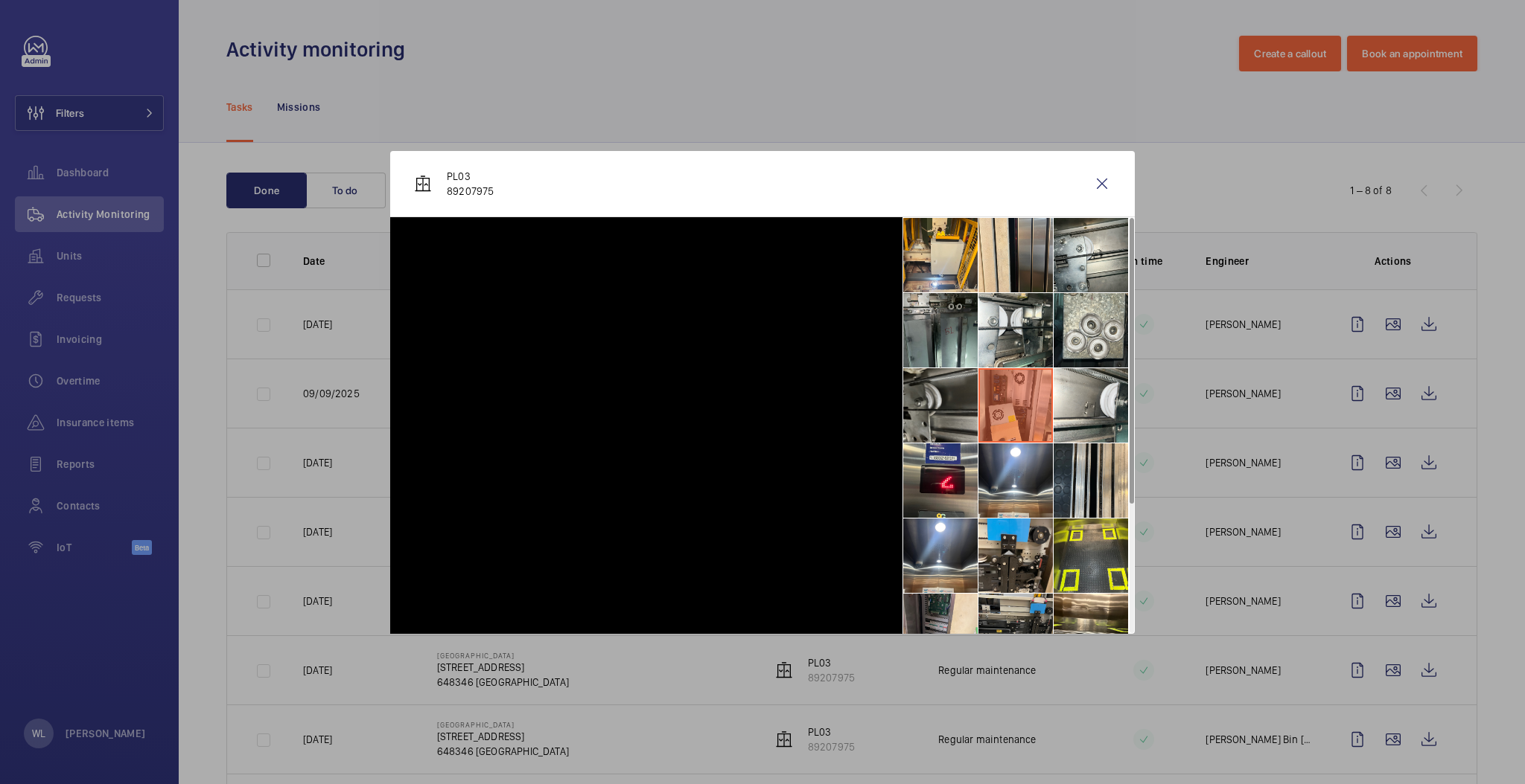
click at [966, 435] on li at bounding box center [940, 405] width 74 height 74
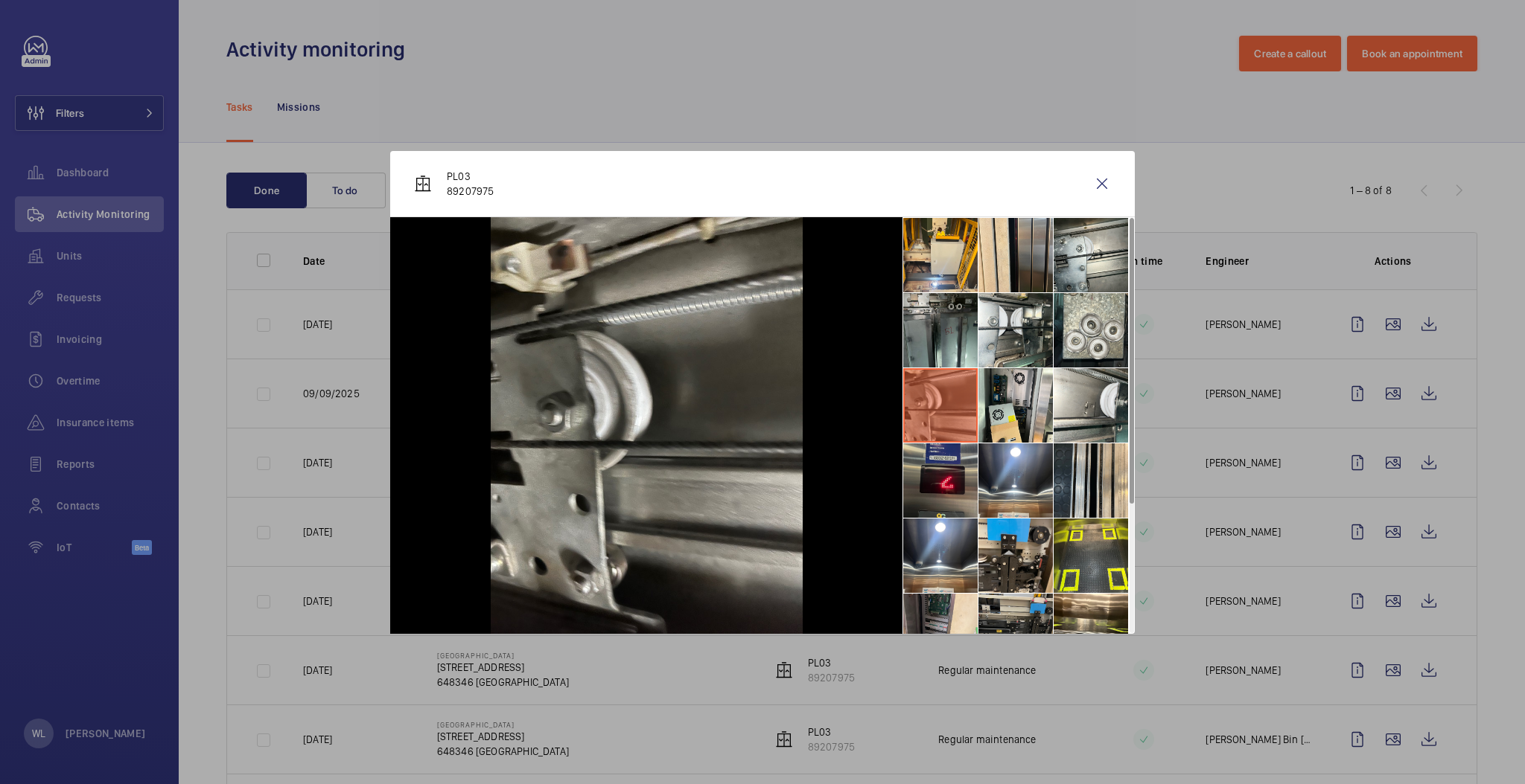
click at [965, 475] on li at bounding box center [940, 480] width 74 height 74
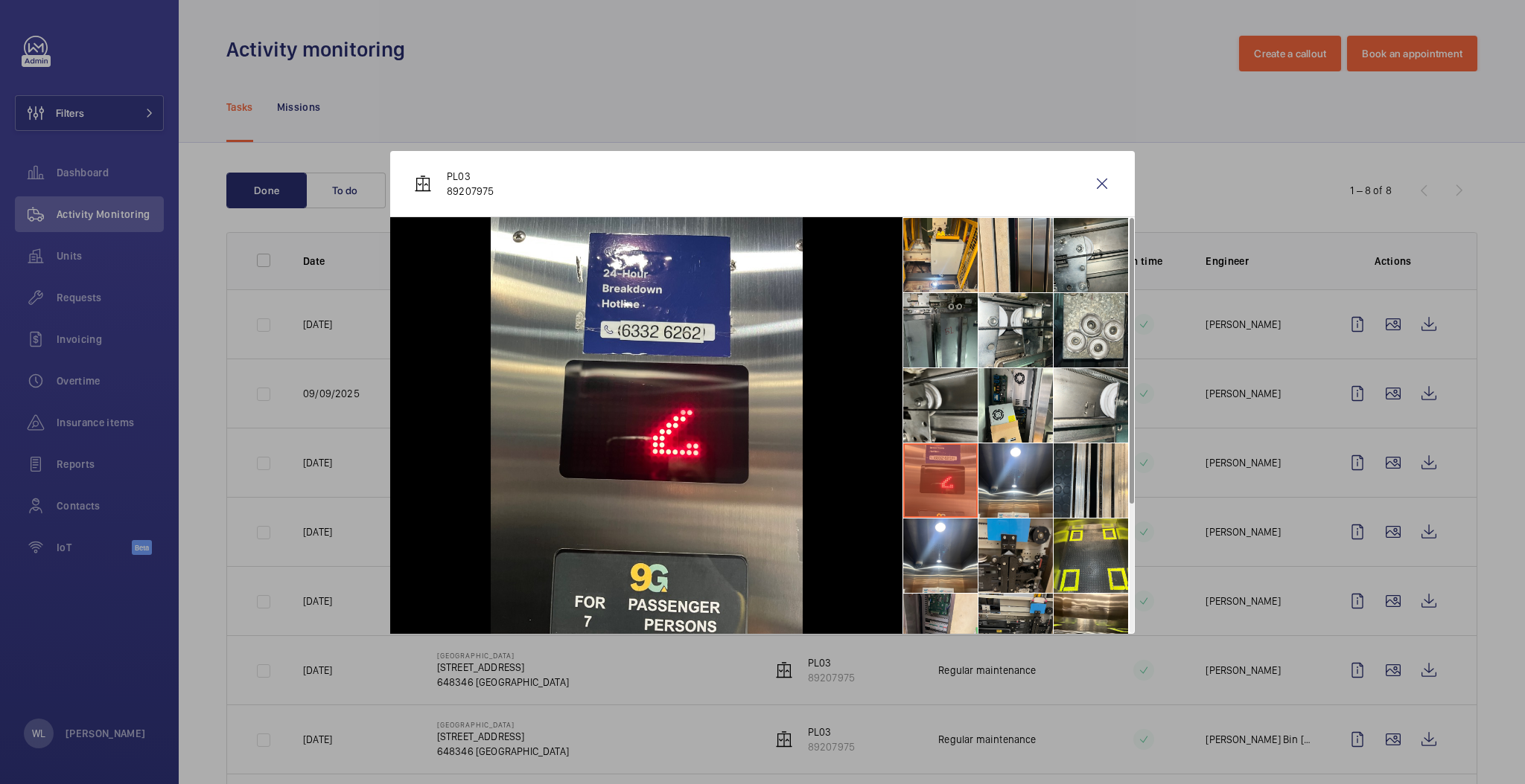
click at [992, 539] on li at bounding box center [1015, 555] width 74 height 74
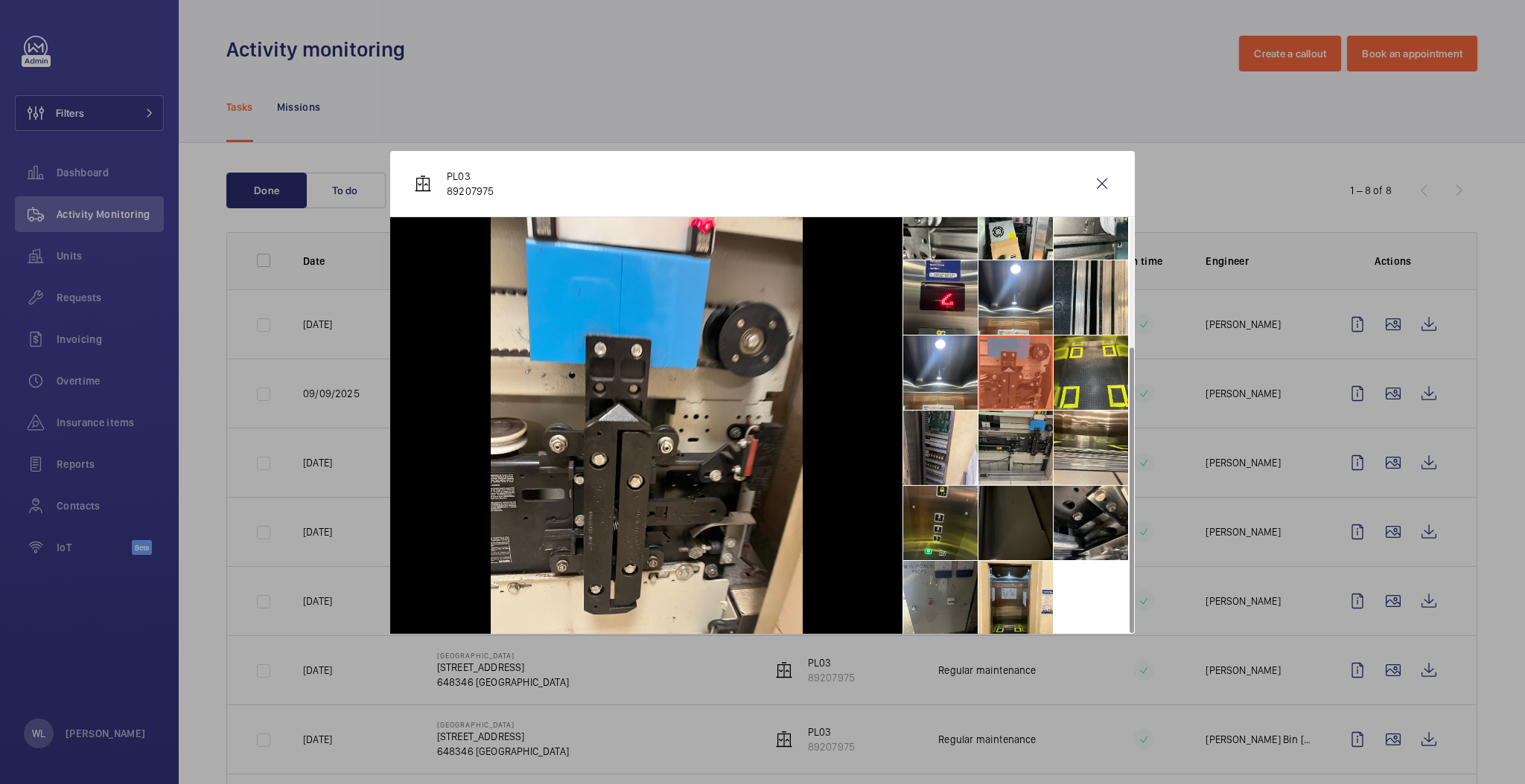
scroll to position [185, 0]
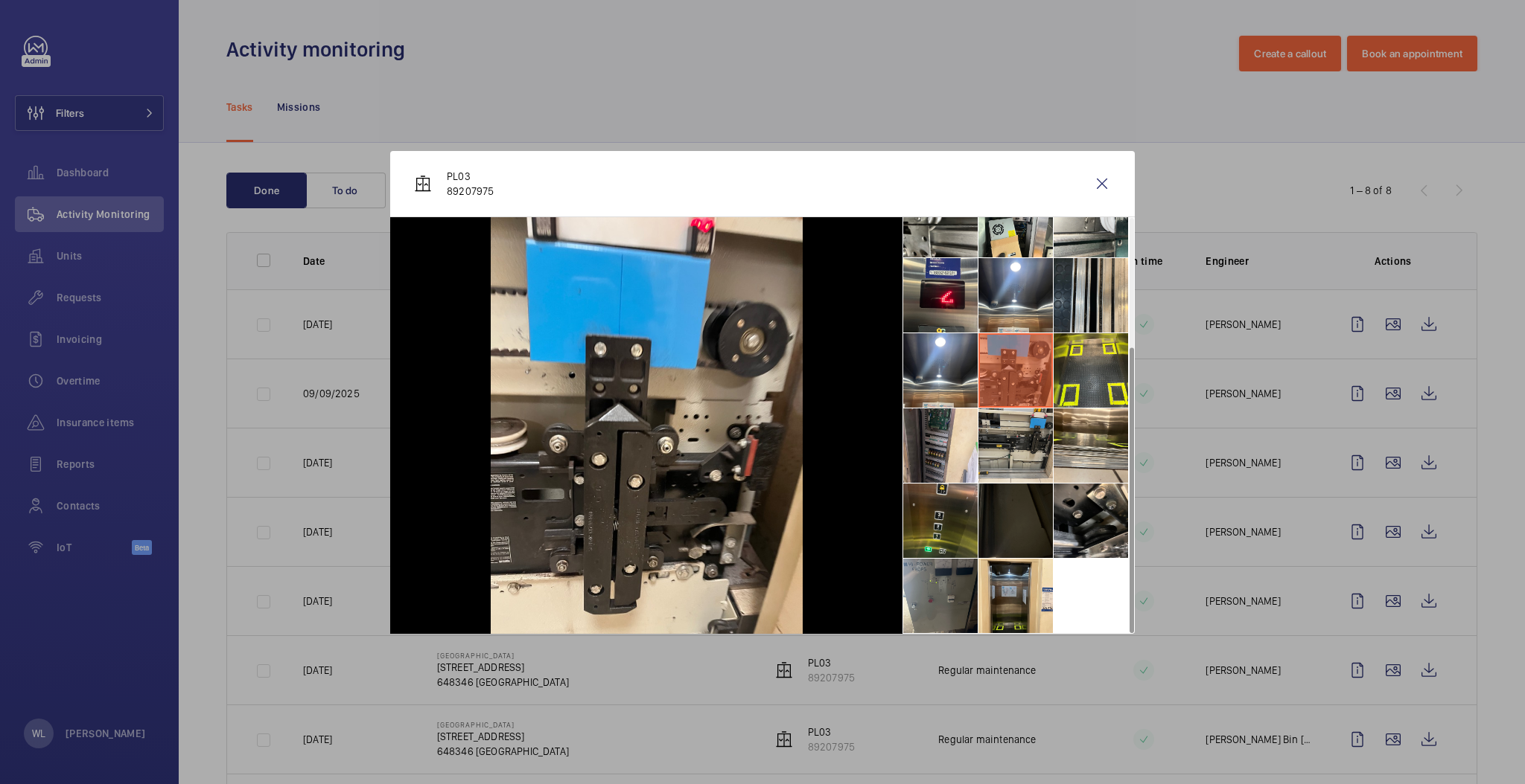
click at [1007, 533] on li at bounding box center [1015, 520] width 74 height 74
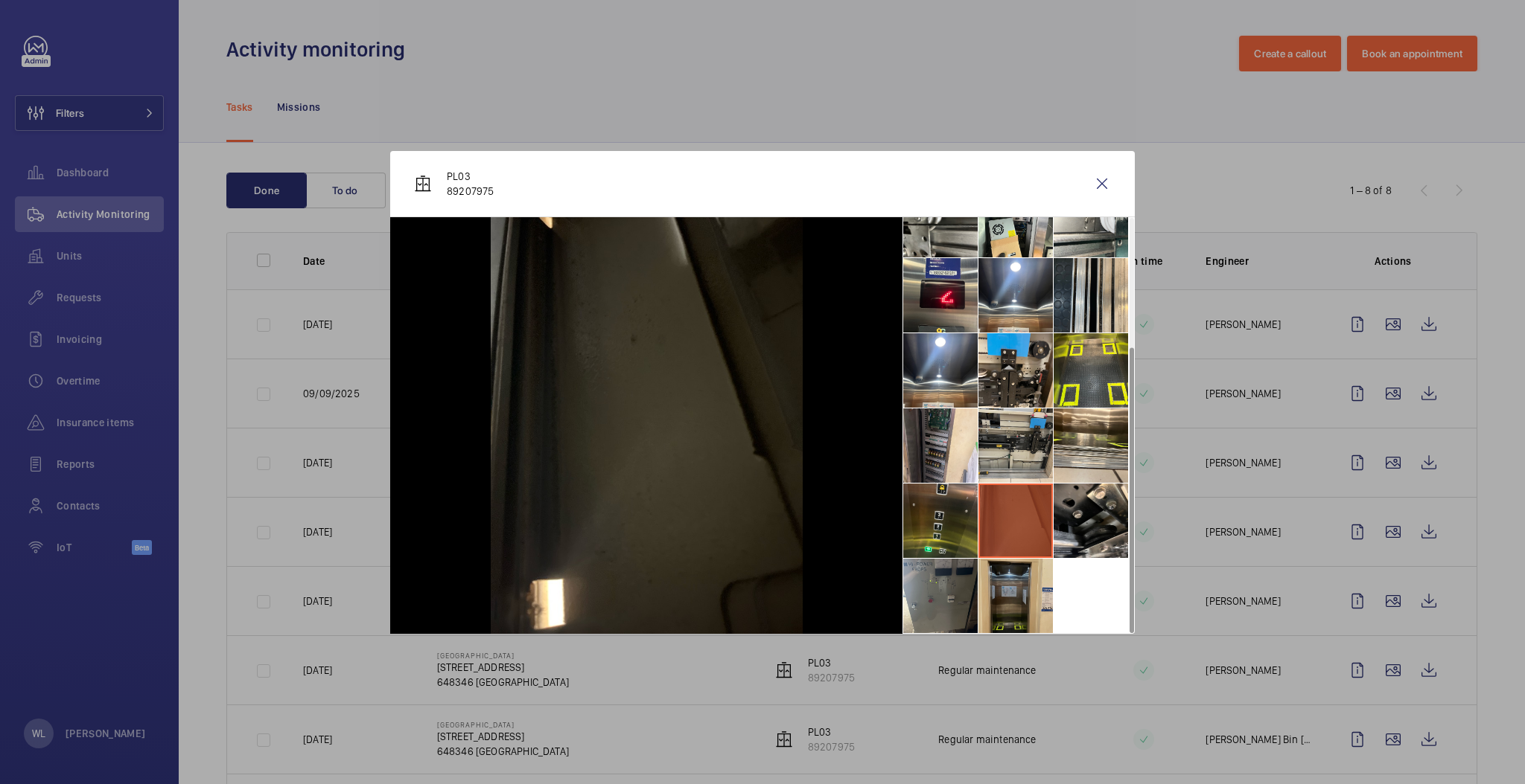
click at [1028, 585] on li at bounding box center [1015, 596] width 74 height 74
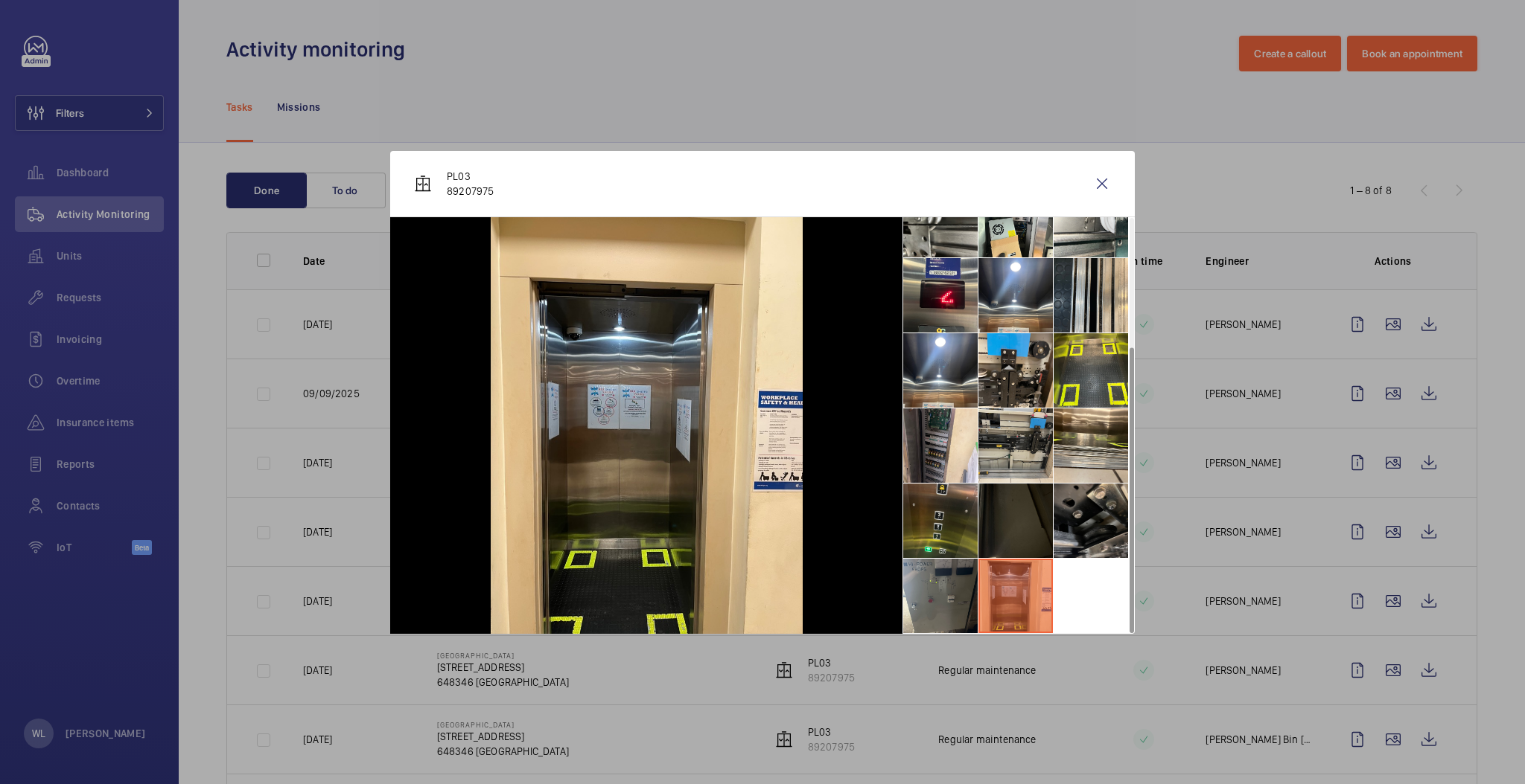
click at [1082, 514] on li at bounding box center [1090, 520] width 74 height 74
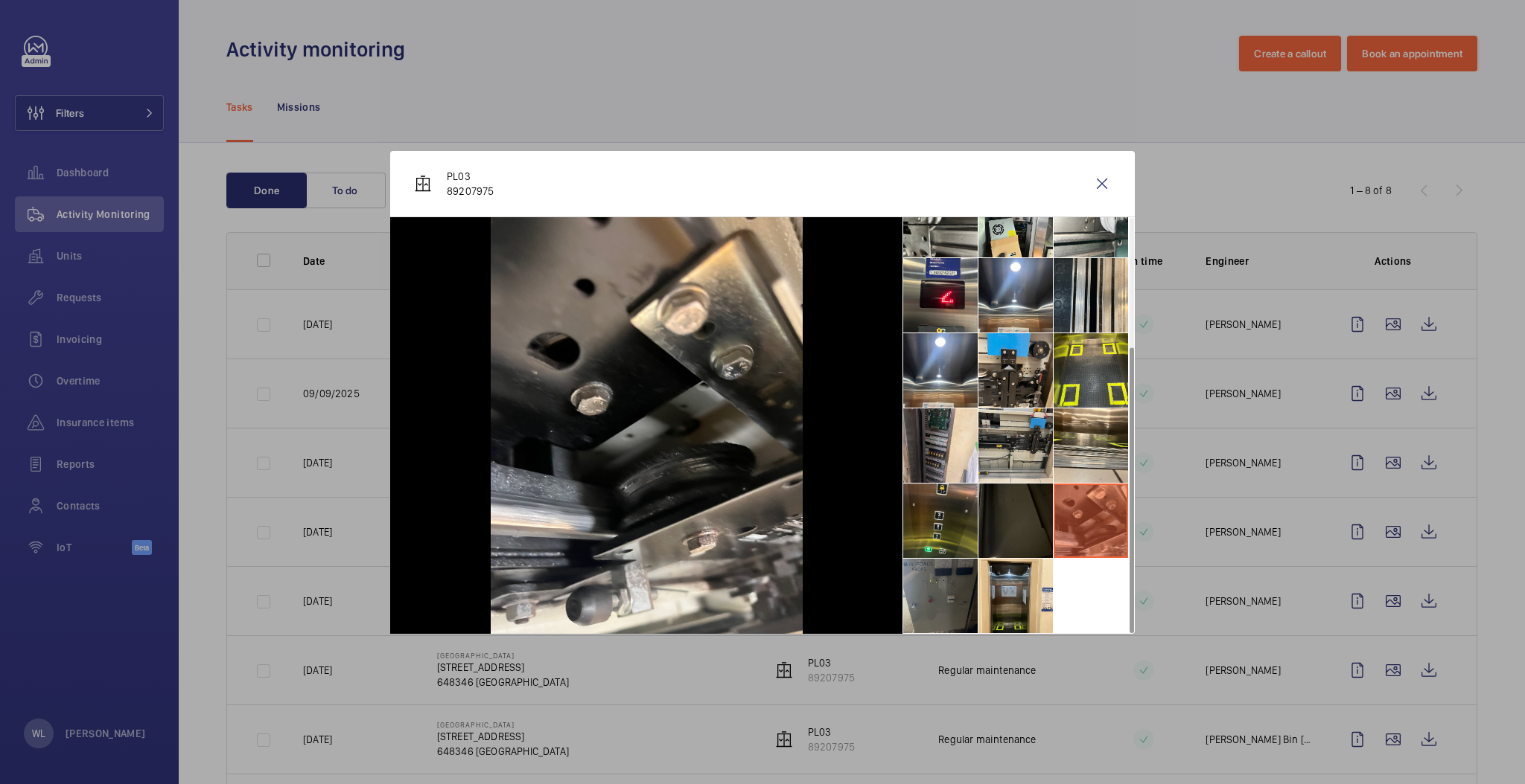
click at [957, 582] on li at bounding box center [940, 596] width 74 height 74
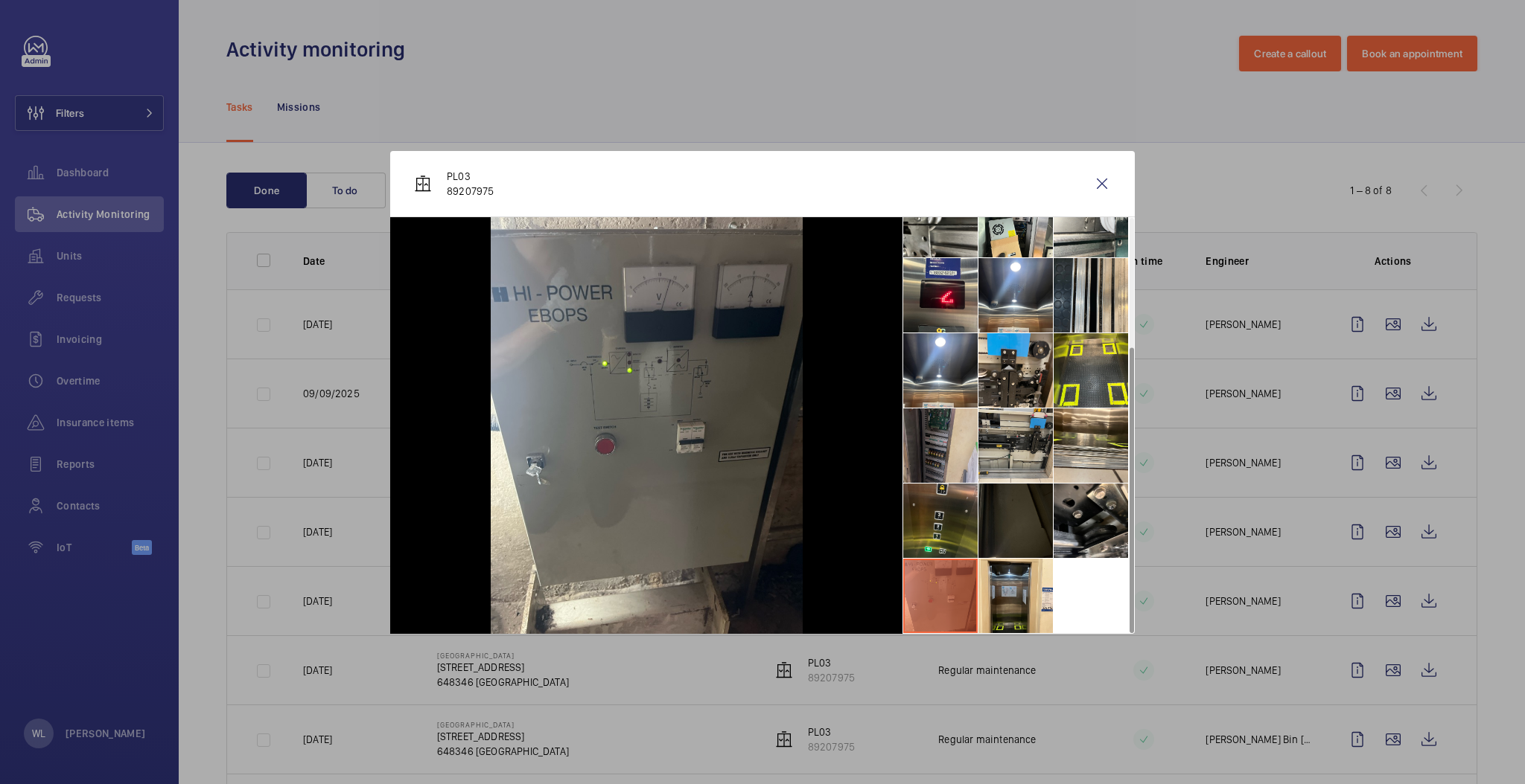
click at [930, 422] on li at bounding box center [940, 445] width 74 height 74
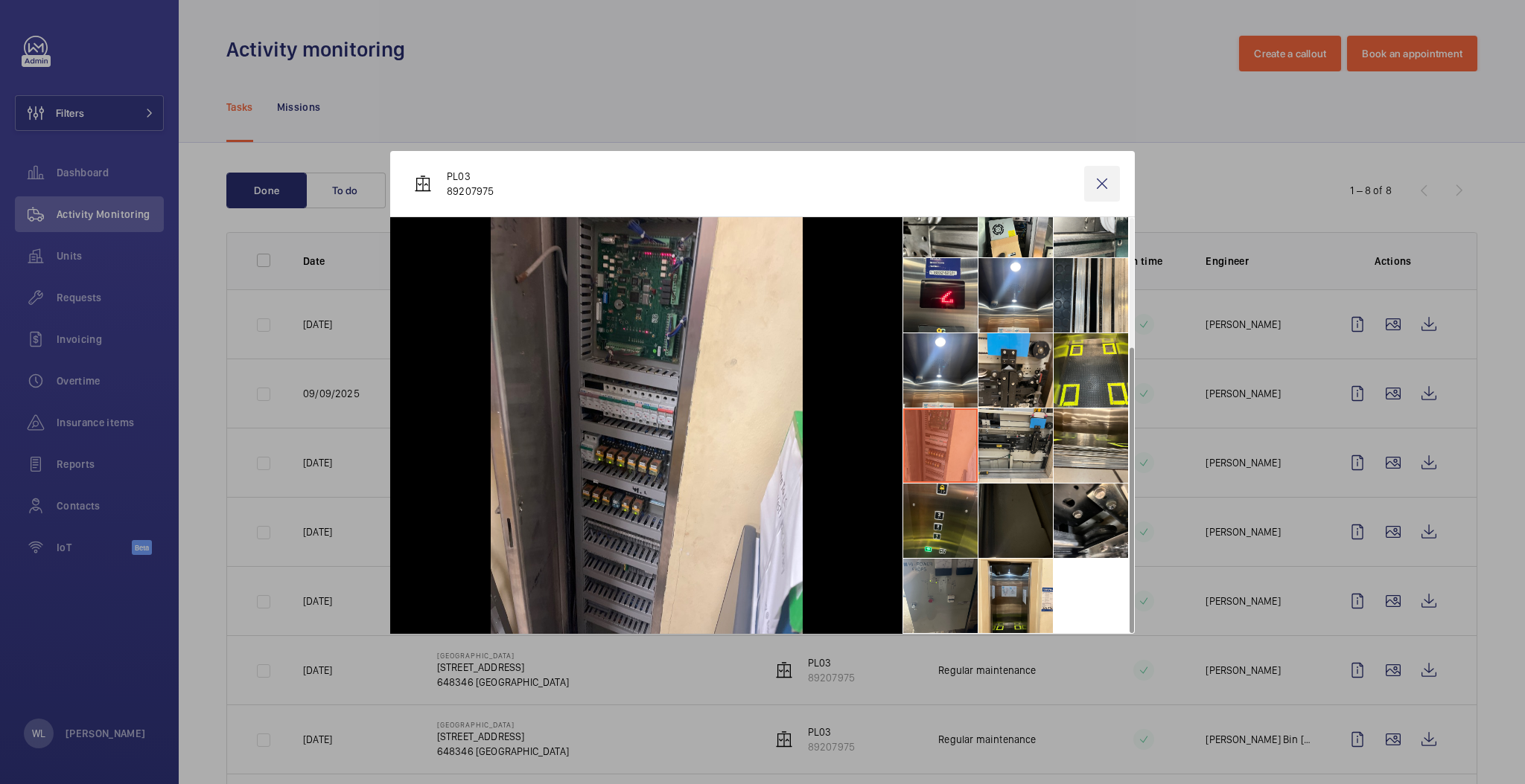
drag, startPoint x: 1109, startPoint y: 178, endPoint x: 1229, endPoint y: 348, distance: 208.1
click at [1109, 179] on wm-front-icon-button at bounding box center [1102, 184] width 36 height 36
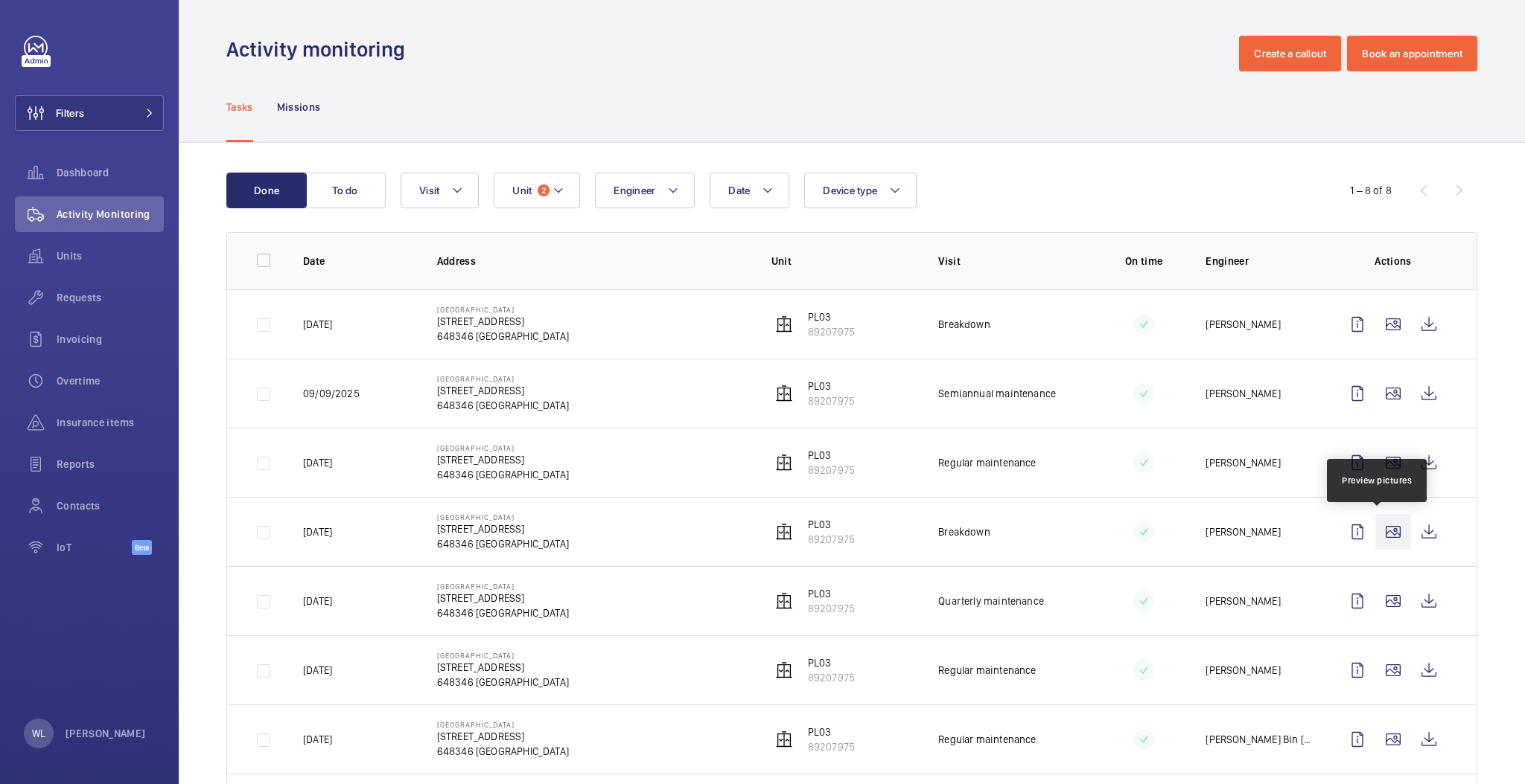
click at [1375, 532] on wm-front-icon-button at bounding box center [1393, 532] width 36 height 36
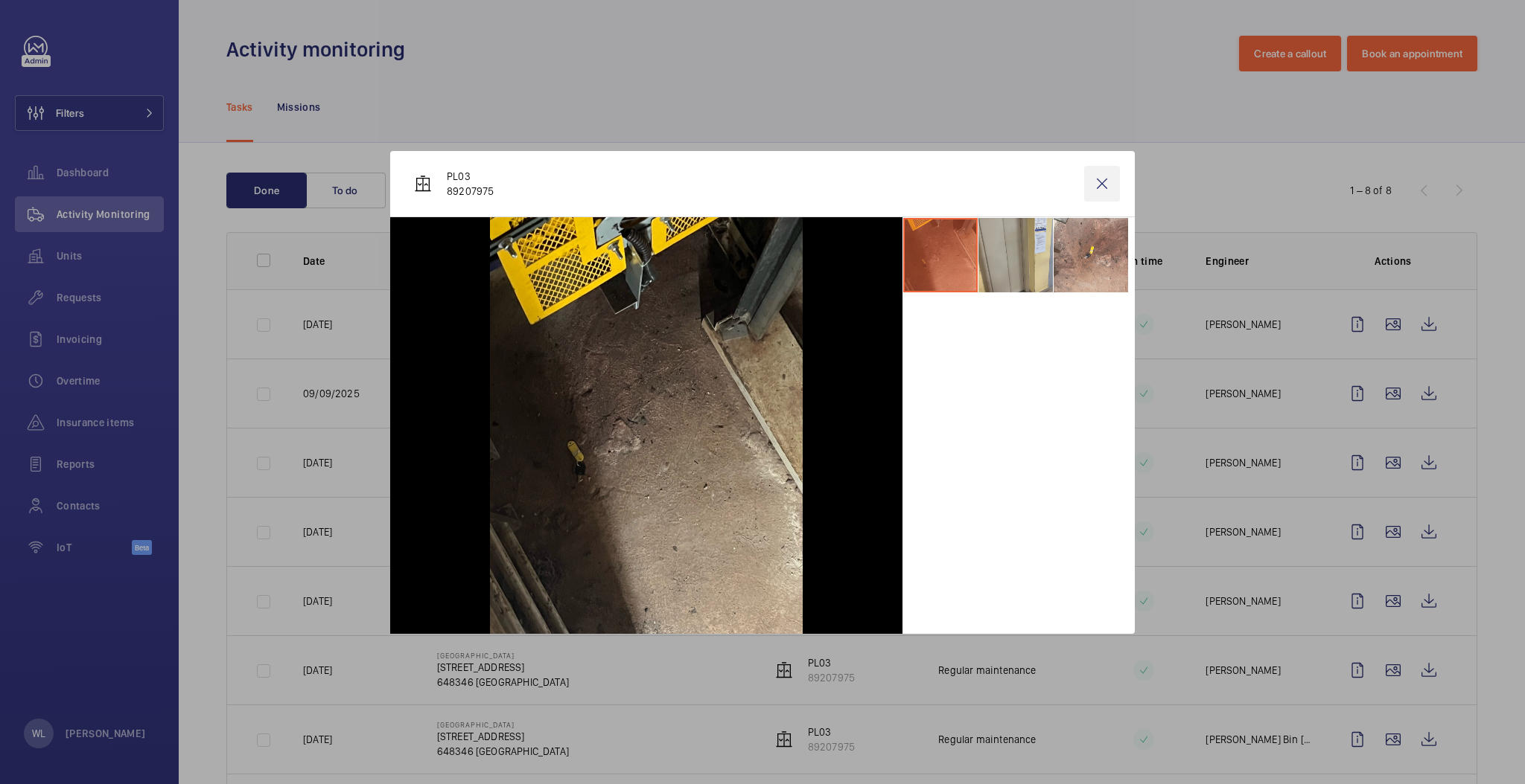
click at [1093, 167] on wm-front-icon-button at bounding box center [1102, 184] width 36 height 36
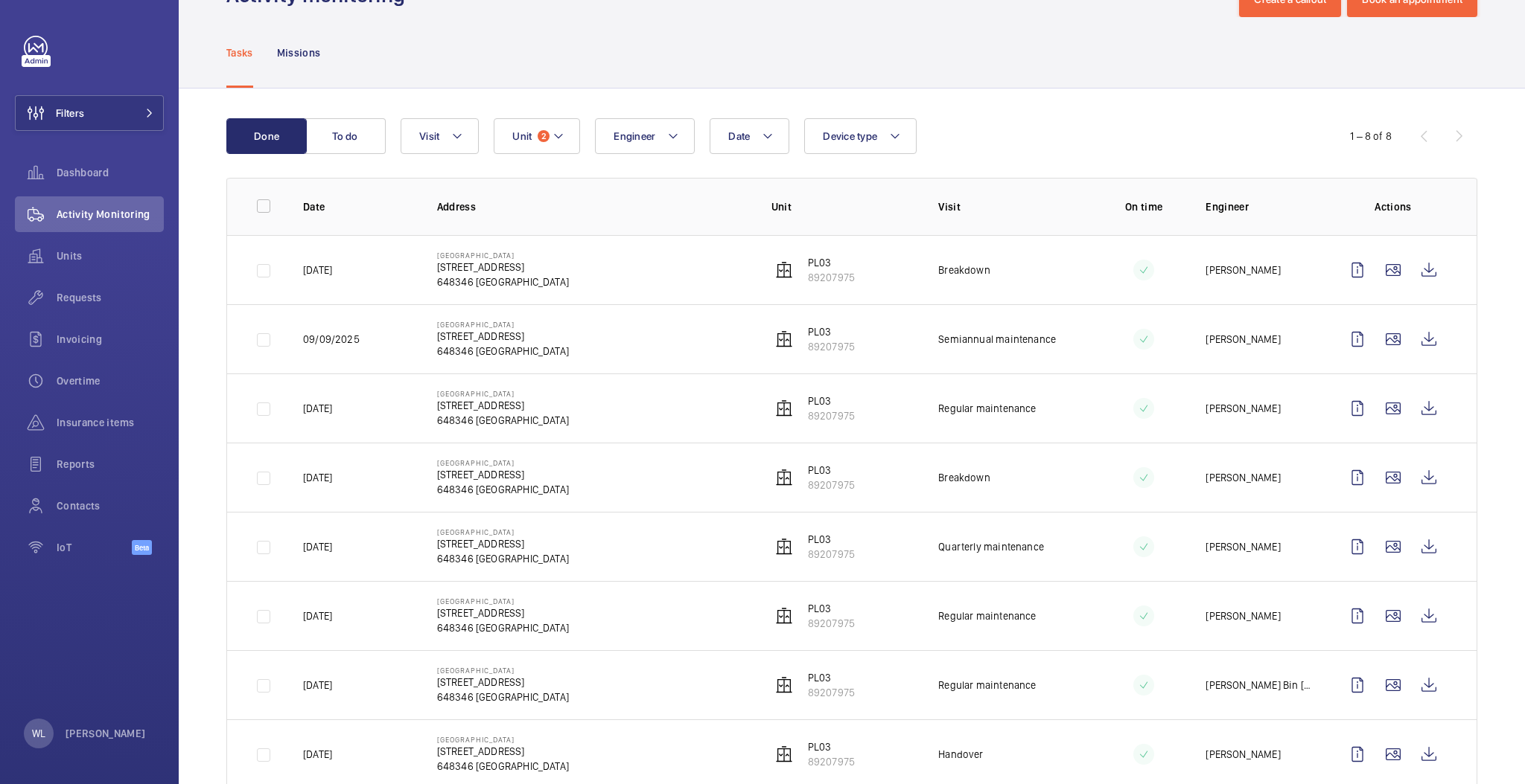
scroll to position [93, 0]
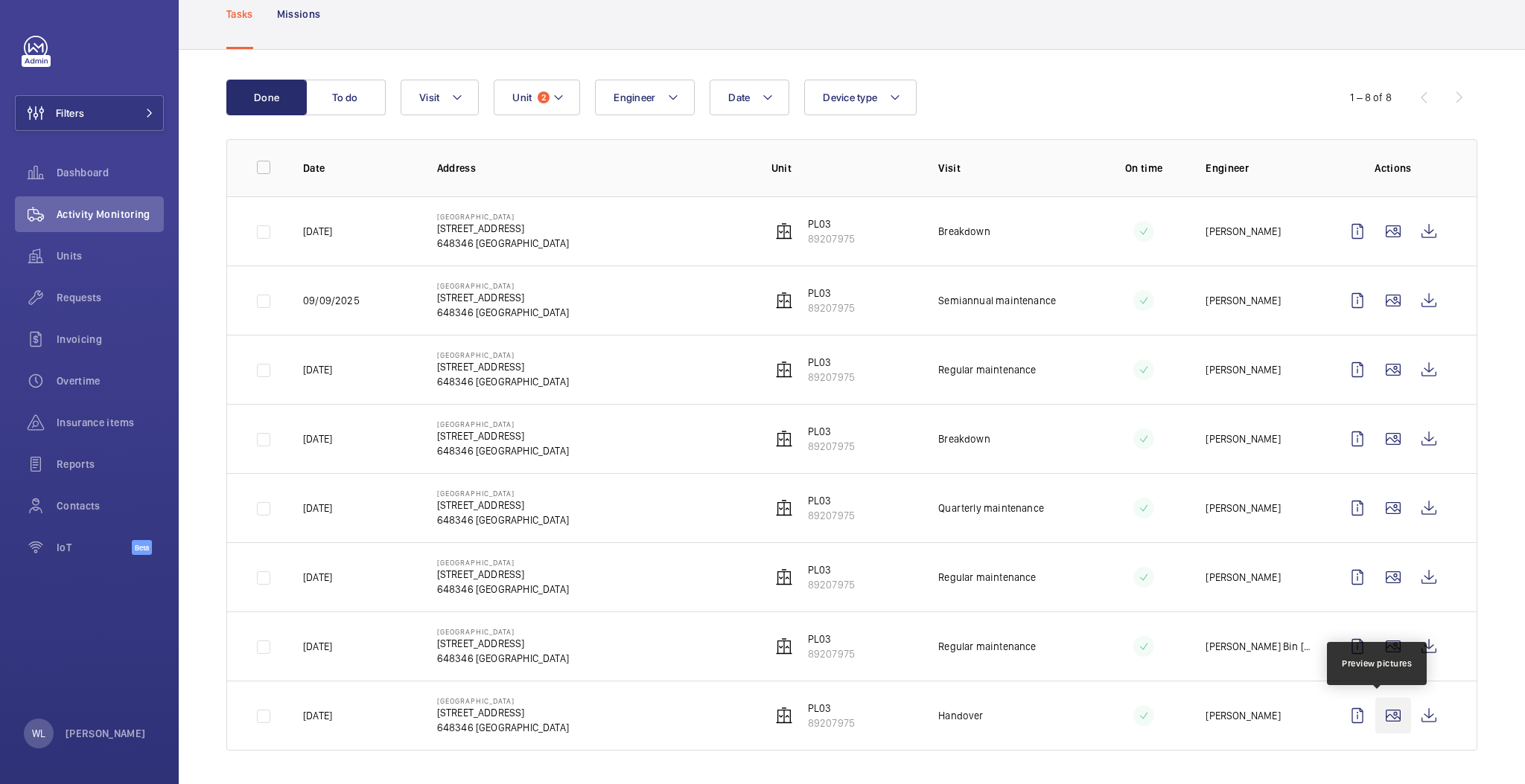
click at [1378, 702] on wm-front-icon-button at bounding box center [1393, 716] width 36 height 36
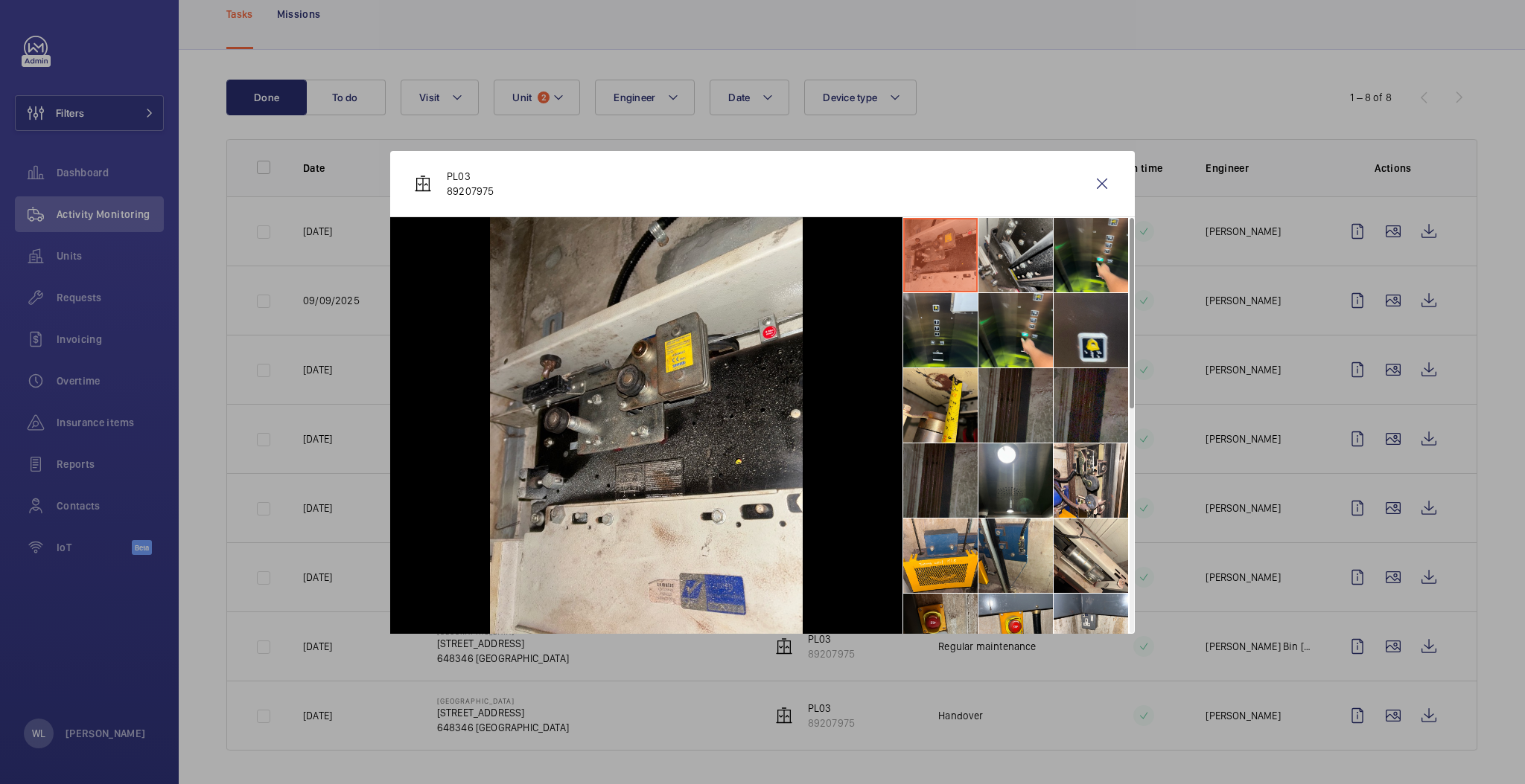
click at [1041, 283] on li at bounding box center [1015, 255] width 74 height 74
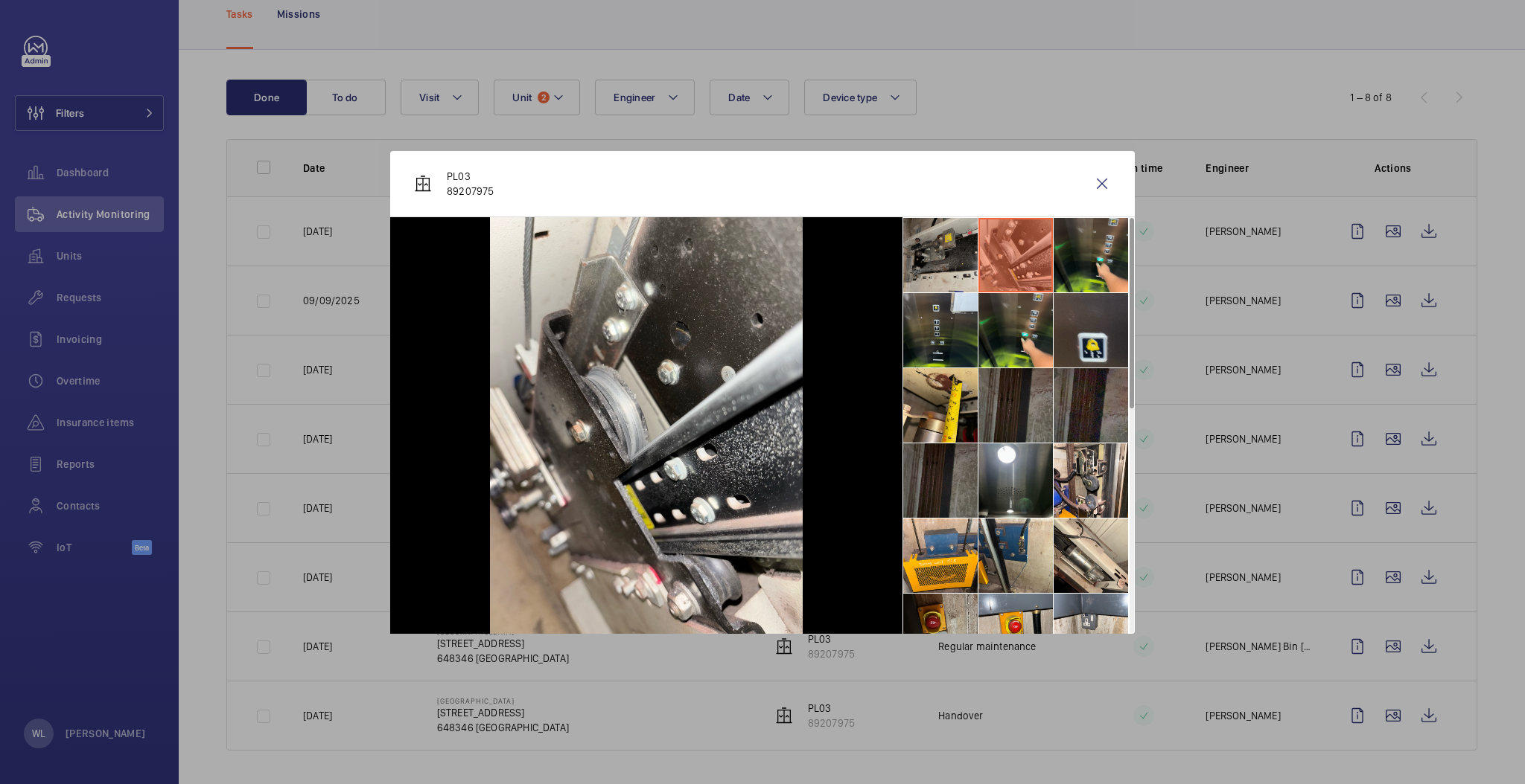
click at [955, 269] on li at bounding box center [940, 255] width 74 height 74
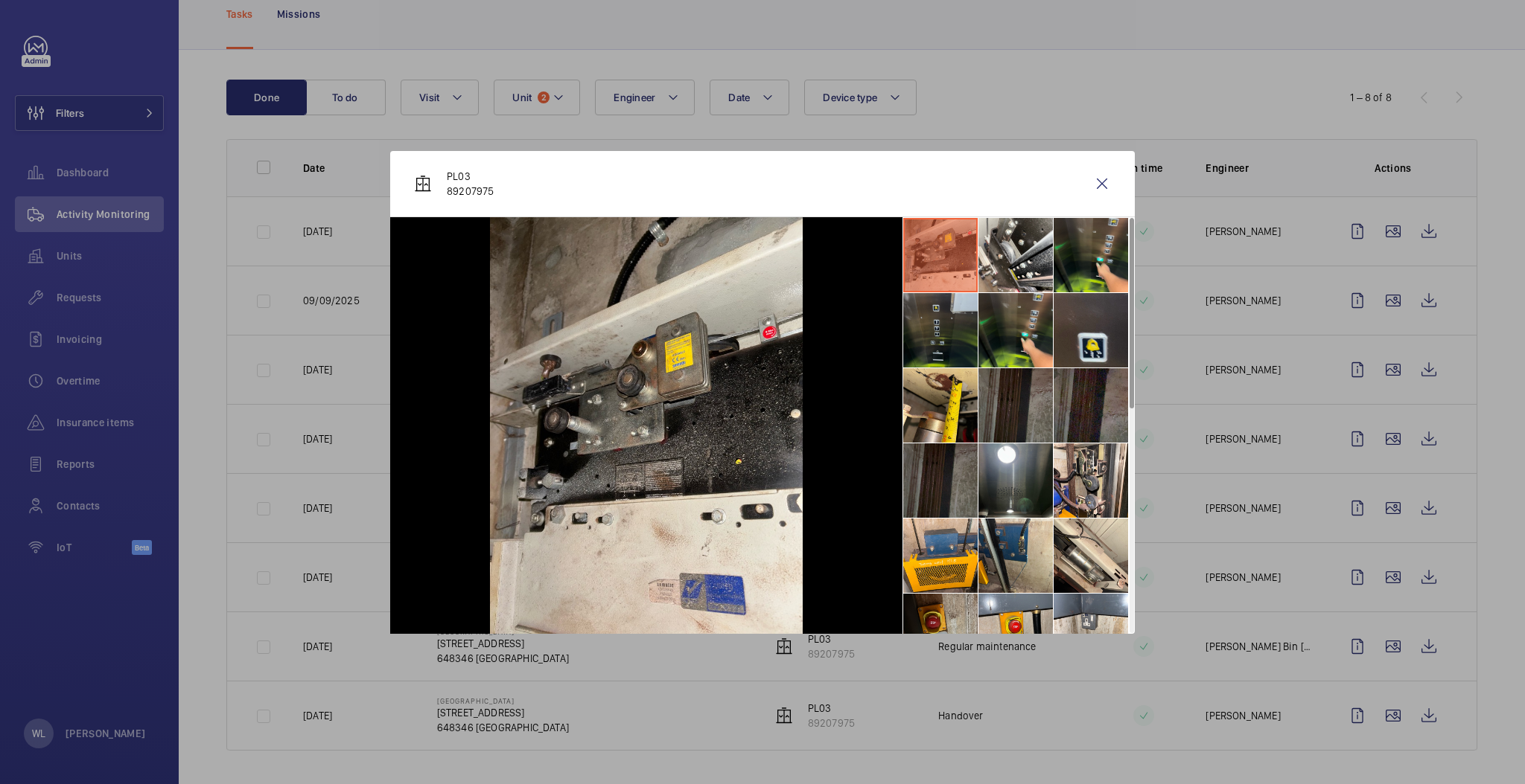
click at [947, 332] on li at bounding box center [940, 330] width 74 height 74
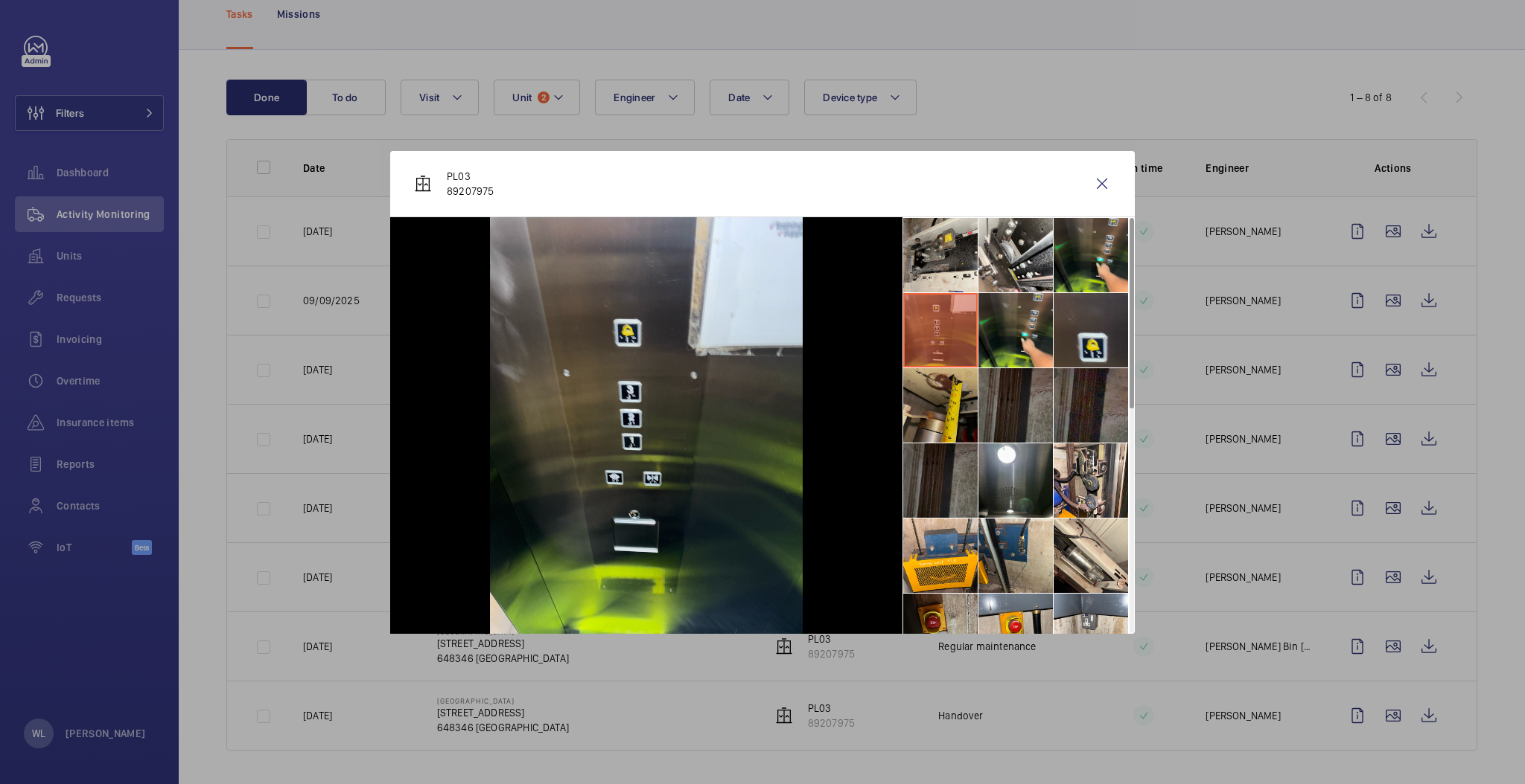
click at [962, 396] on li at bounding box center [940, 405] width 74 height 74
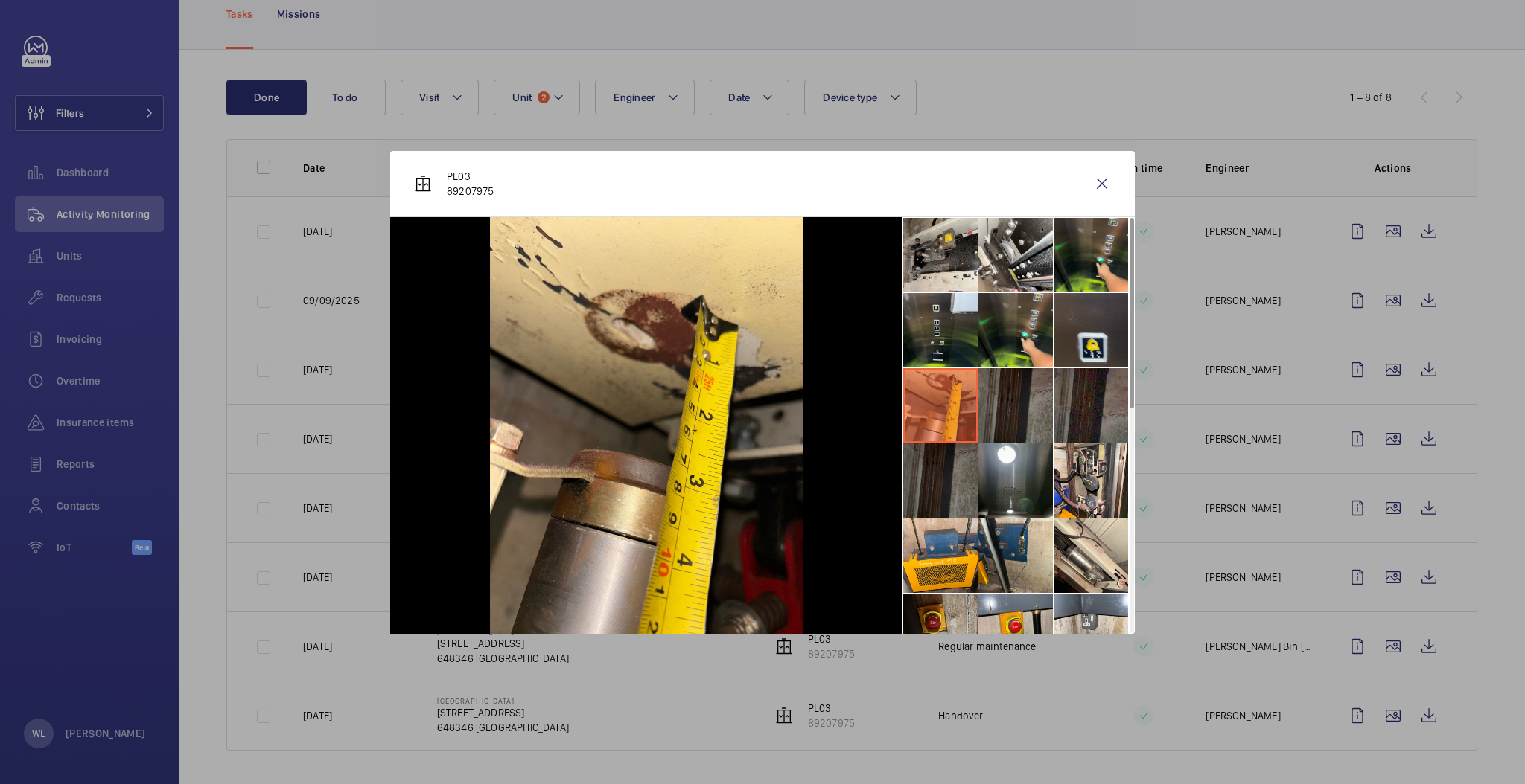
click at [939, 391] on li at bounding box center [940, 405] width 74 height 74
click at [1017, 408] on li at bounding box center [1015, 405] width 74 height 74
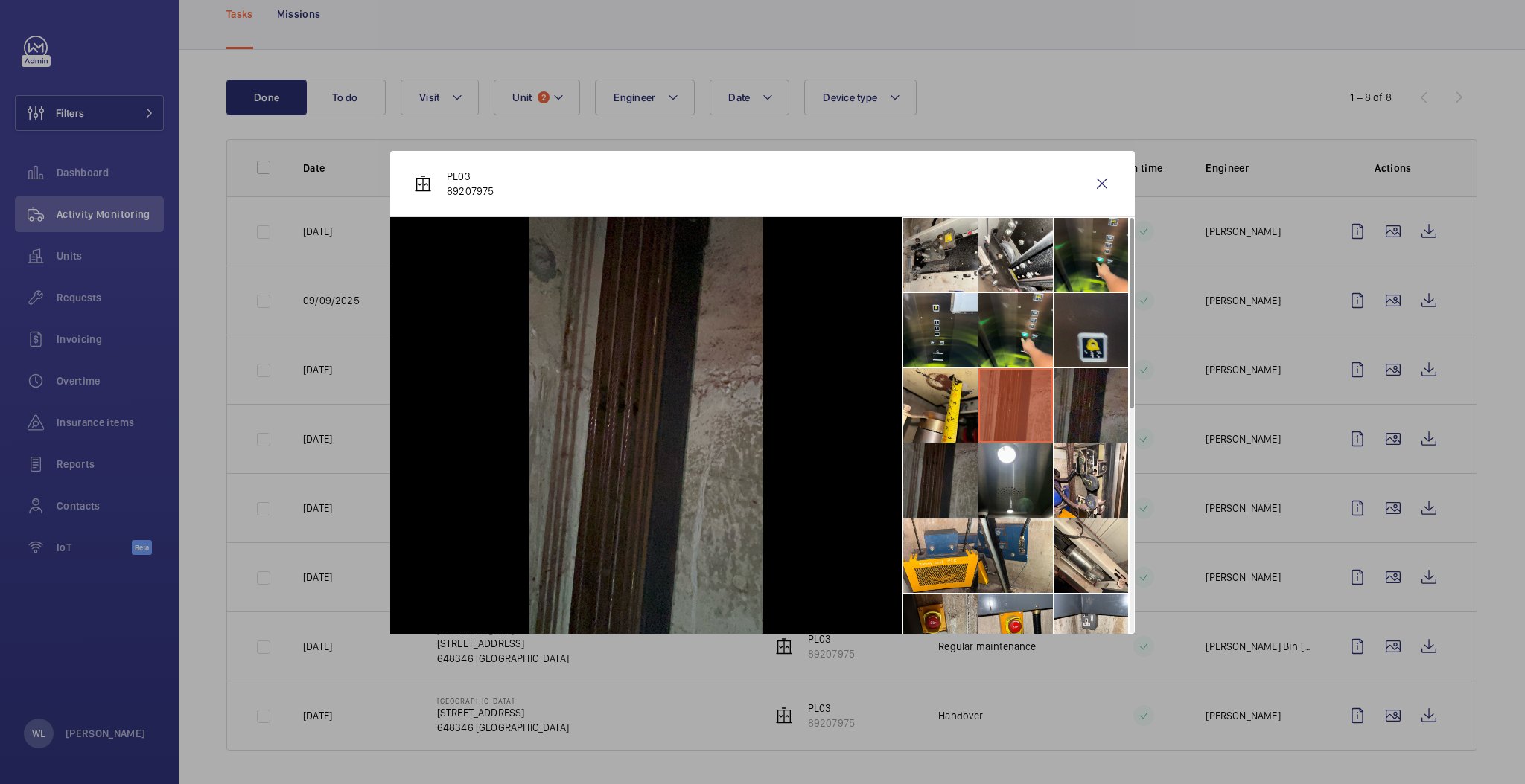
click at [1099, 355] on li at bounding box center [1090, 330] width 74 height 74
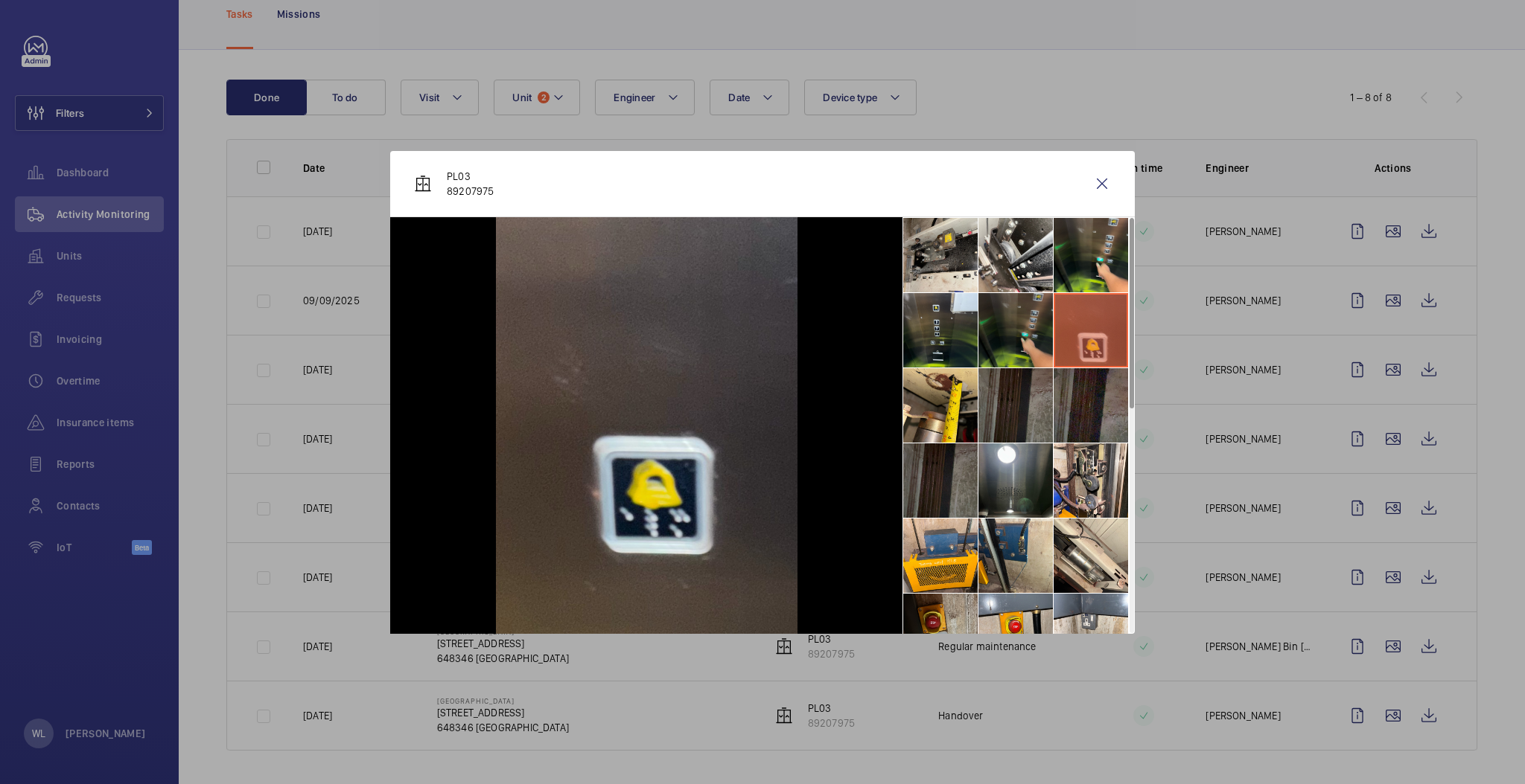
click at [1009, 333] on li at bounding box center [1015, 330] width 74 height 74
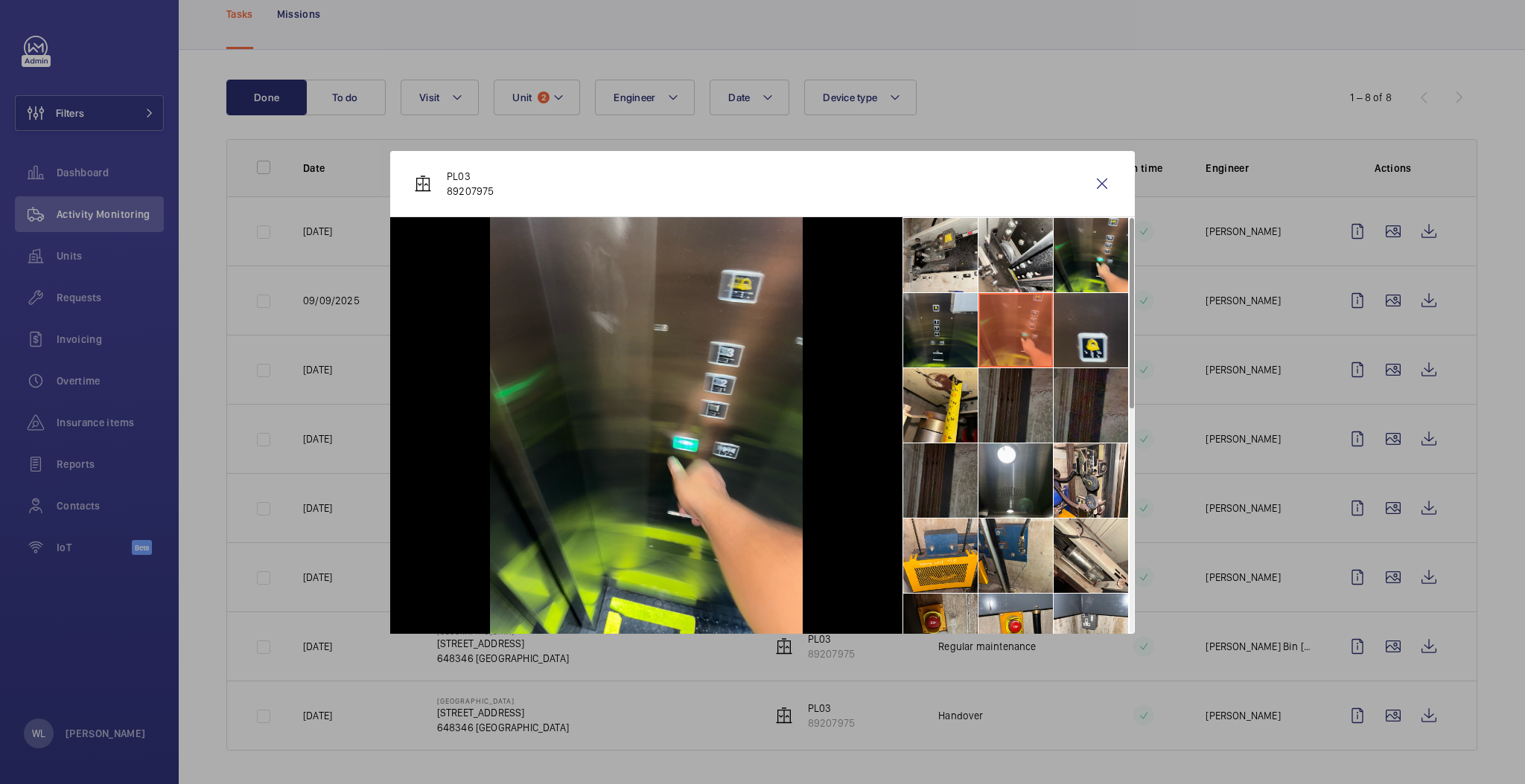
click at [940, 335] on li at bounding box center [940, 330] width 74 height 74
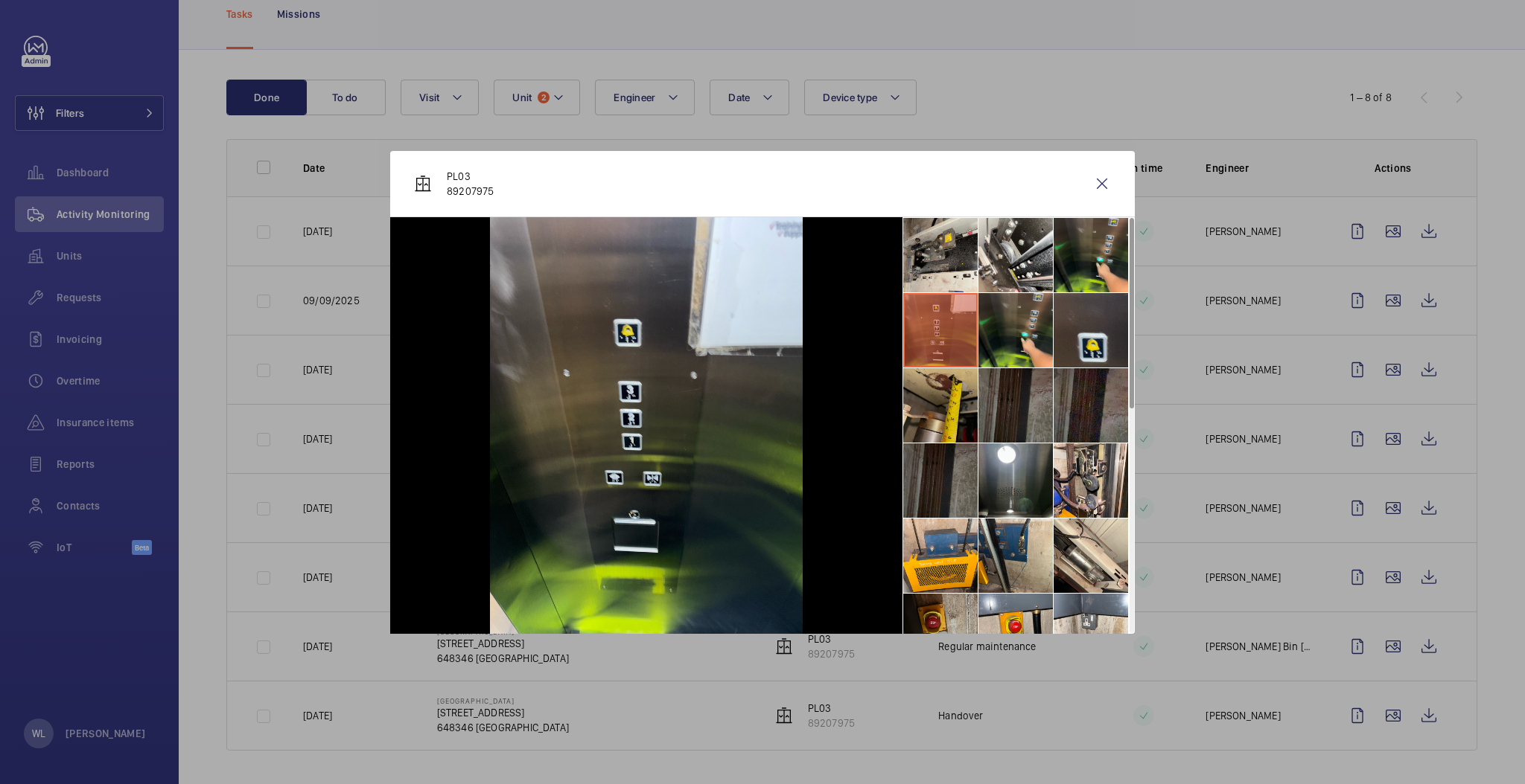
click at [948, 400] on li at bounding box center [940, 405] width 74 height 74
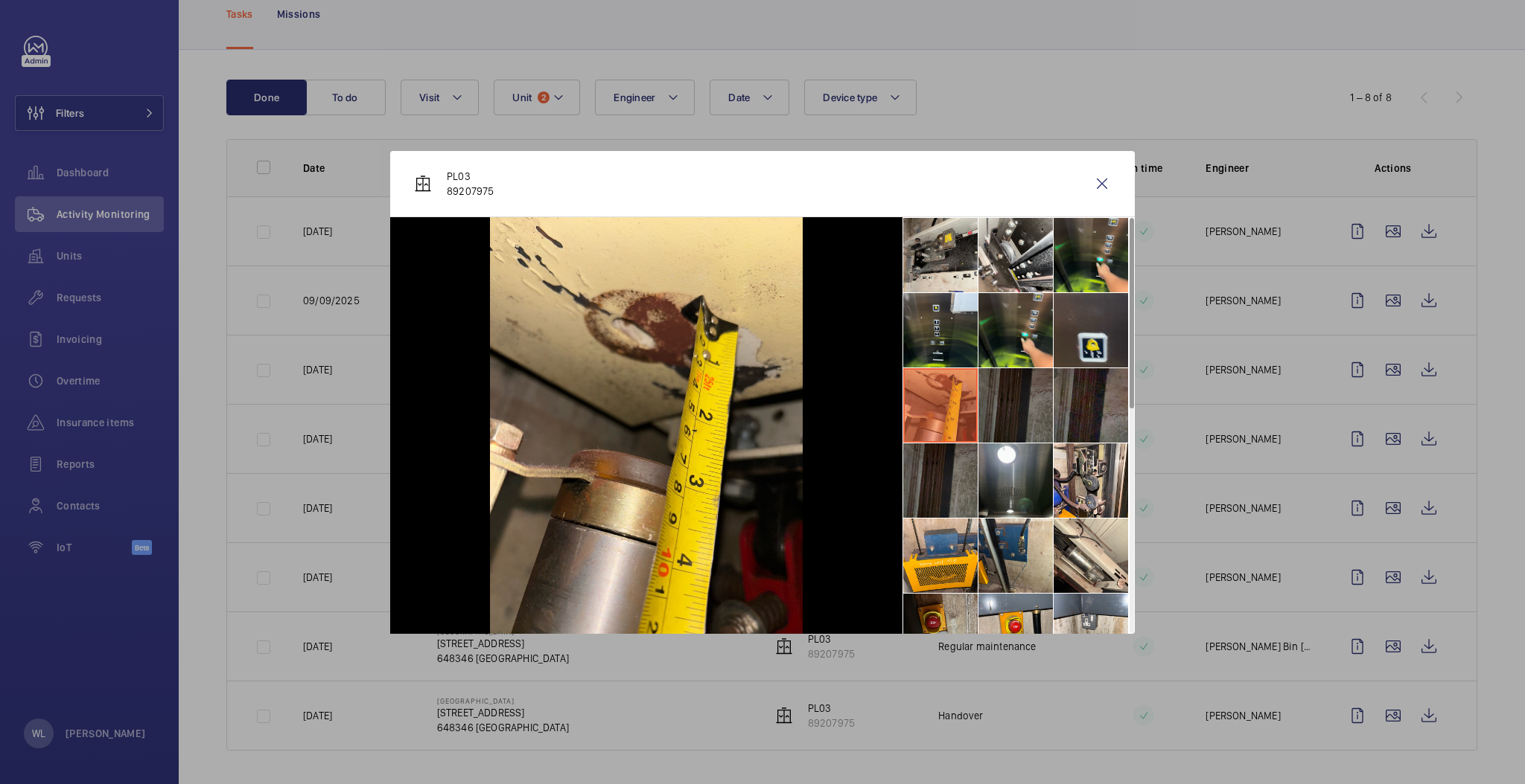
click at [1022, 416] on li at bounding box center [1015, 405] width 74 height 74
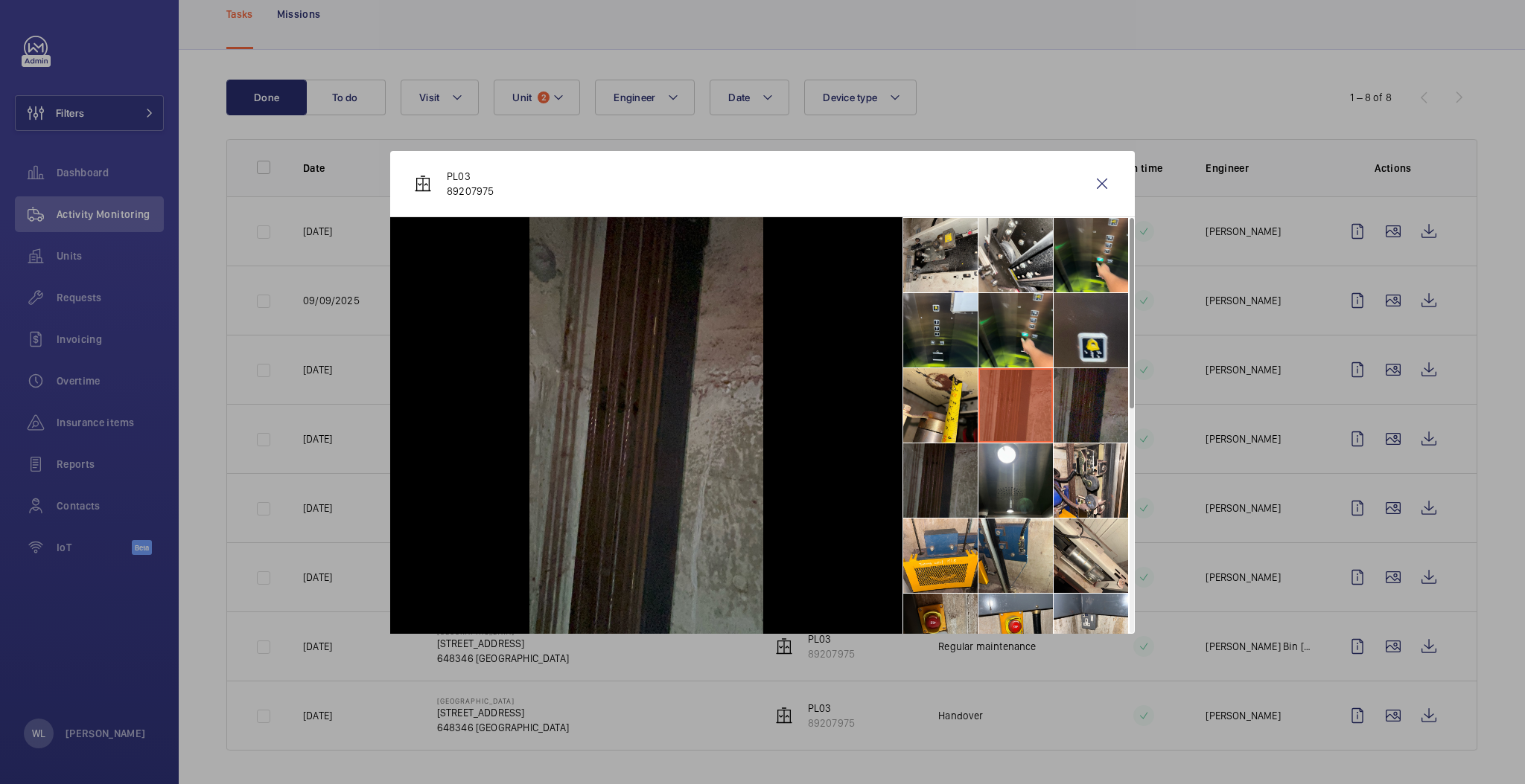
click at [947, 470] on li at bounding box center [940, 480] width 74 height 74
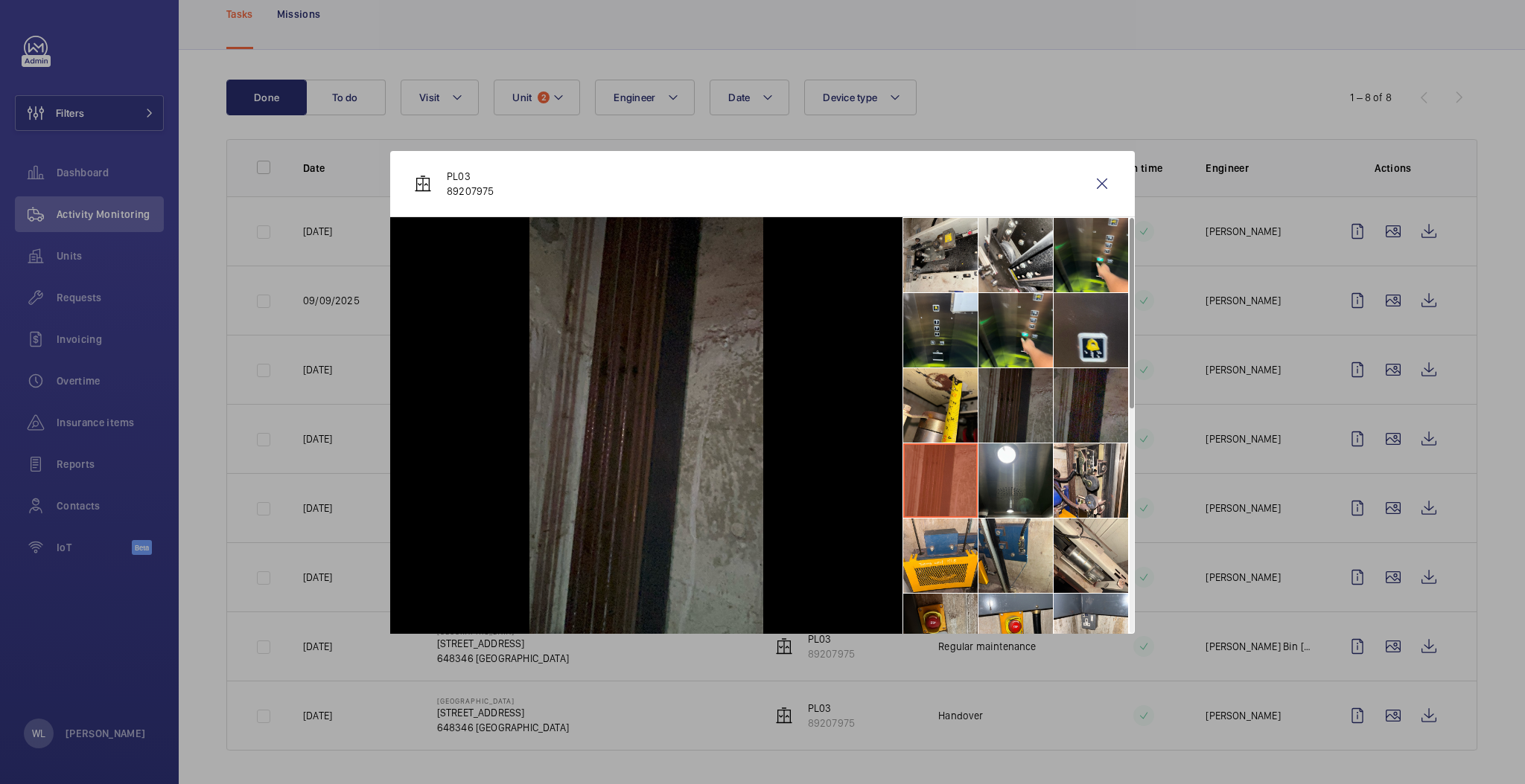
click at [1009, 403] on li at bounding box center [1015, 405] width 74 height 74
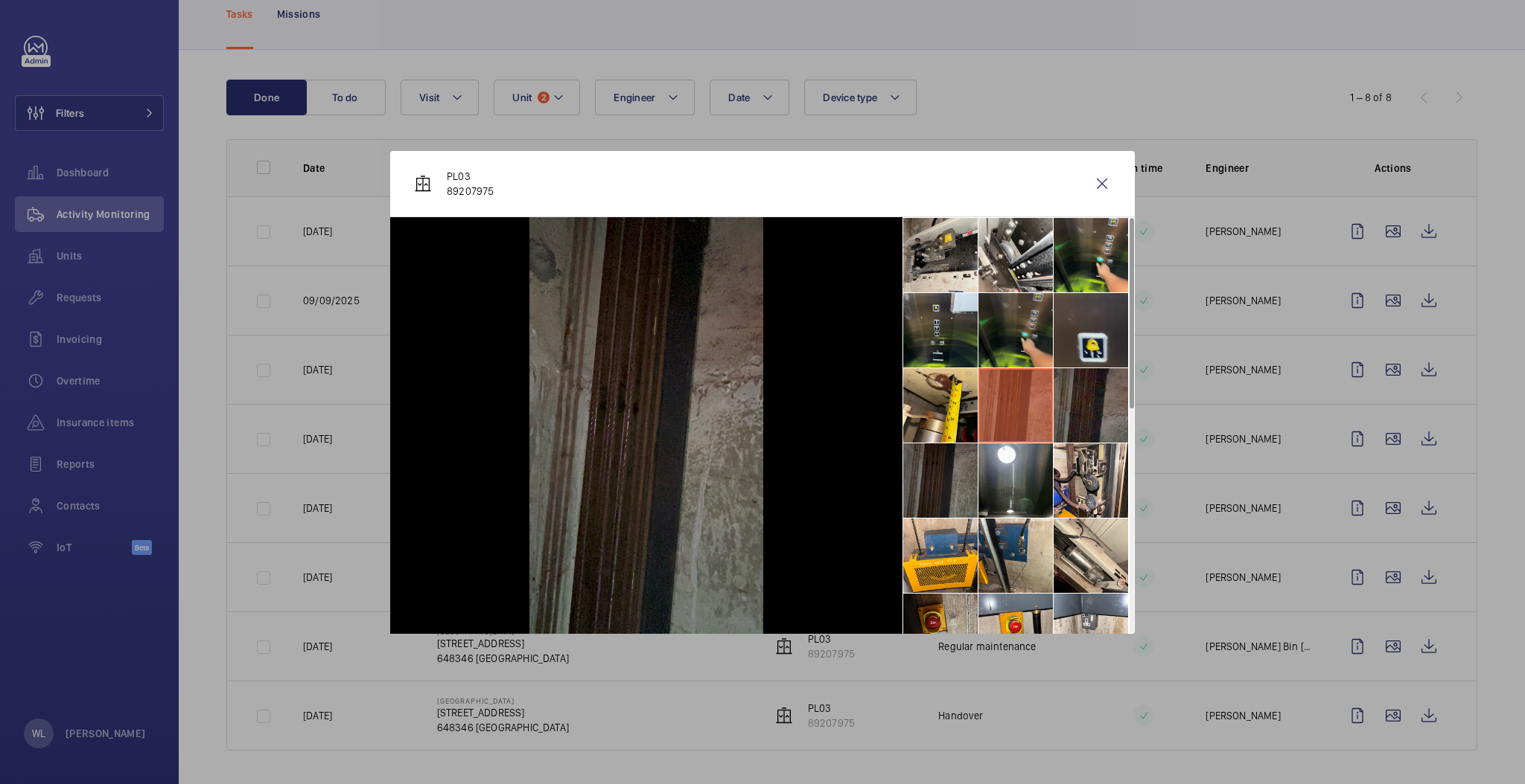
click at [980, 344] on li at bounding box center [1015, 330] width 74 height 74
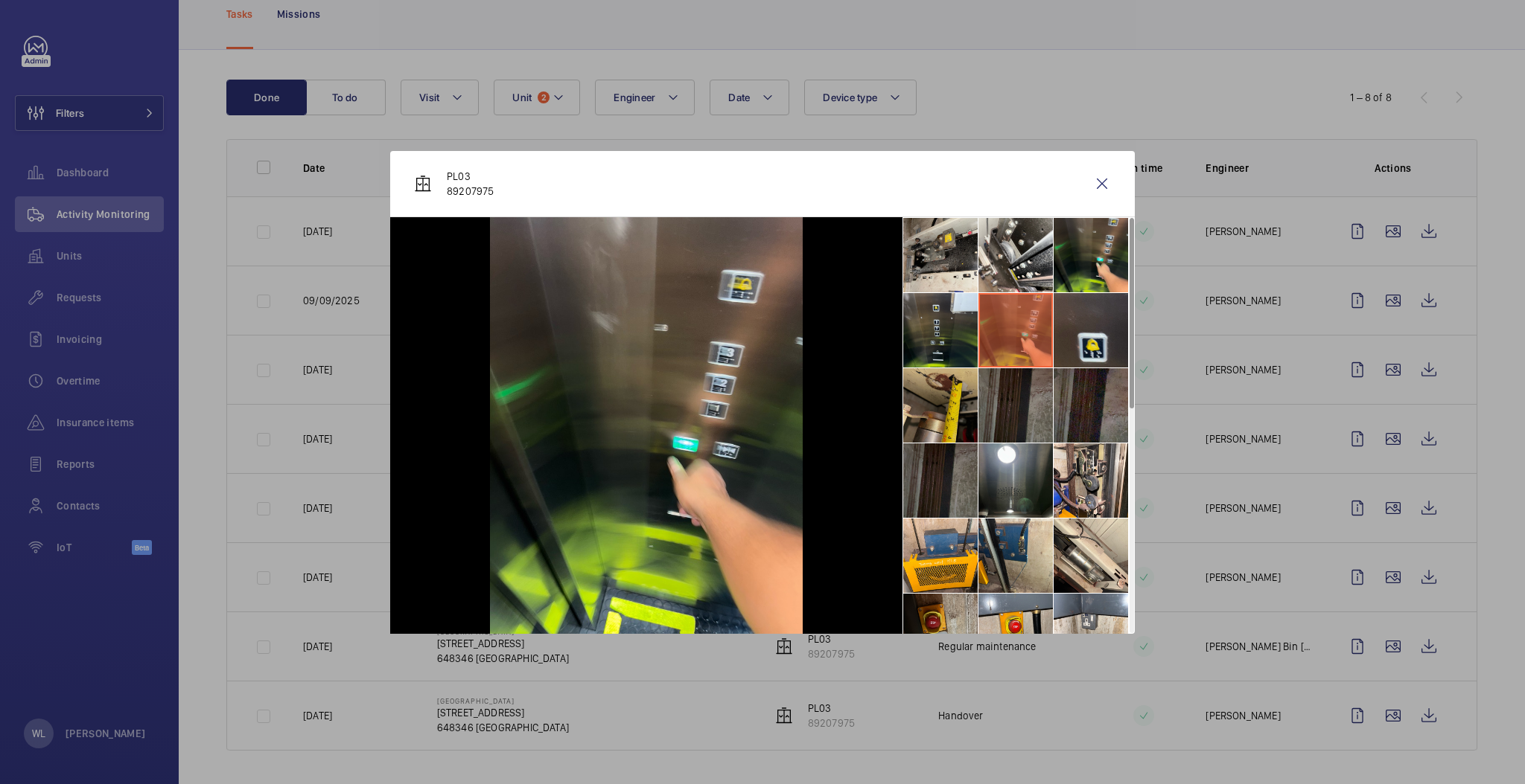
click at [948, 394] on li at bounding box center [940, 405] width 74 height 74
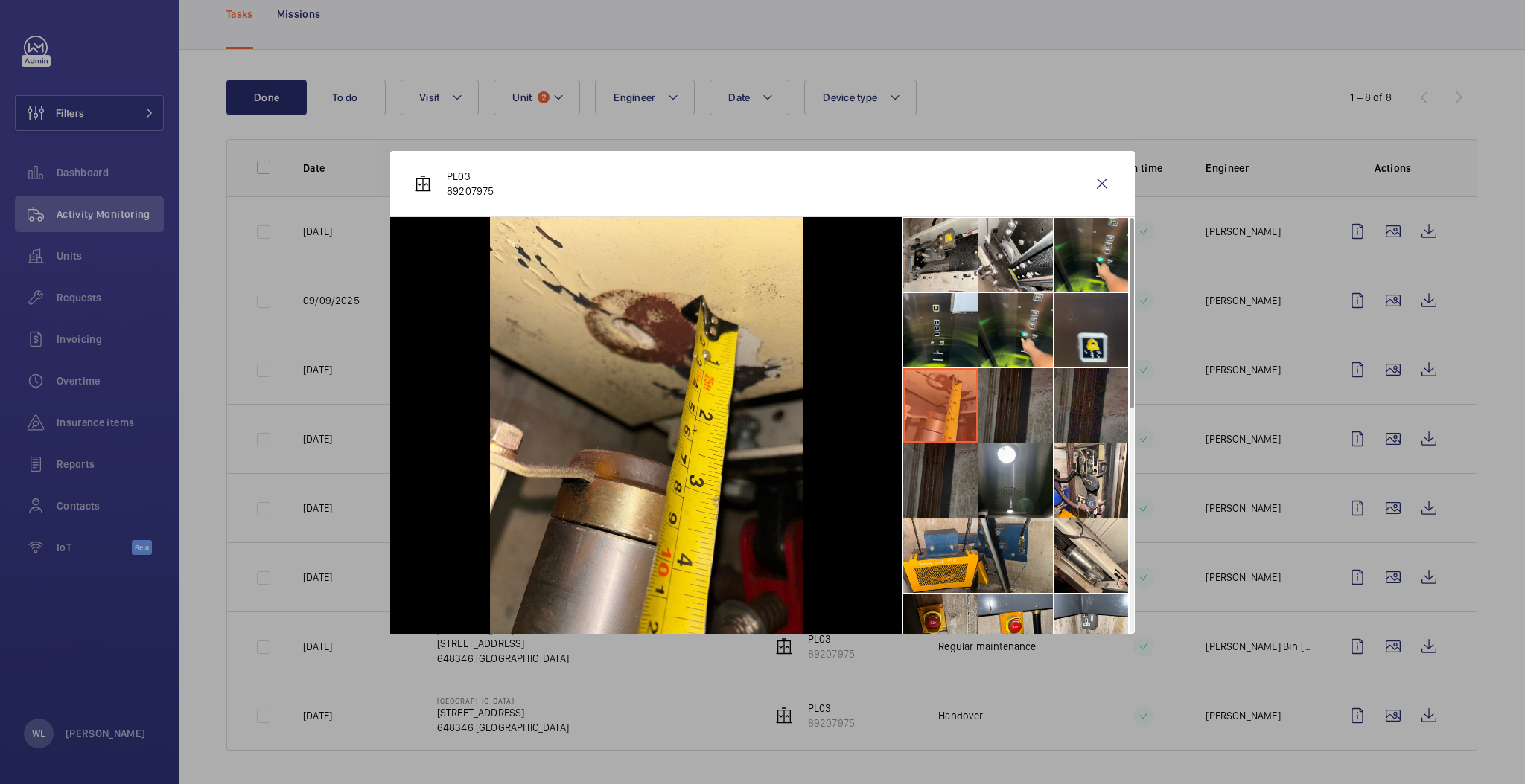
click at [1026, 543] on li at bounding box center [1015, 555] width 74 height 74
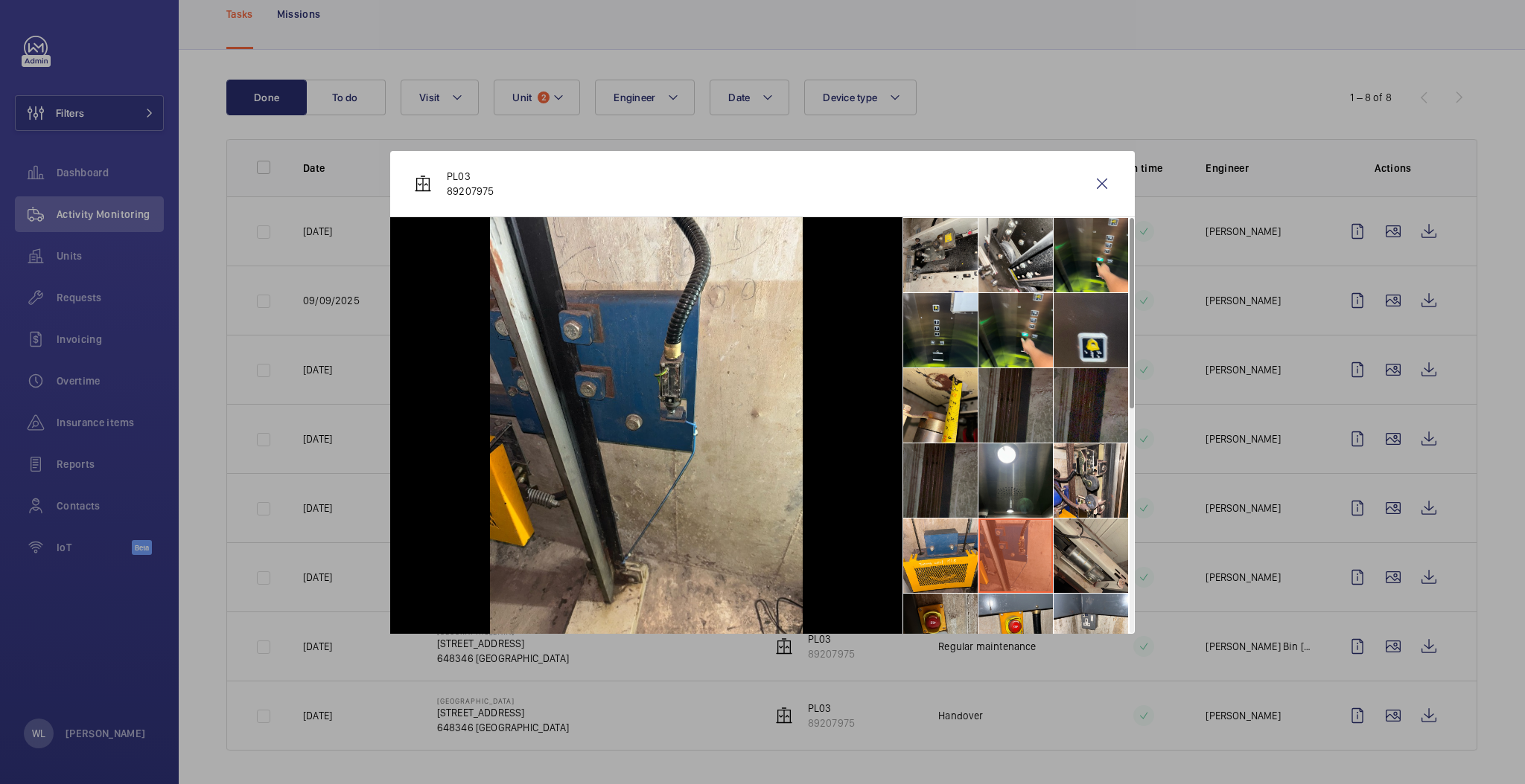
click at [1100, 551] on li at bounding box center [1090, 555] width 74 height 74
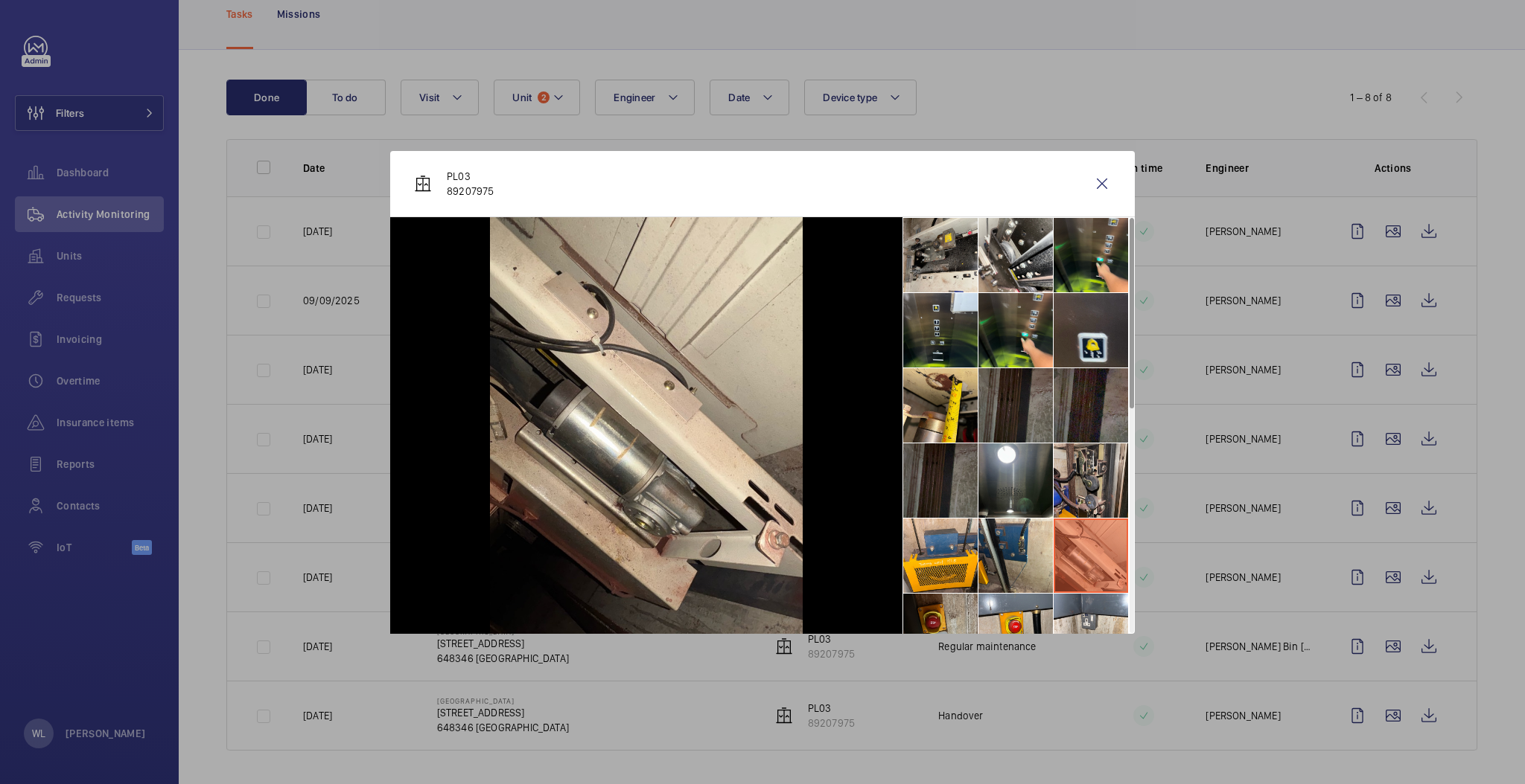
click at [1094, 501] on li at bounding box center [1090, 480] width 74 height 74
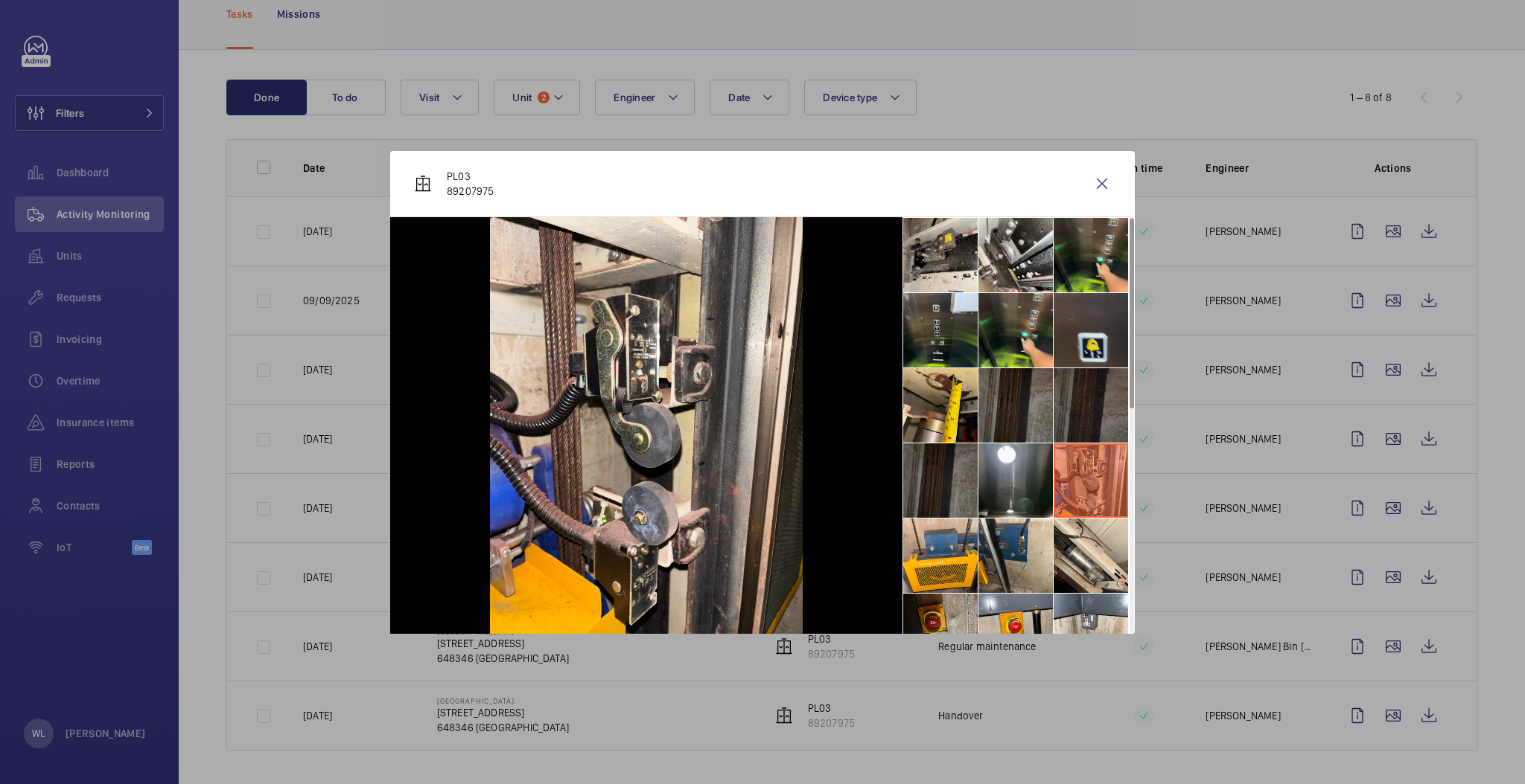
click at [1069, 391] on li at bounding box center [1090, 405] width 74 height 74
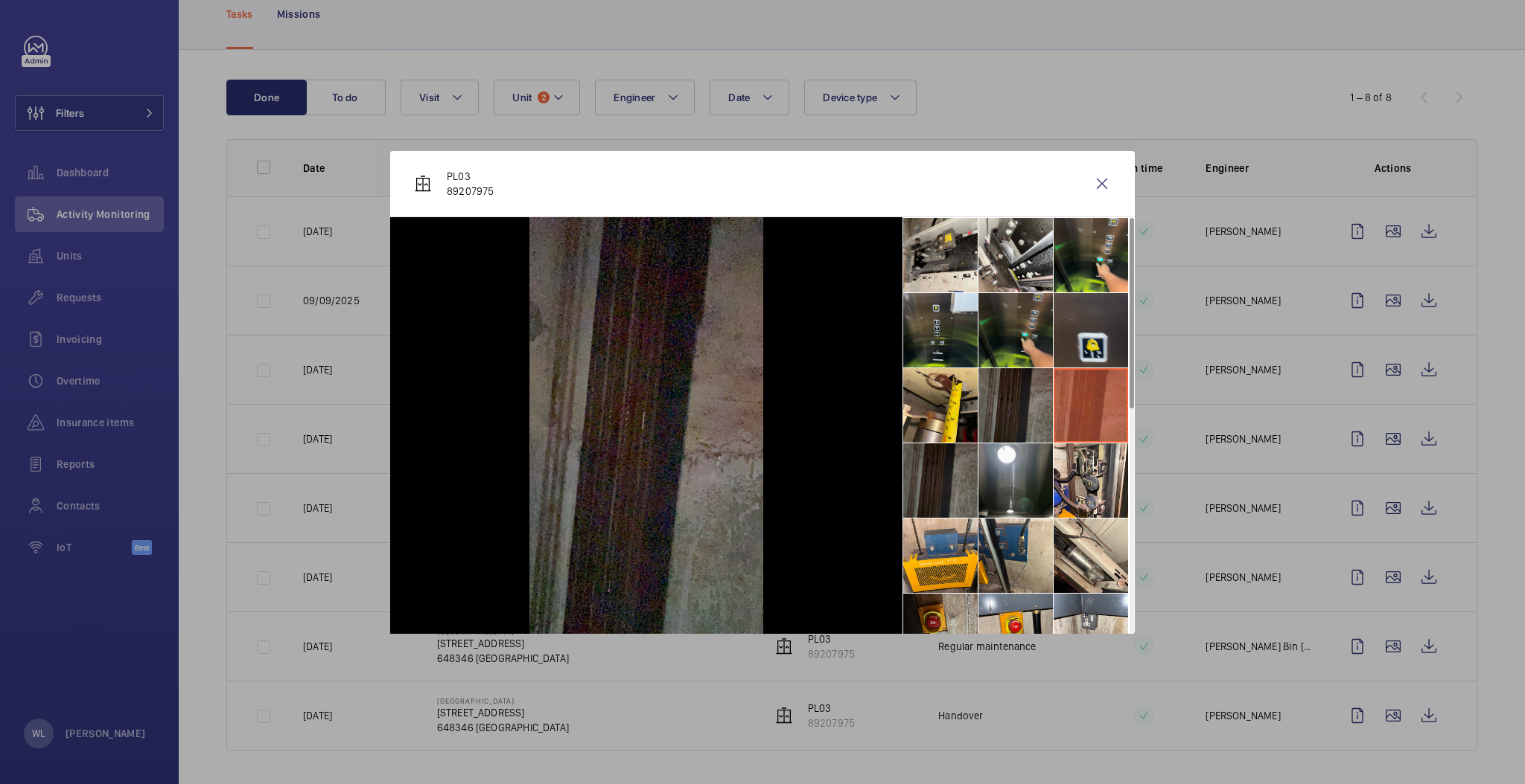
click at [997, 335] on li at bounding box center [1015, 330] width 74 height 74
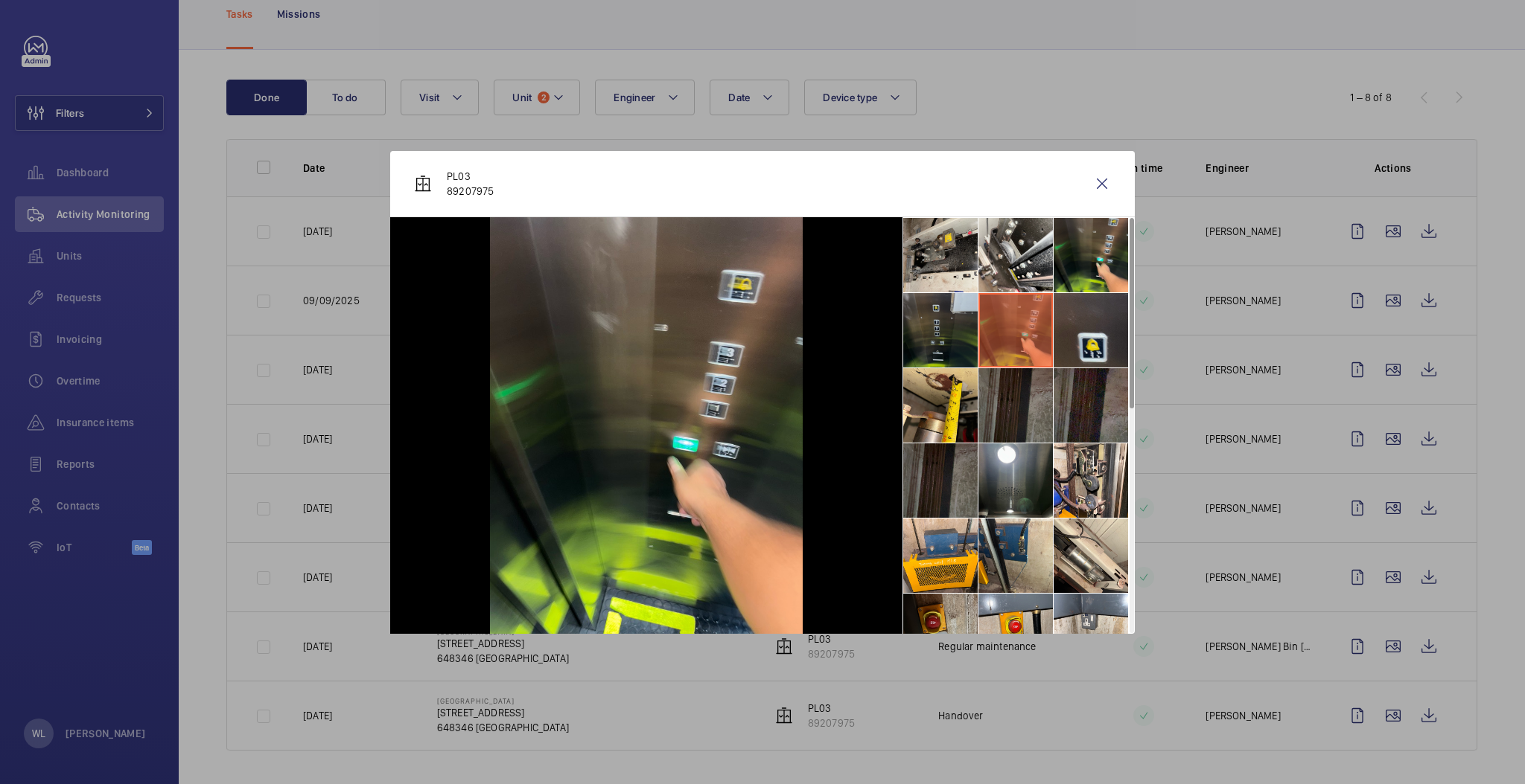
click at [941, 320] on li at bounding box center [940, 330] width 74 height 74
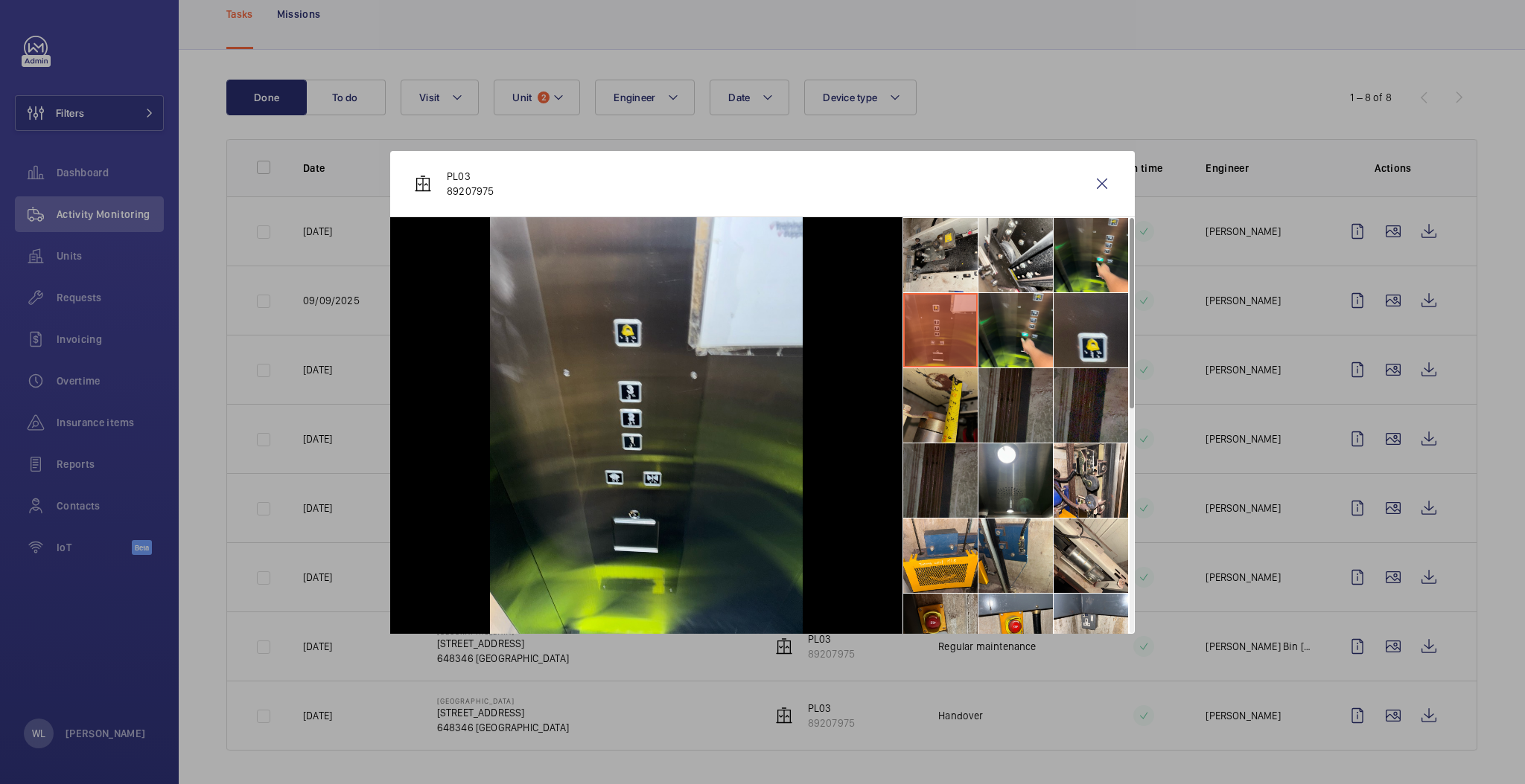
click at [962, 377] on li at bounding box center [940, 405] width 74 height 74
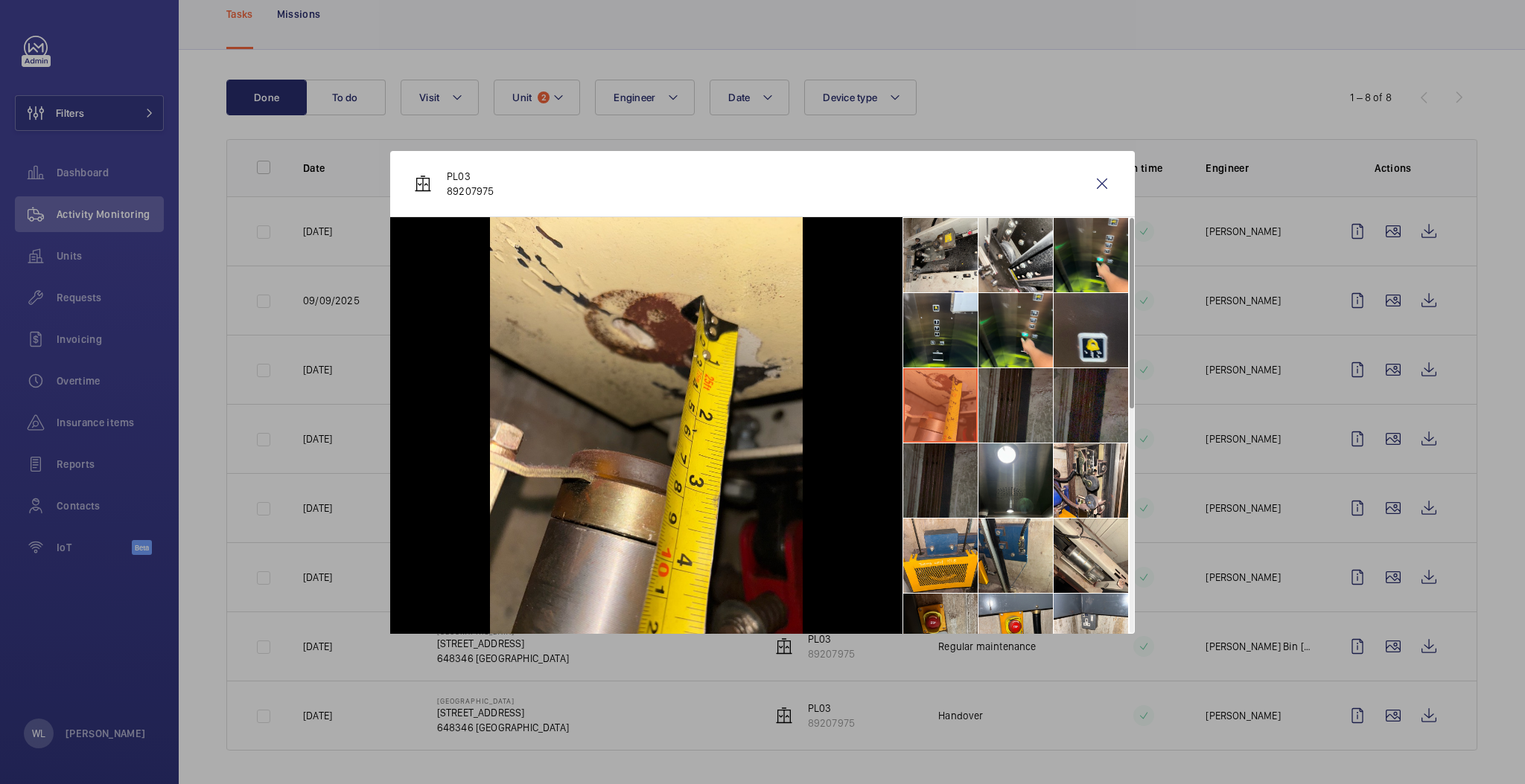
click at [938, 469] on li at bounding box center [940, 480] width 74 height 74
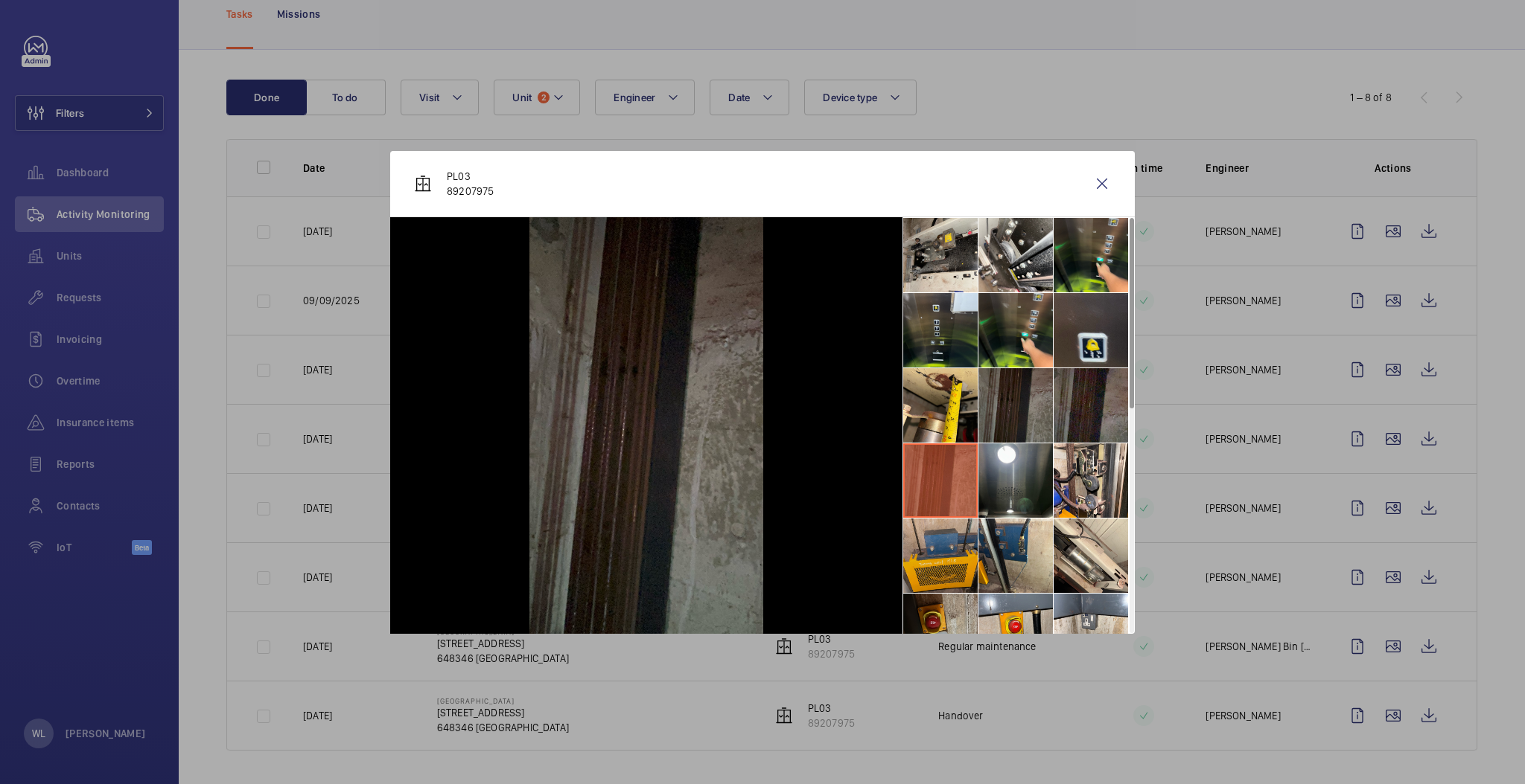
click at [962, 572] on li at bounding box center [940, 555] width 74 height 74
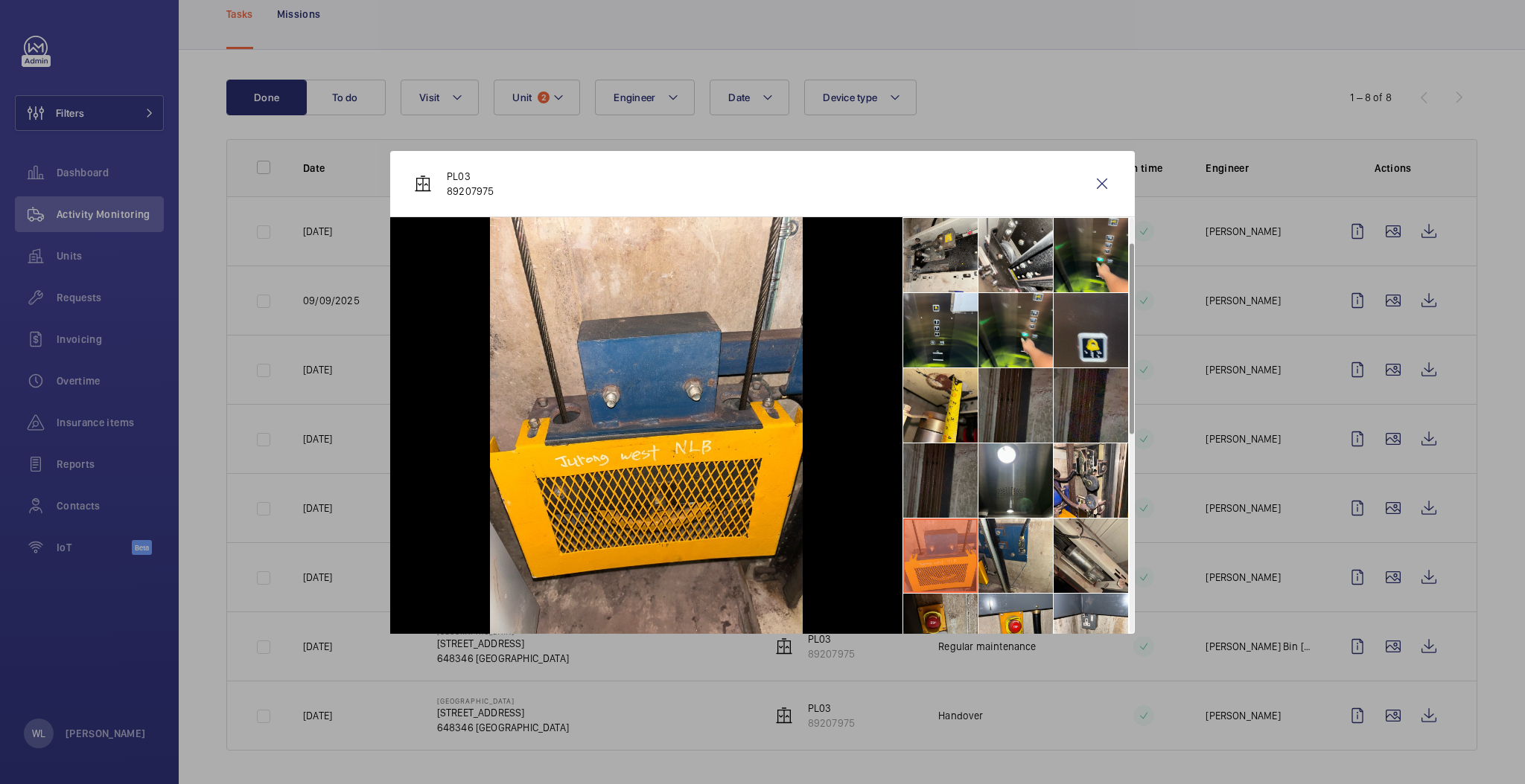
scroll to position [298, 0]
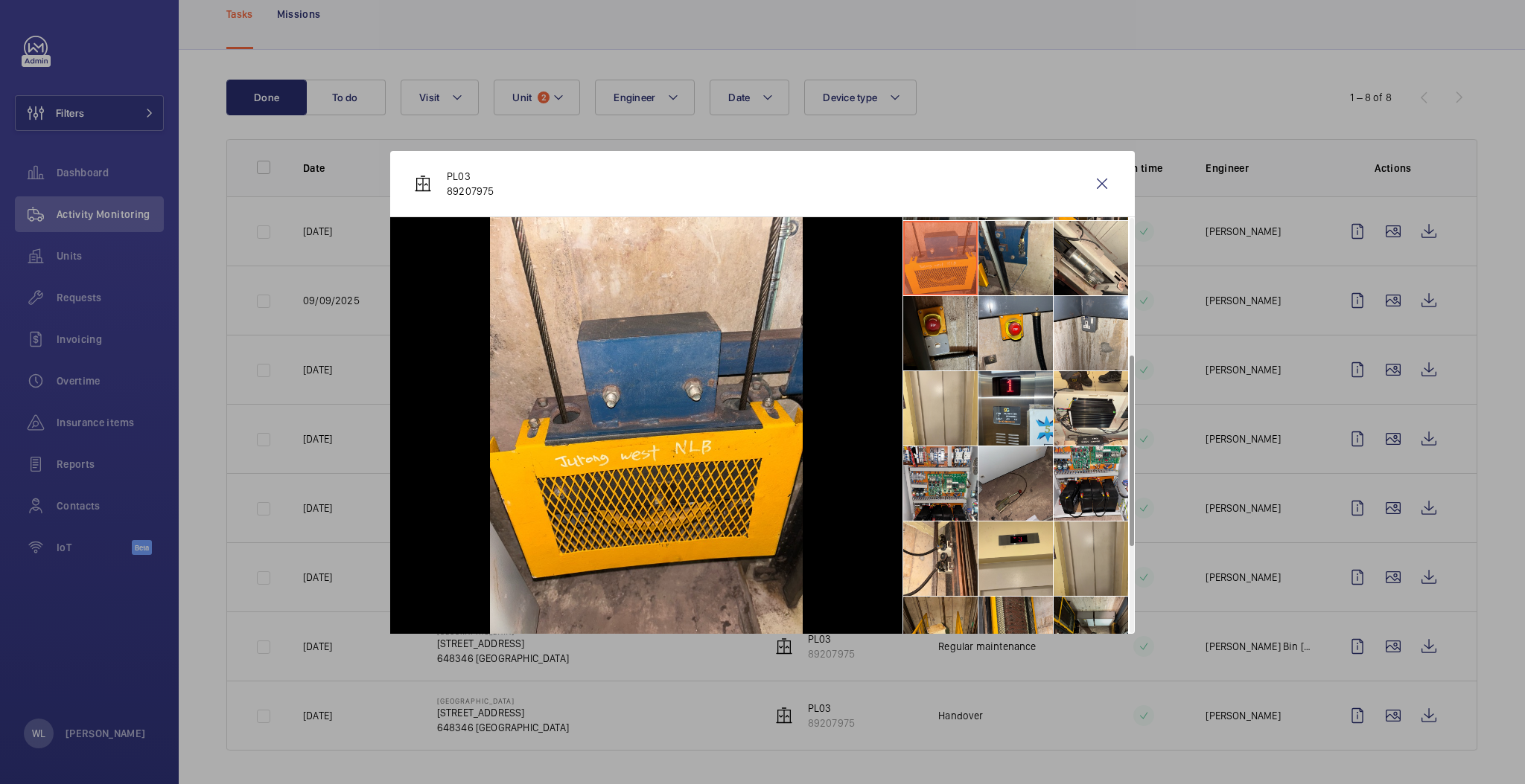
click at [1086, 561] on li at bounding box center [1090, 558] width 74 height 74
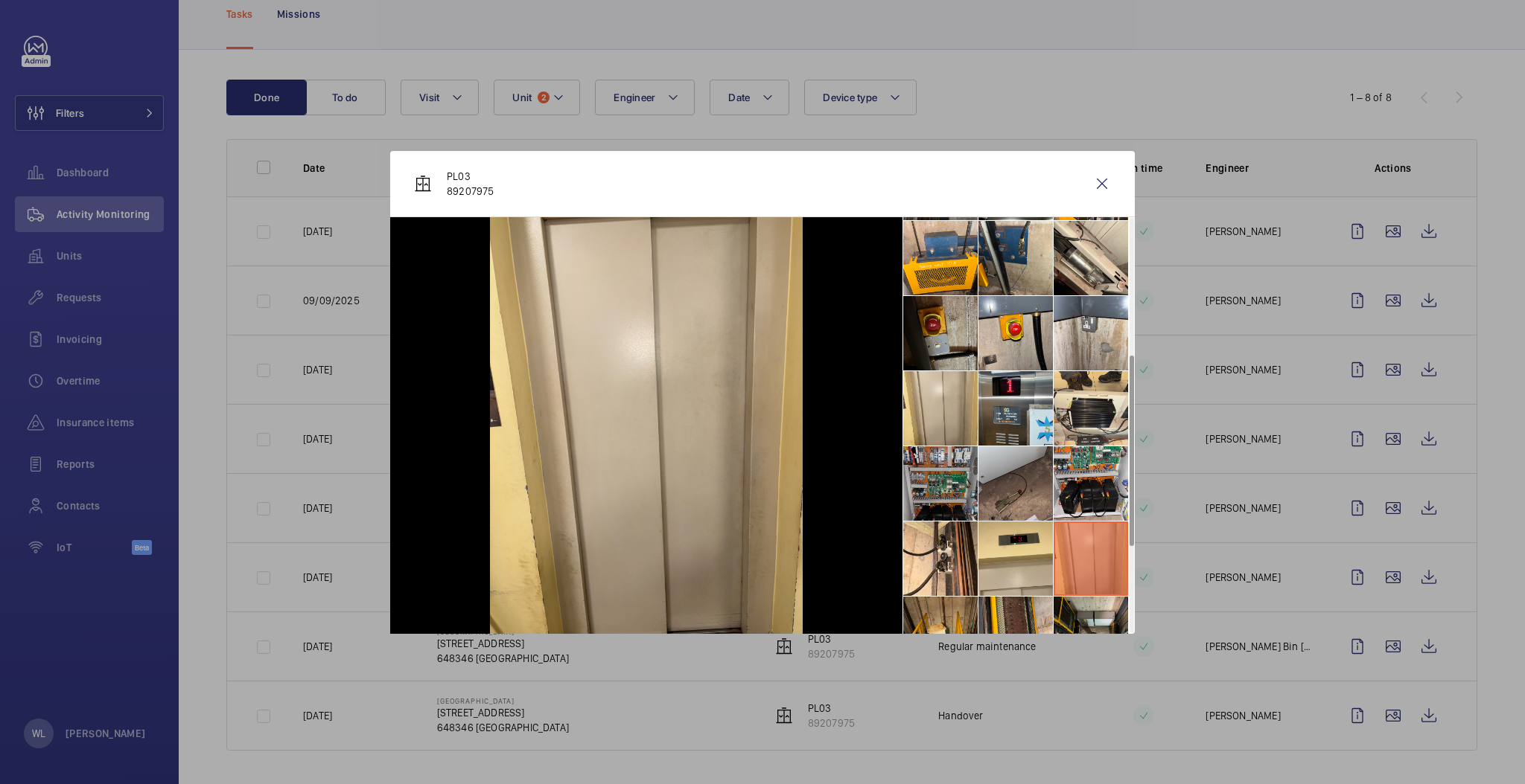
click at [941, 494] on li at bounding box center [940, 483] width 74 height 74
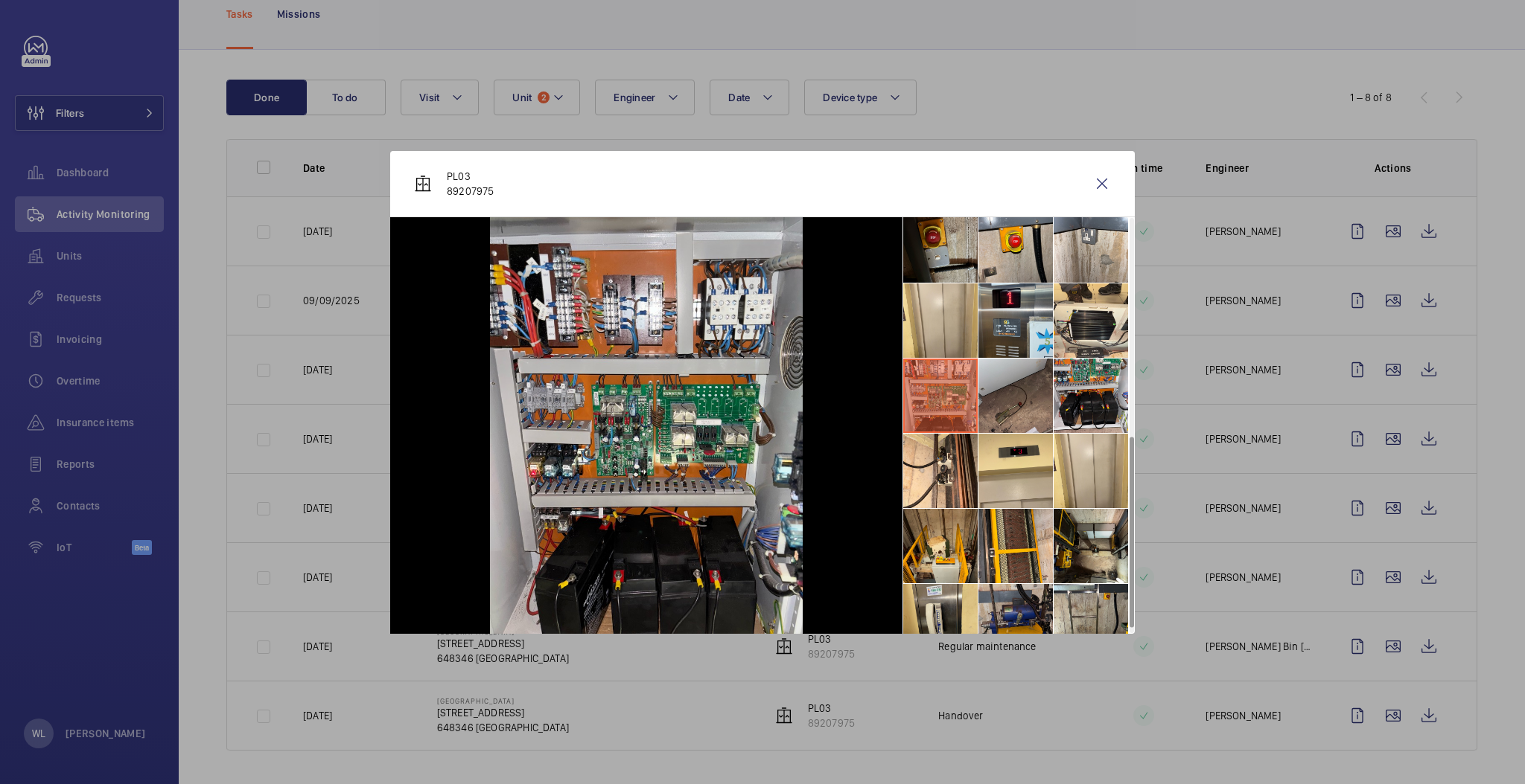
scroll to position [485, 0]
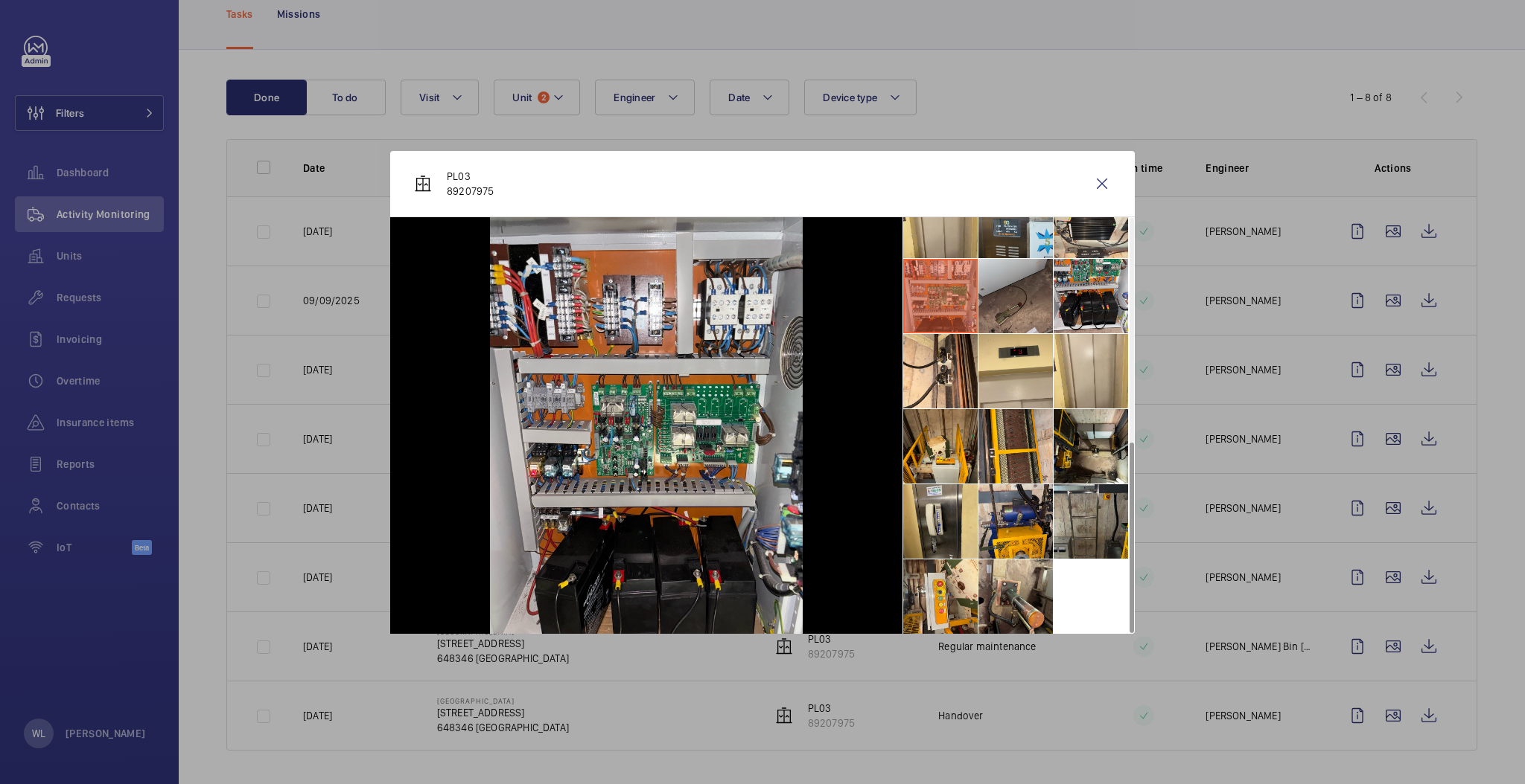
click at [1069, 545] on li at bounding box center [1090, 521] width 74 height 74
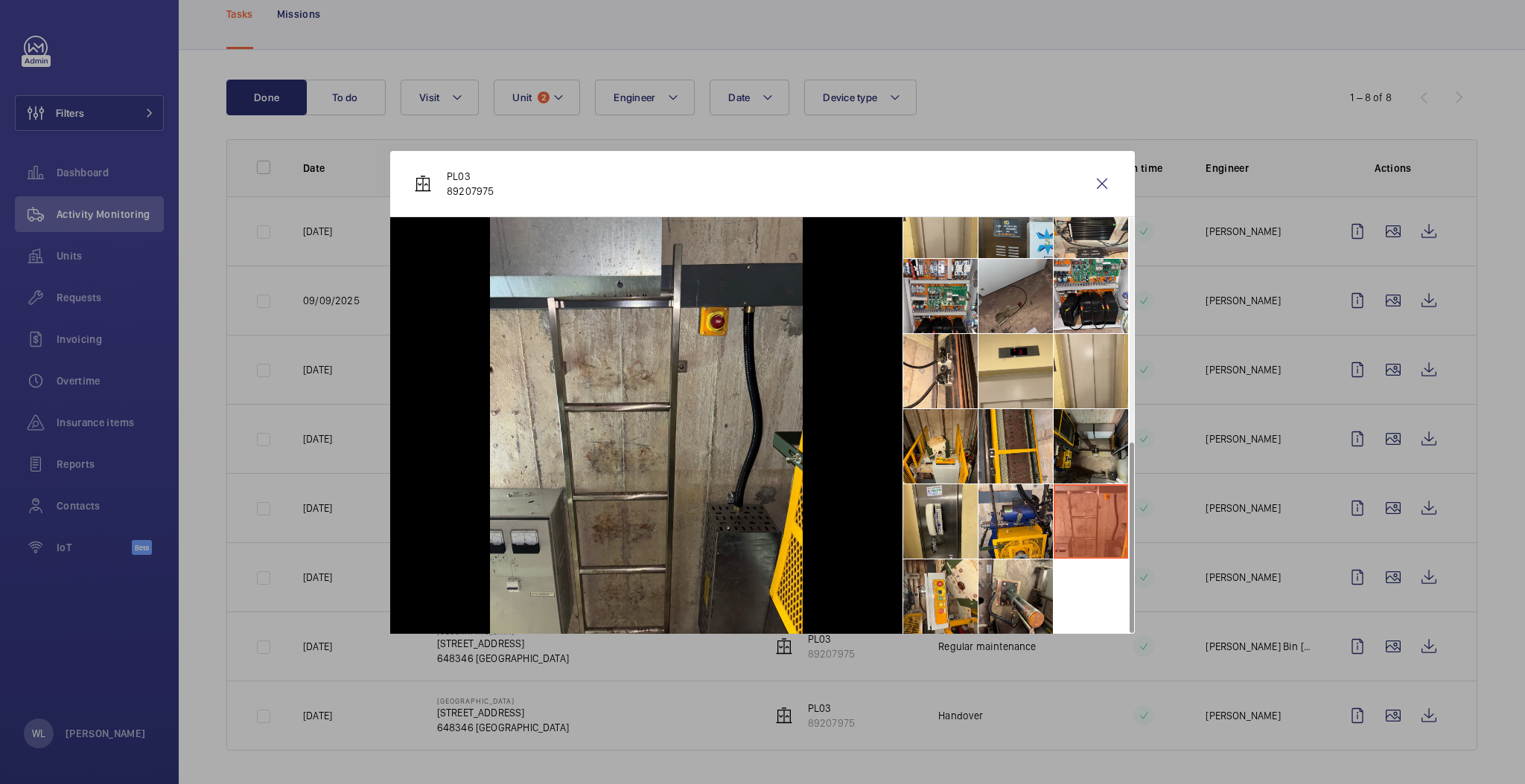
click at [1092, 477] on li at bounding box center [1090, 446] width 74 height 74
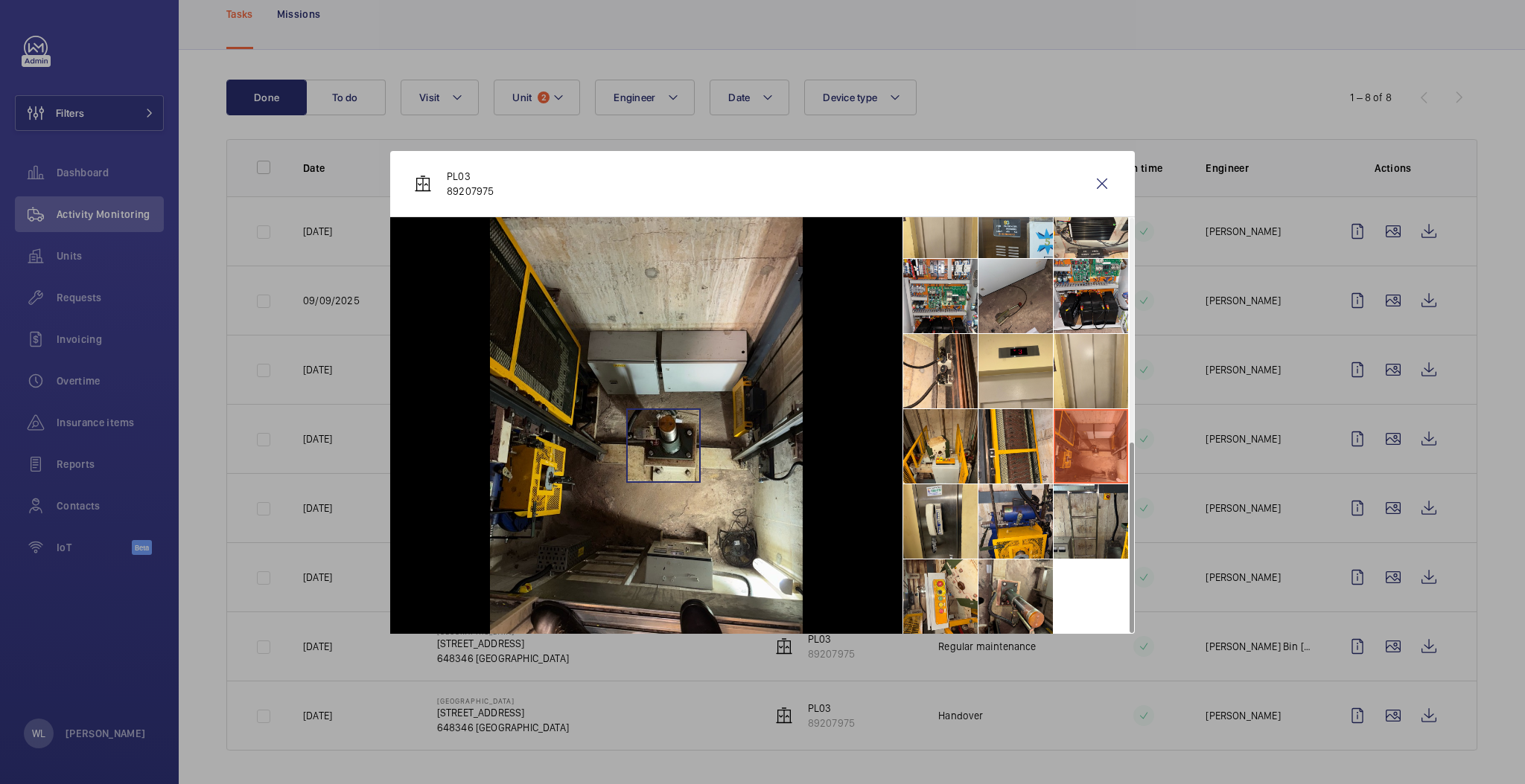
click at [662, 446] on img at bounding box center [646, 426] width 312 height 417
click at [984, 576] on li at bounding box center [1015, 597] width 74 height 74
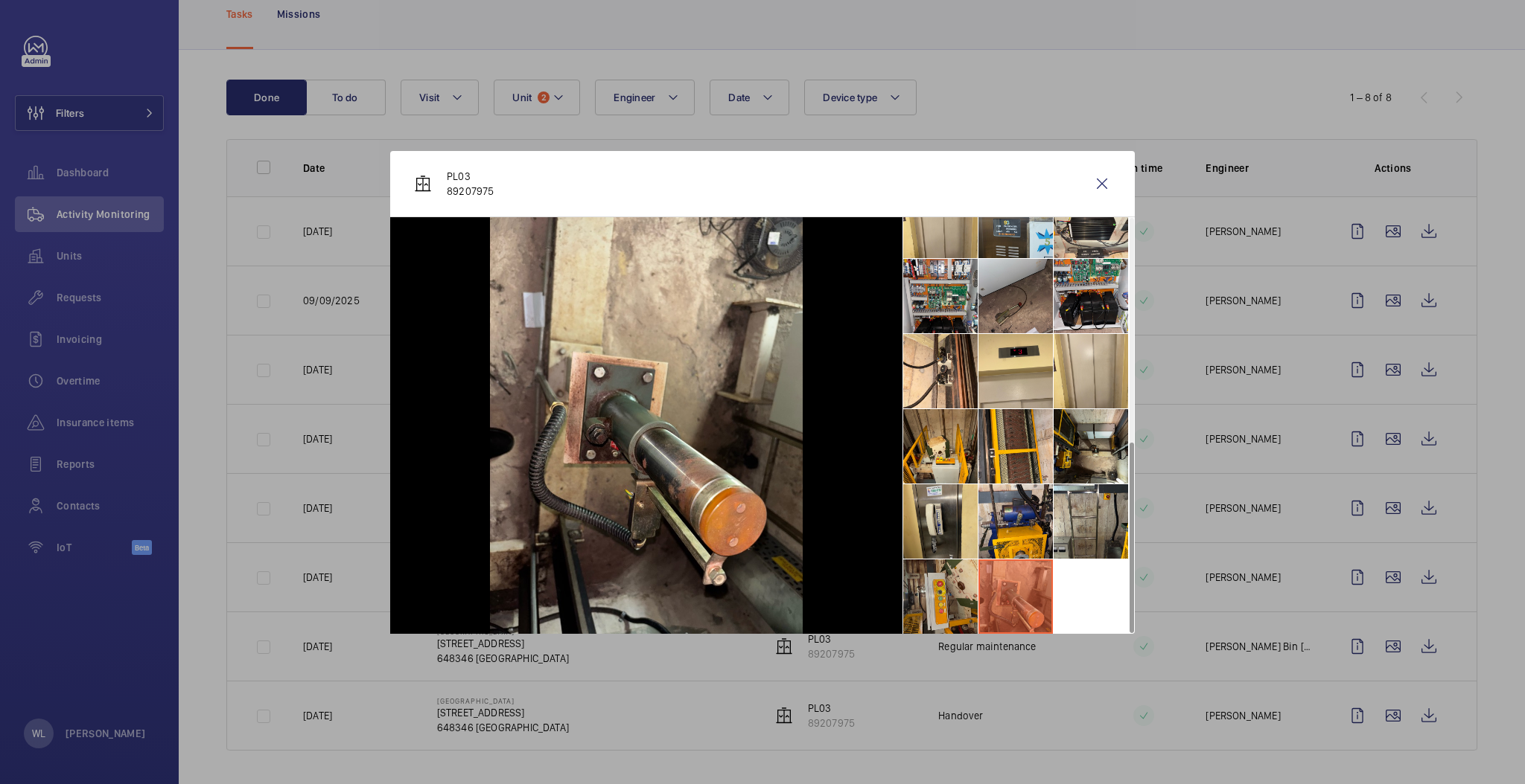
click at [932, 575] on li at bounding box center [940, 597] width 74 height 74
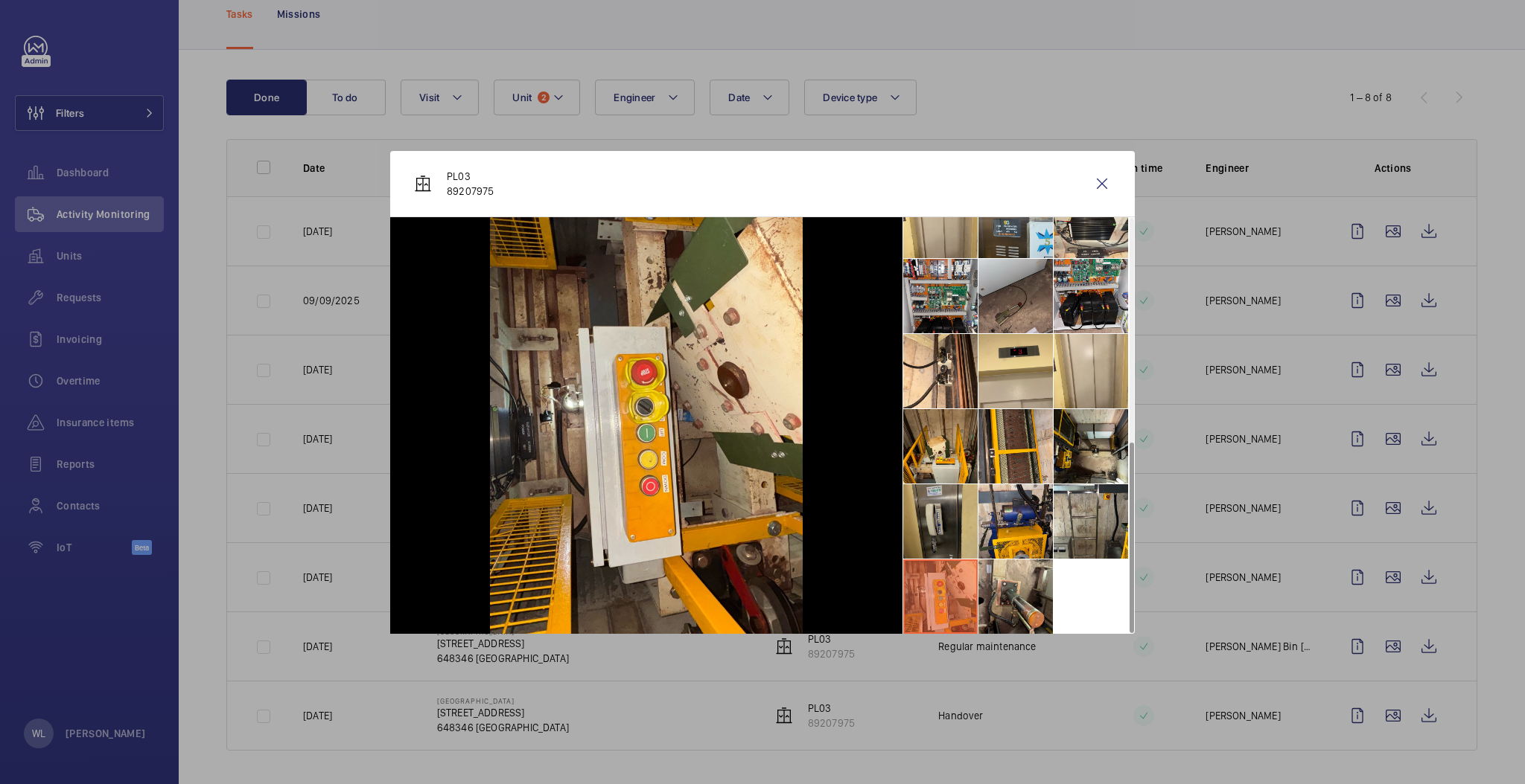
click at [934, 501] on li at bounding box center [940, 521] width 74 height 74
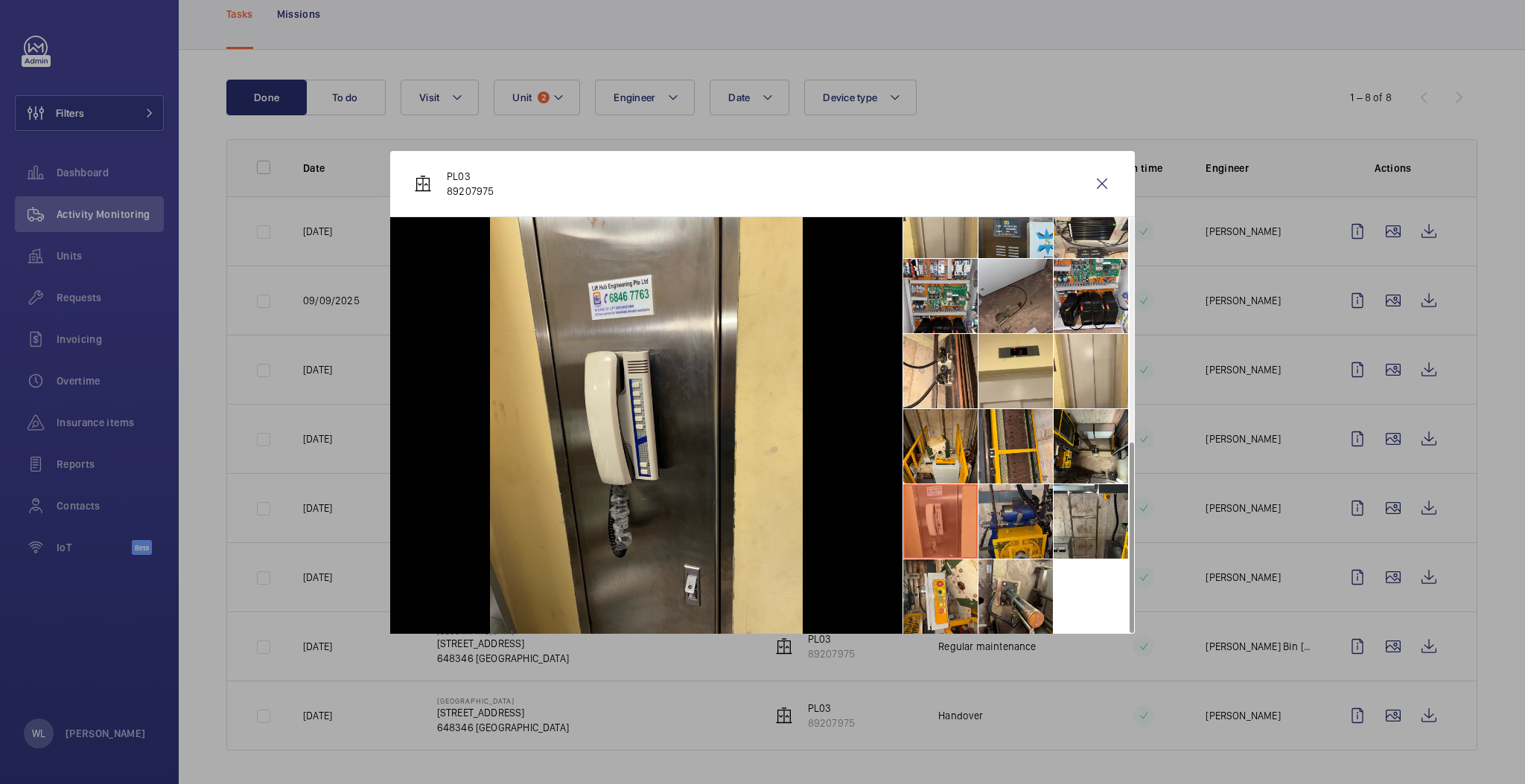
click at [1002, 507] on li at bounding box center [1015, 521] width 74 height 74
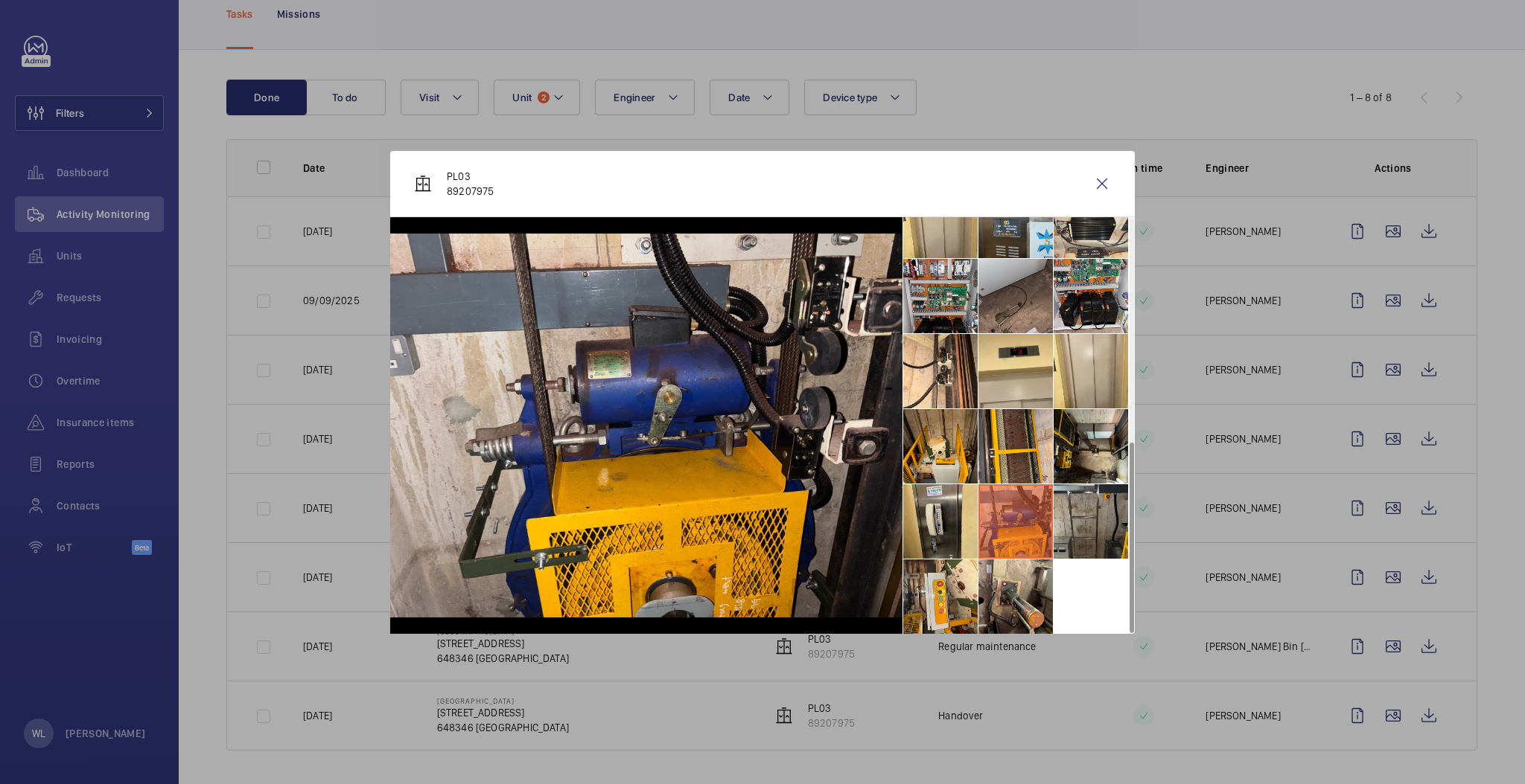
click at [1087, 496] on li at bounding box center [1090, 521] width 74 height 74
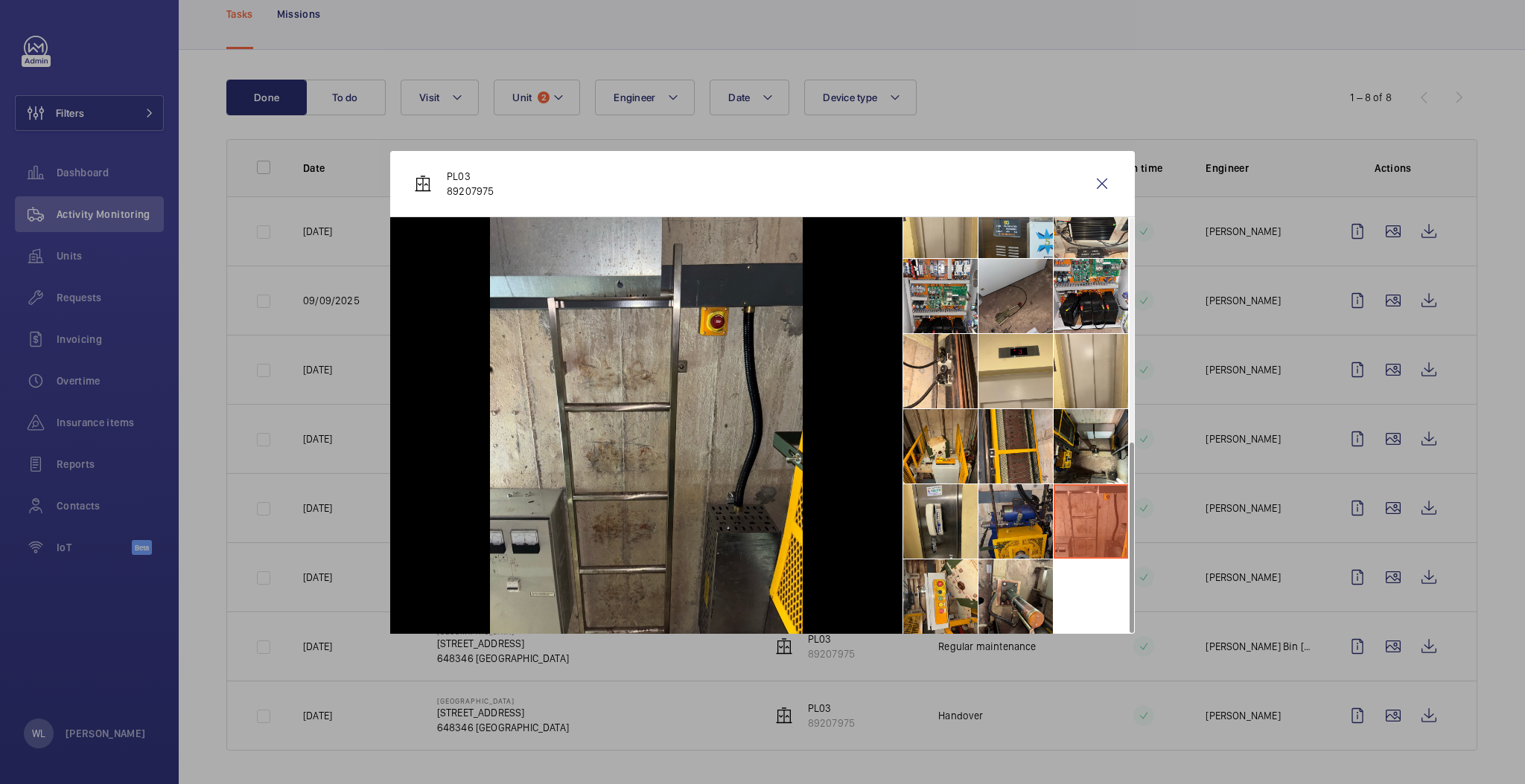
click at [985, 484] on li at bounding box center [1015, 521] width 74 height 74
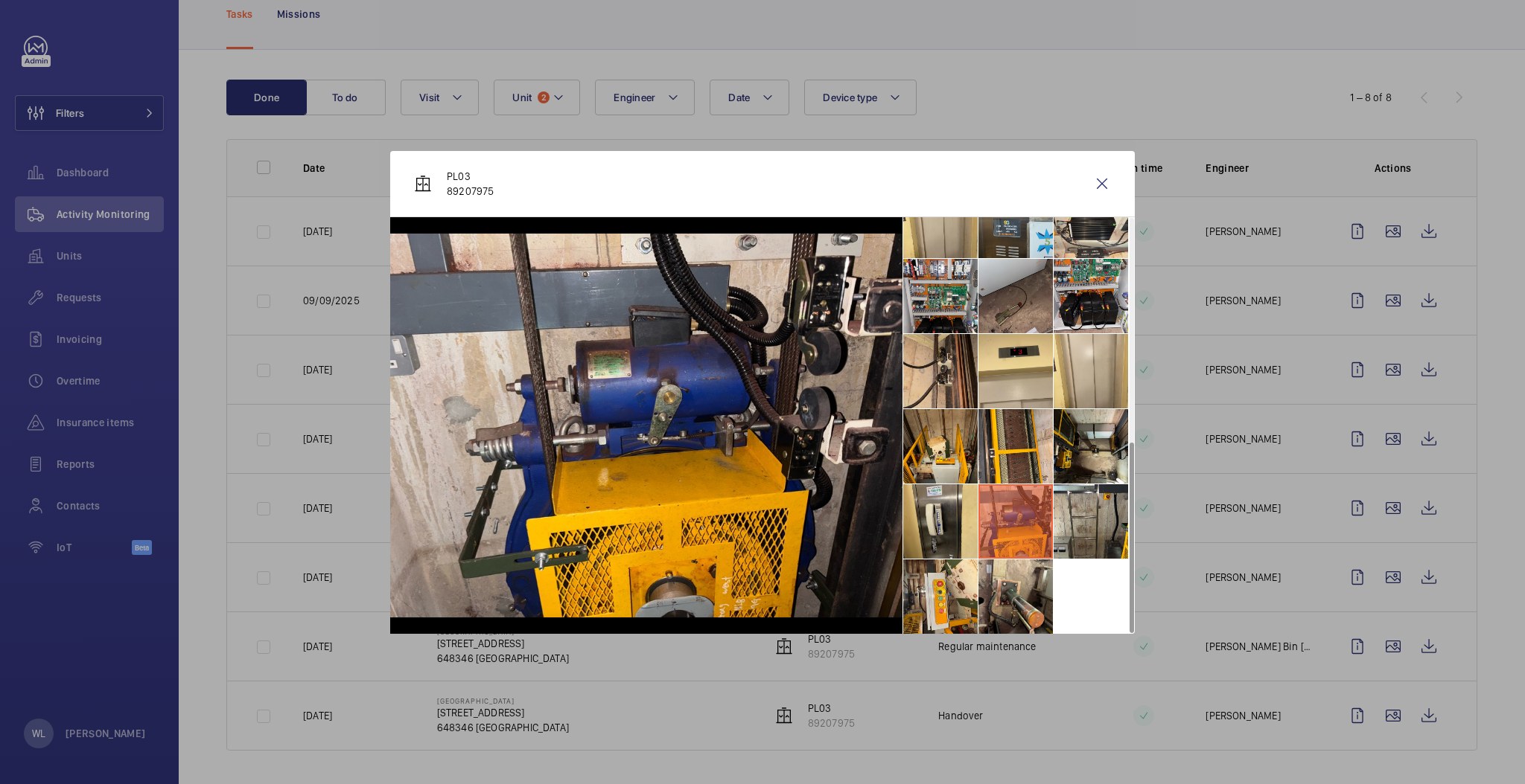
click at [969, 375] on li at bounding box center [940, 371] width 74 height 74
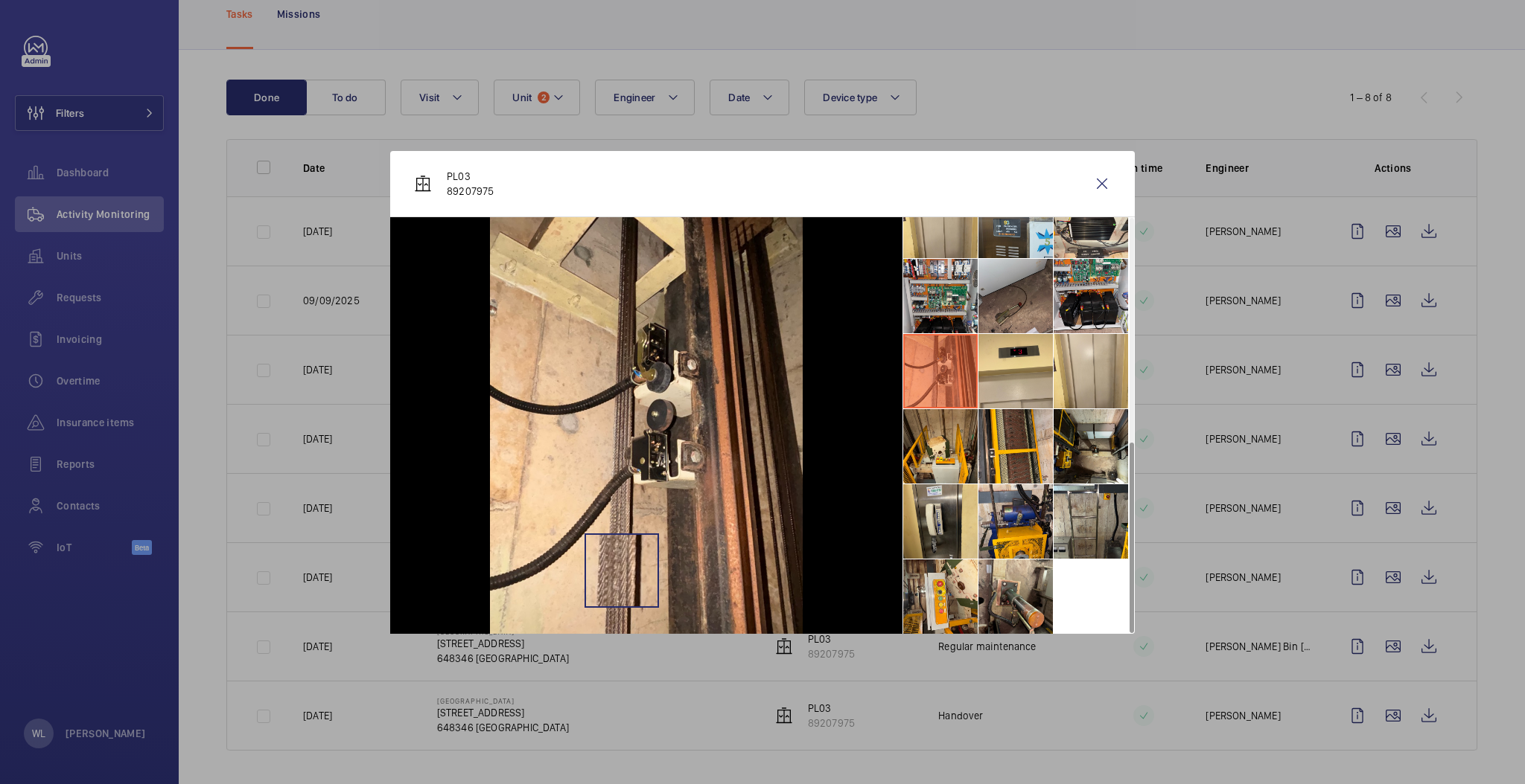
click at [622, 570] on img at bounding box center [646, 426] width 312 height 417
click at [1094, 427] on li at bounding box center [1090, 446] width 74 height 74
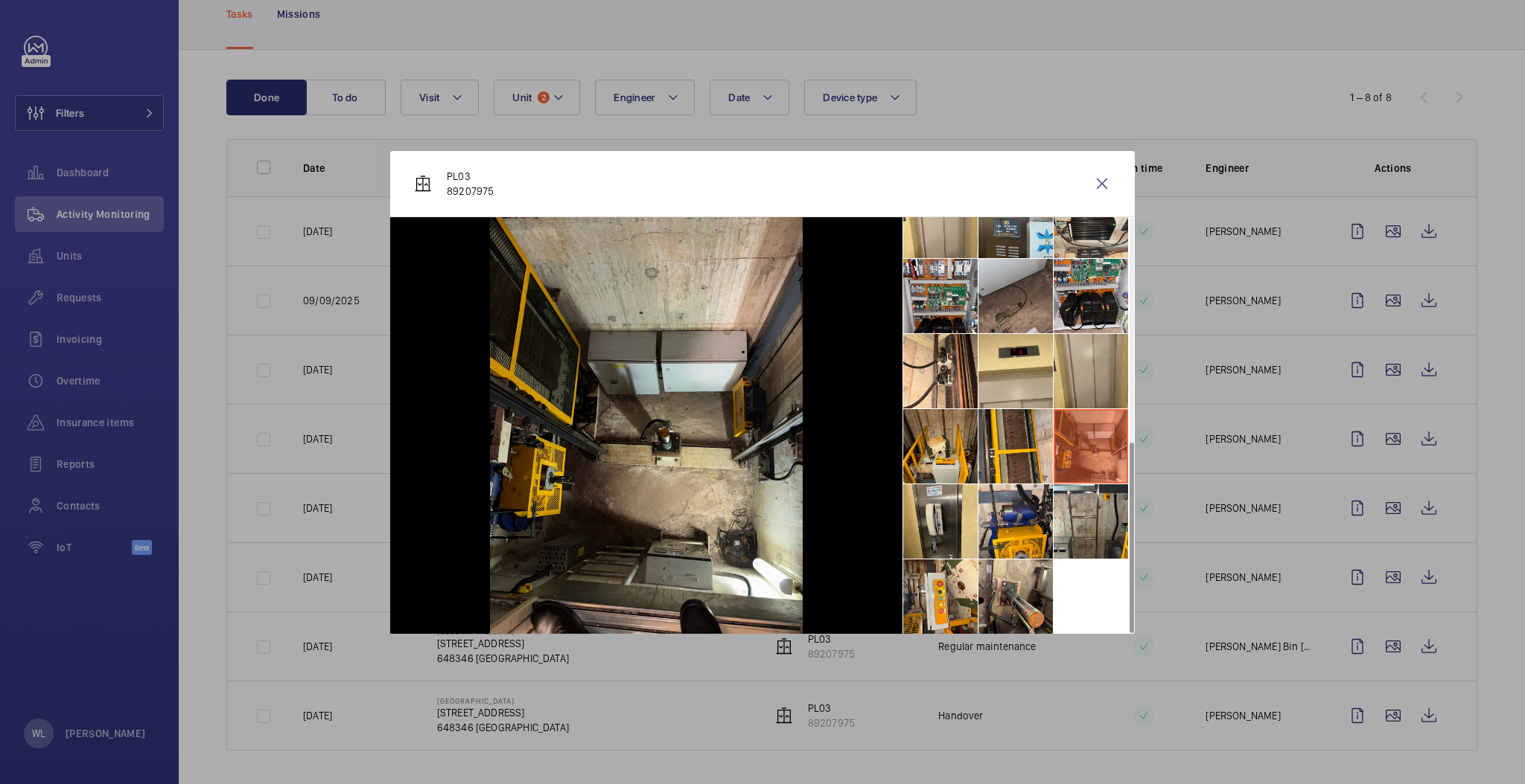
click at [1076, 390] on li at bounding box center [1090, 371] width 74 height 74
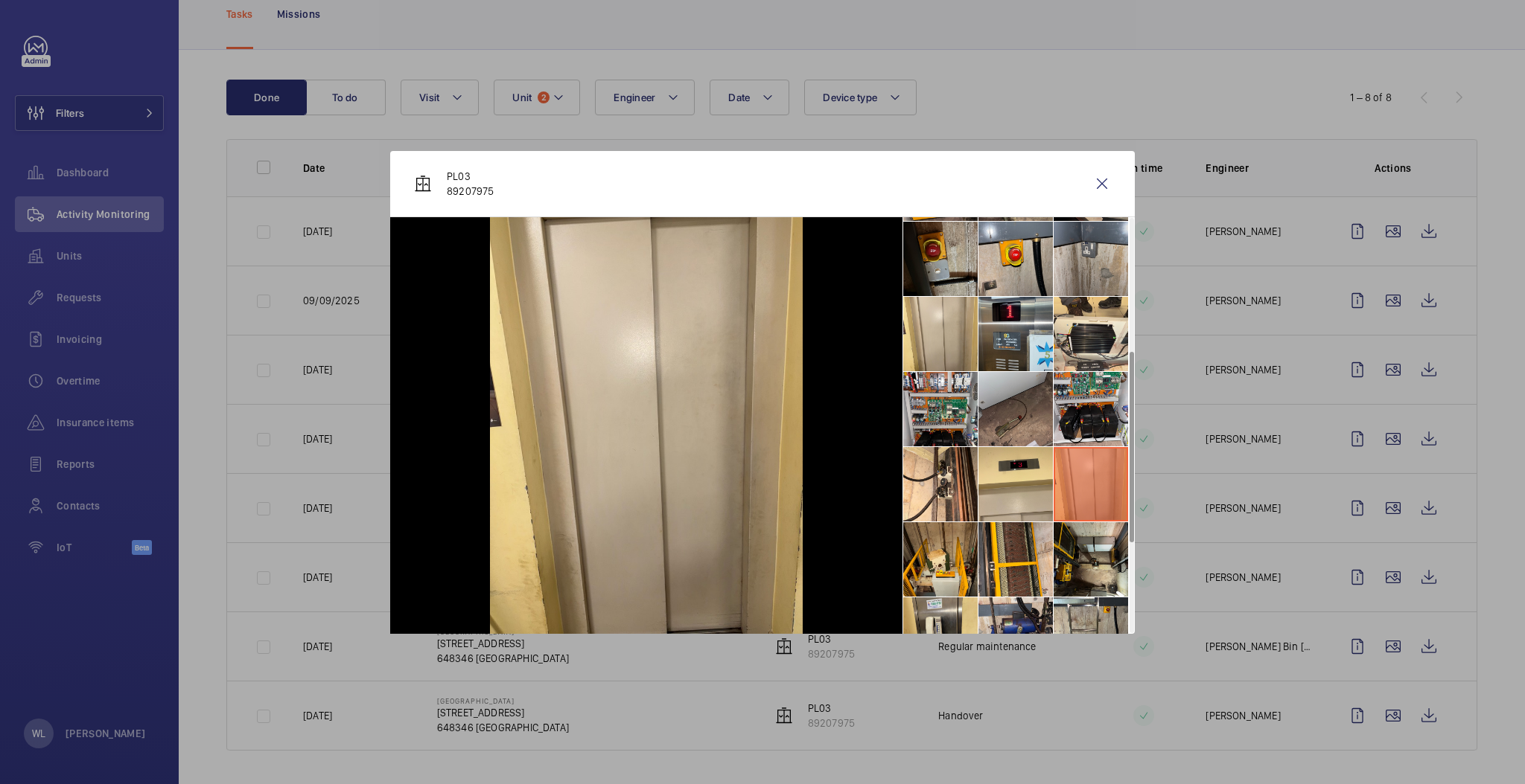
scroll to position [287, 0]
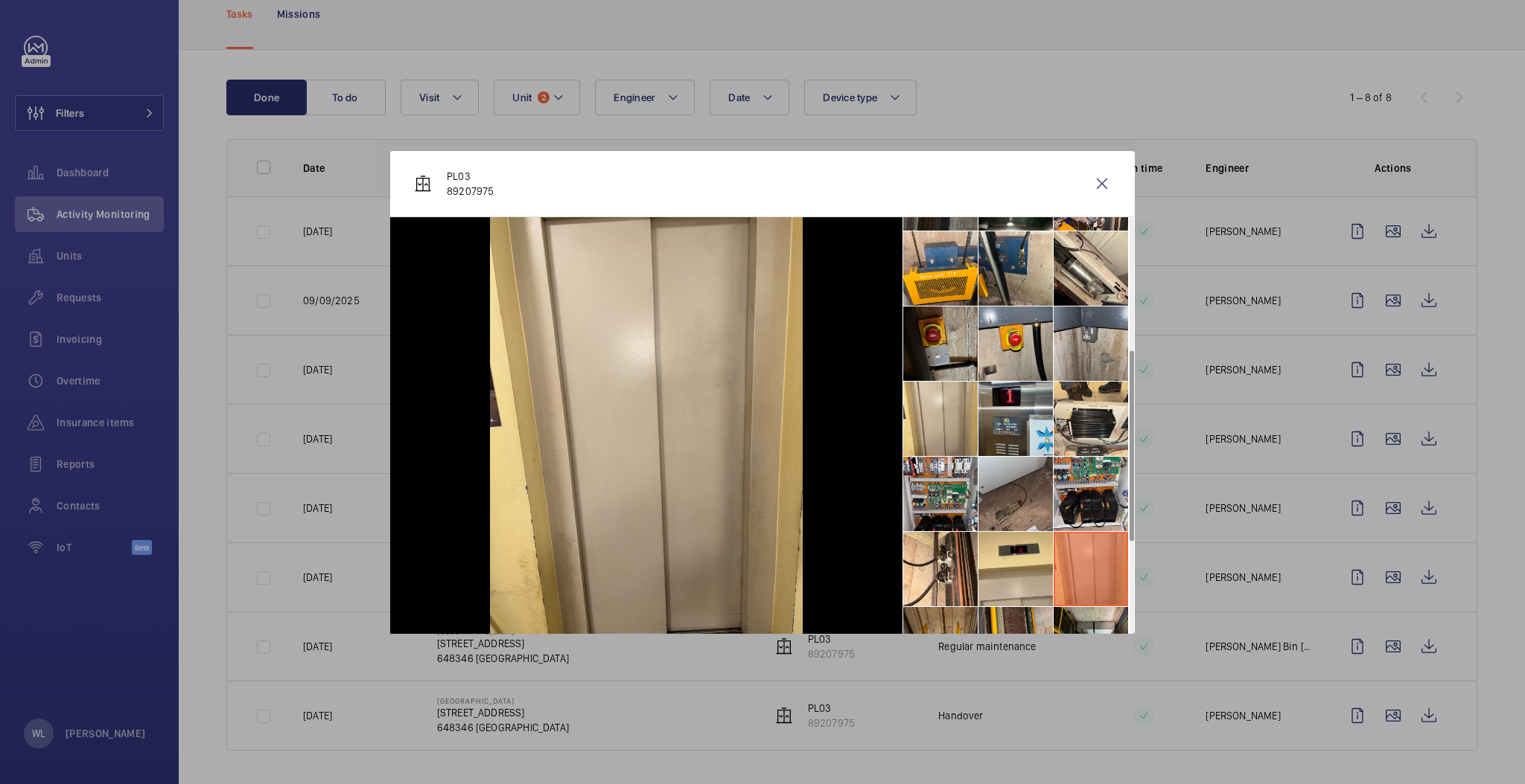
click at [1074, 358] on li at bounding box center [1090, 344] width 74 height 74
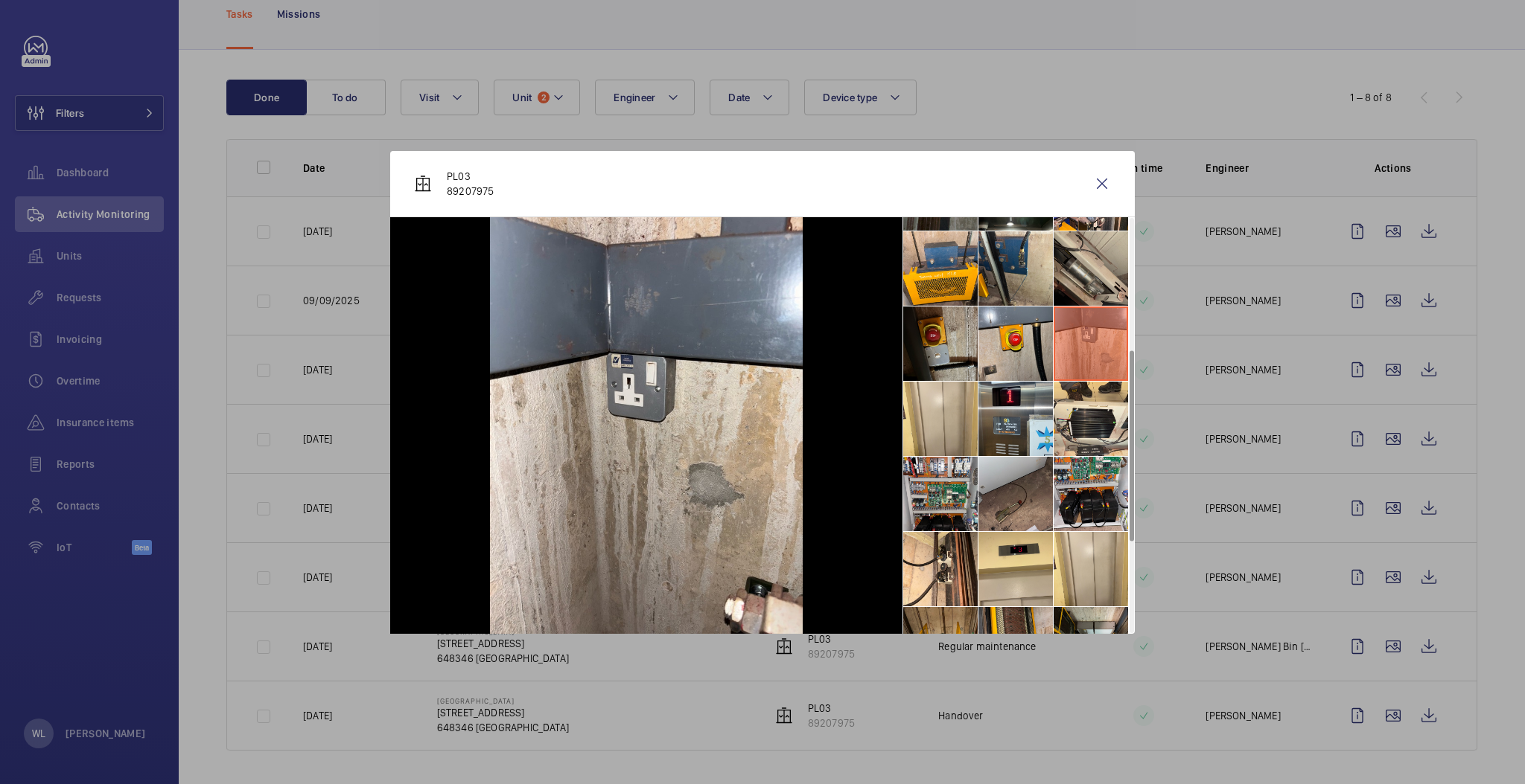
click at [1072, 290] on li at bounding box center [1090, 268] width 74 height 74
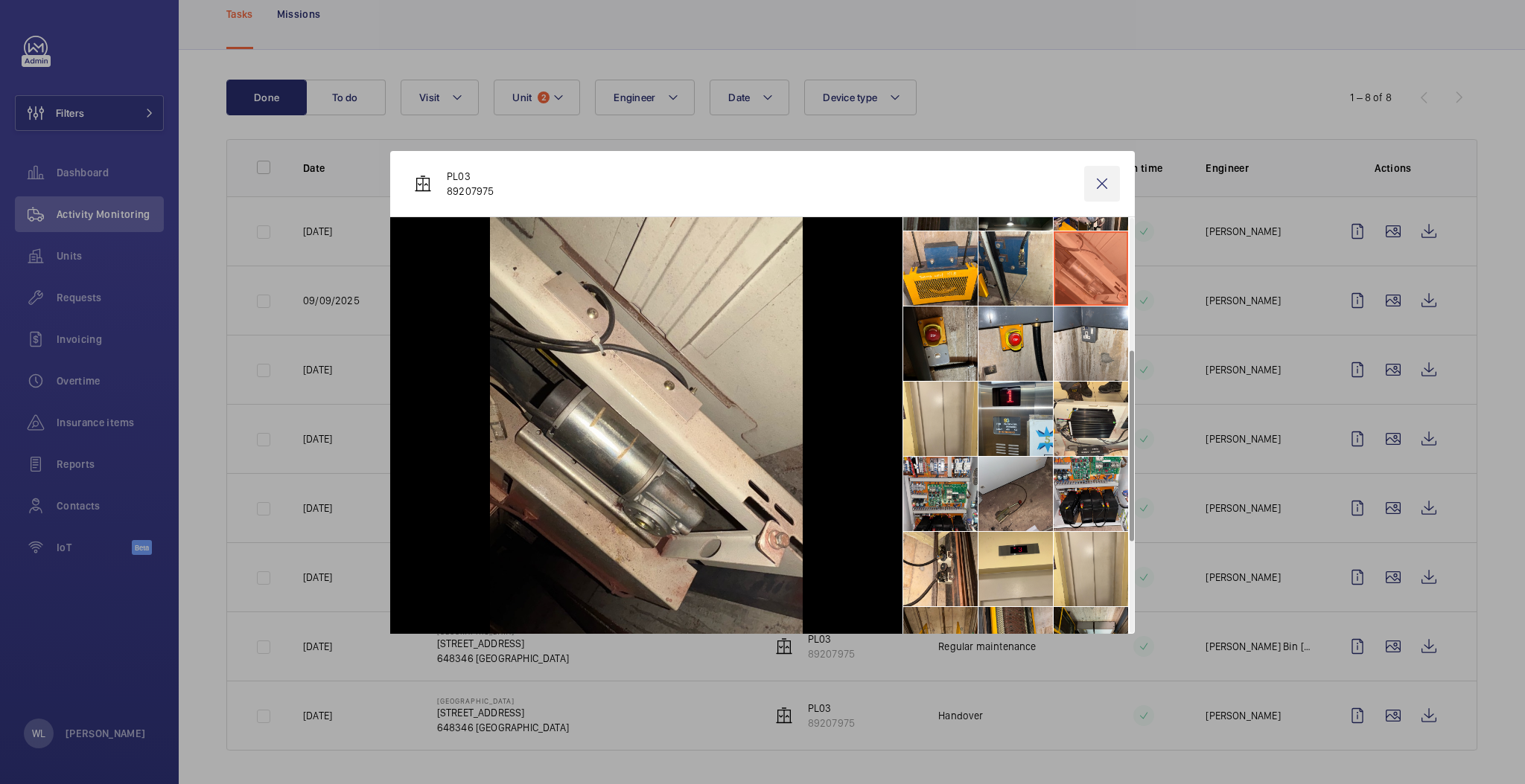
click at [1091, 182] on wm-front-icon-button at bounding box center [1102, 184] width 36 height 36
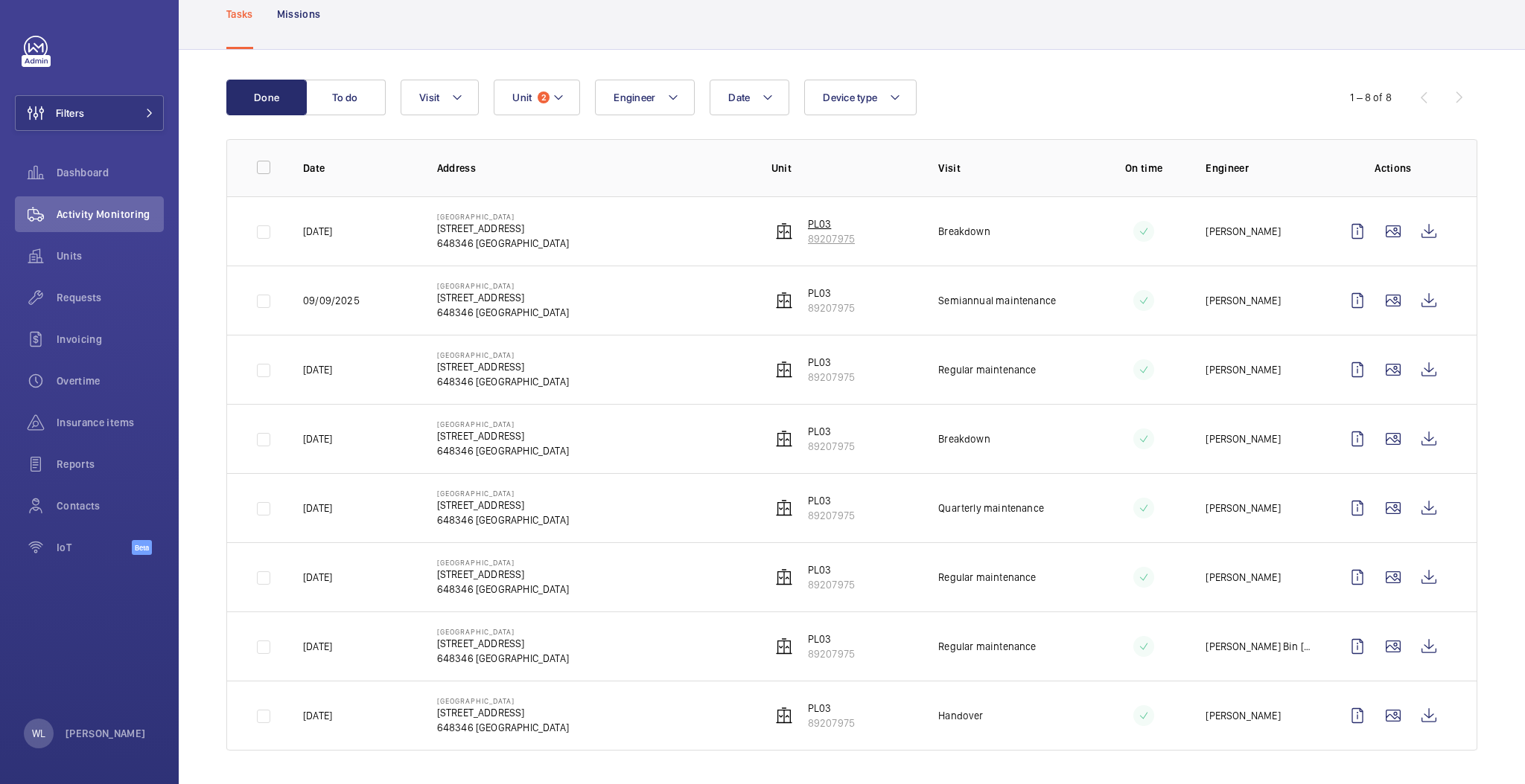
click at [824, 219] on p "PL03" at bounding box center [831, 223] width 47 height 15
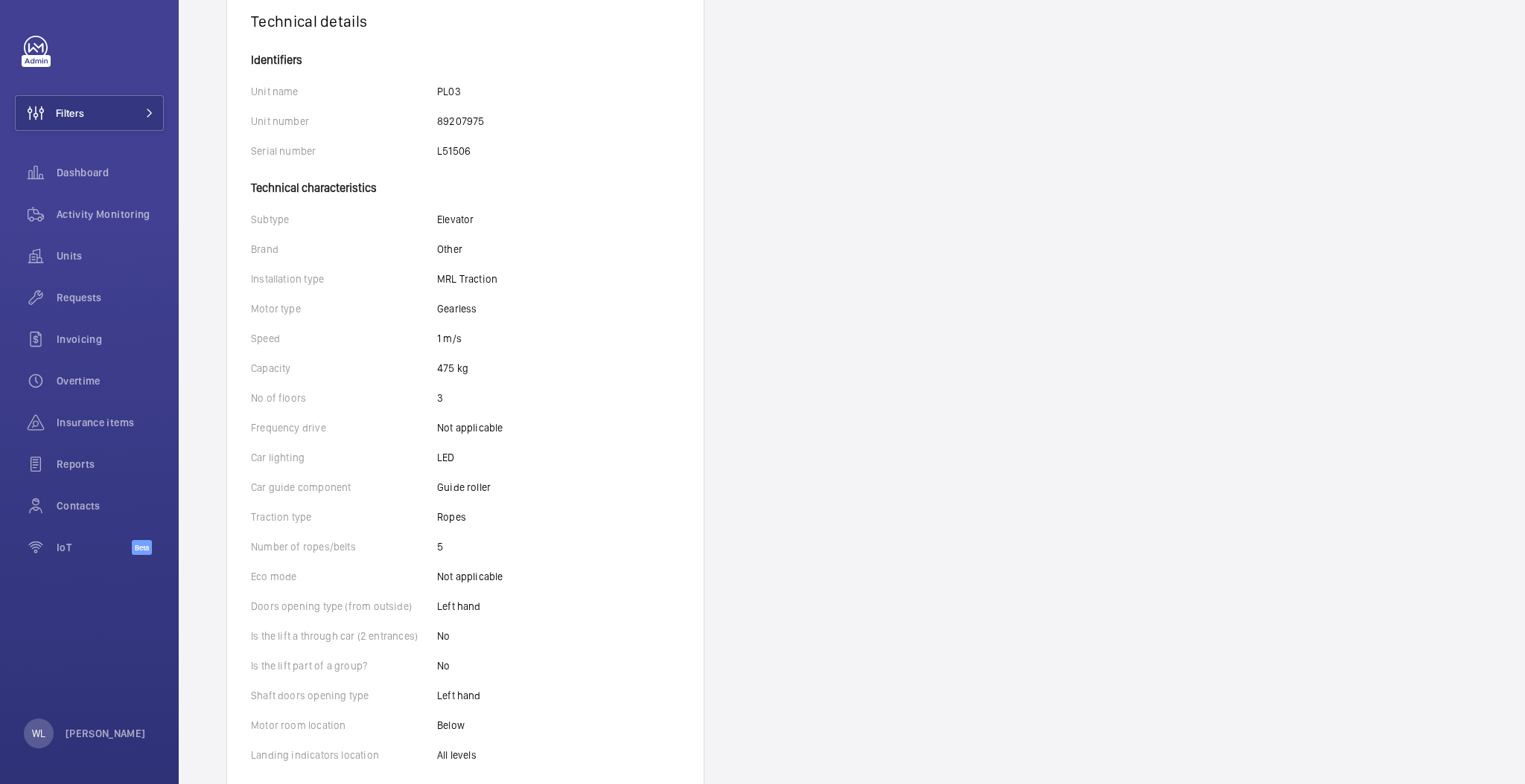
scroll to position [298, 0]
